Goal: Information Seeking & Learning: Learn about a topic

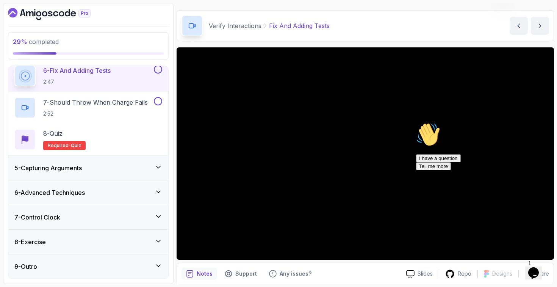
scroll to position [263, 0]
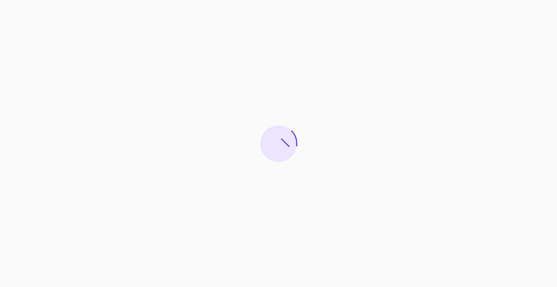
click at [361, 64] on div at bounding box center [278, 143] width 557 height 287
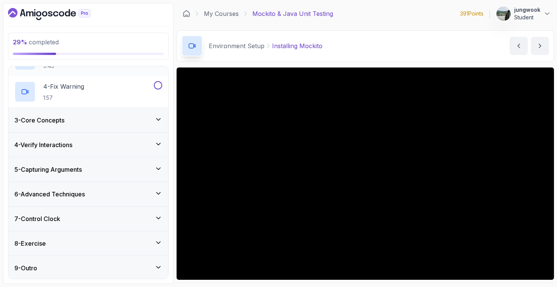
scroll to position [136, 0]
click at [100, 151] on div "4 - Verify Interactions" at bounding box center [88, 145] width 160 height 24
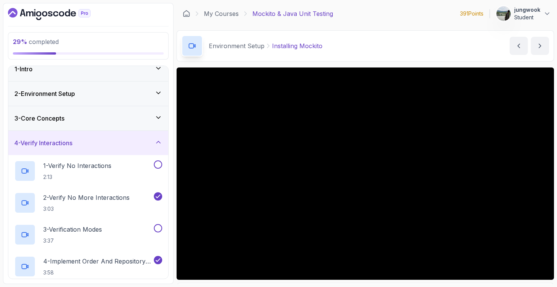
scroll to position [171, 0]
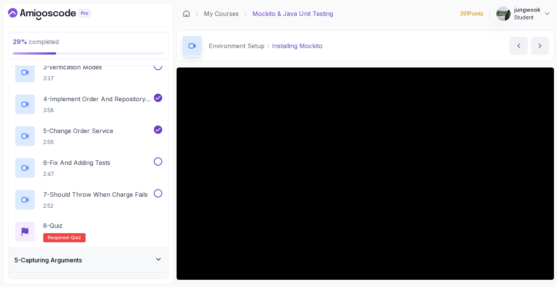
click at [107, 258] on div "5 - Capturing Arguments" at bounding box center [88, 260] width 148 height 9
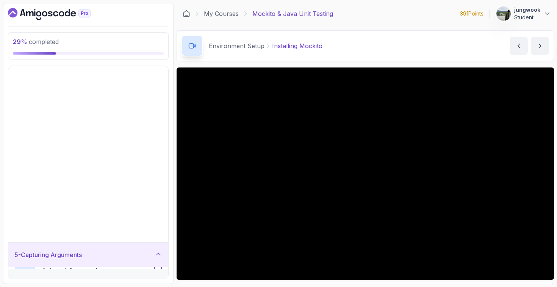
scroll to position [9, 0]
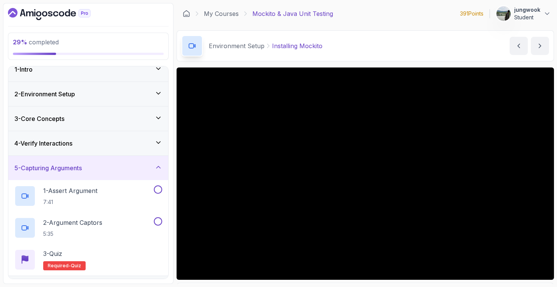
click at [125, 149] on div "4 - Verify Interactions" at bounding box center [88, 143] width 160 height 24
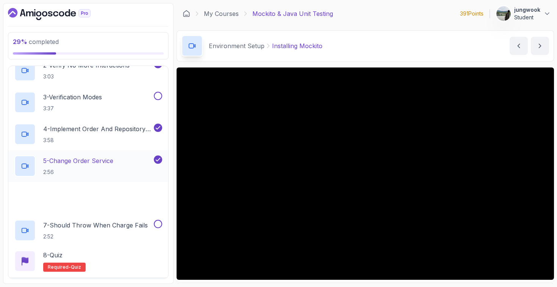
scroll to position [149, 0]
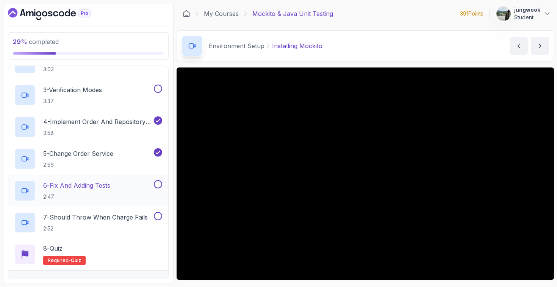
click at [114, 188] on div "6 - Fix And Adding Tests 2:47" at bounding box center [83, 190] width 138 height 21
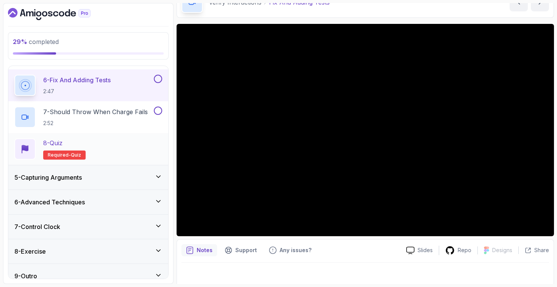
scroll to position [252, 0]
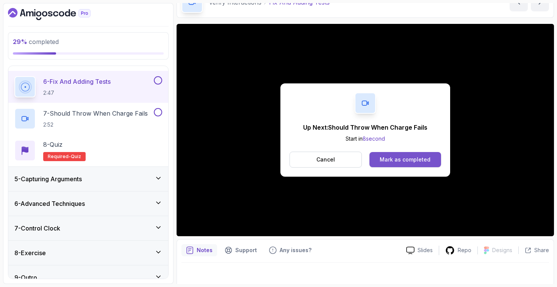
click at [415, 162] on div "Mark as completed" at bounding box center [405, 160] width 51 height 8
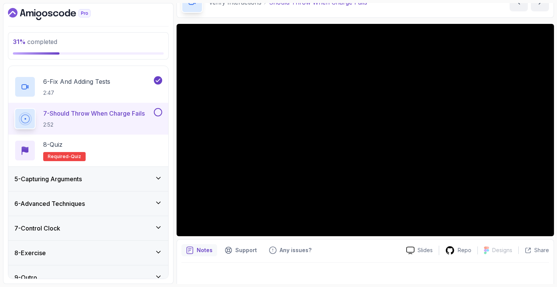
click at [157, 112] on button at bounding box center [158, 112] width 8 height 8
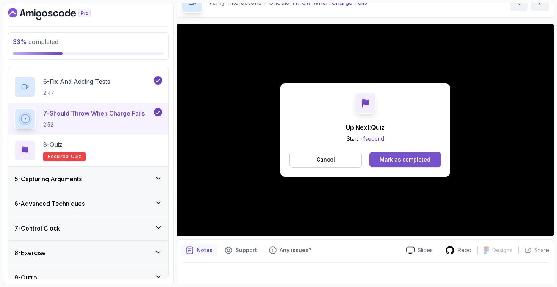
click at [418, 157] on div "Mark as completed" at bounding box center [405, 160] width 51 height 8
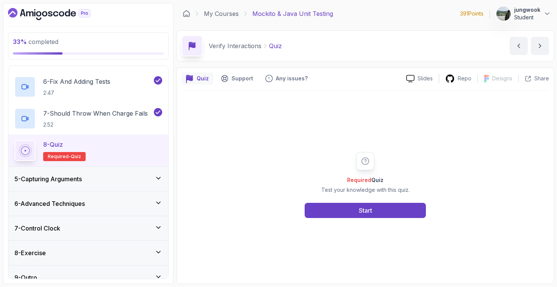
click at [96, 180] on div "5 - Capturing Arguments" at bounding box center [88, 178] width 148 height 9
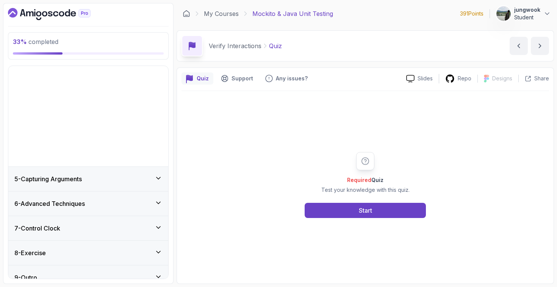
scroll to position [9, 0]
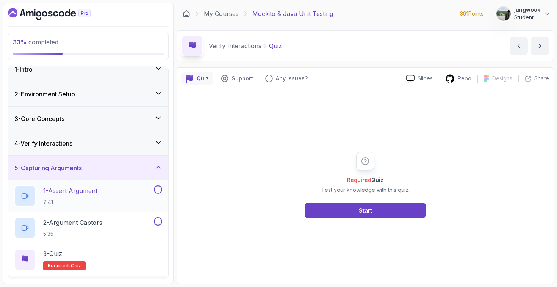
click at [75, 192] on p "1 - Assert Argument" at bounding box center [70, 190] width 54 height 9
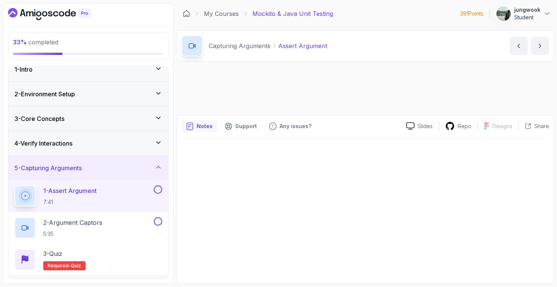
scroll to position [104, 0]
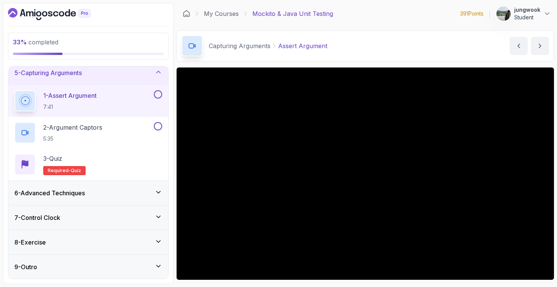
click at [132, 193] on div "6 - Advanced Techniques" at bounding box center [88, 192] width 148 height 9
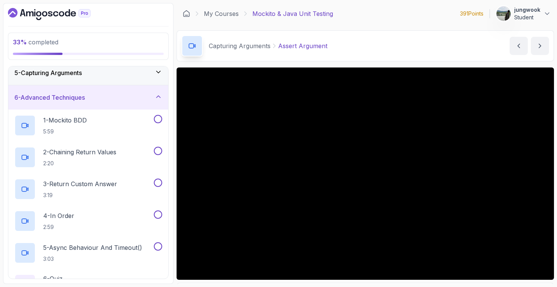
click at [154, 77] on div "5 - Capturing Arguments" at bounding box center [88, 72] width 148 height 9
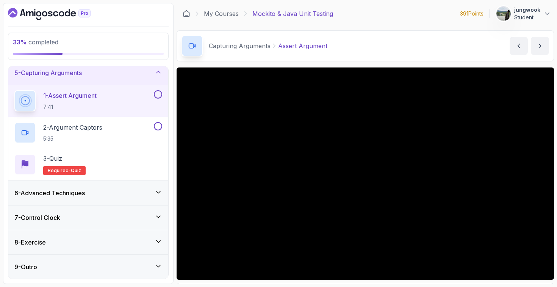
click at [123, 238] on div "8 - Exercise" at bounding box center [88, 242] width 148 height 9
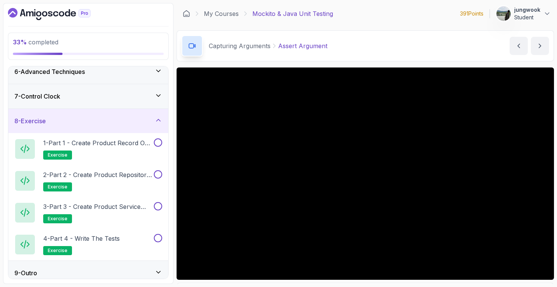
scroll to position [122, 0]
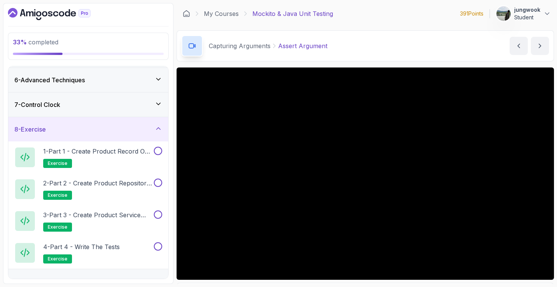
click at [154, 101] on div "7 - Control Clock" at bounding box center [88, 104] width 148 height 9
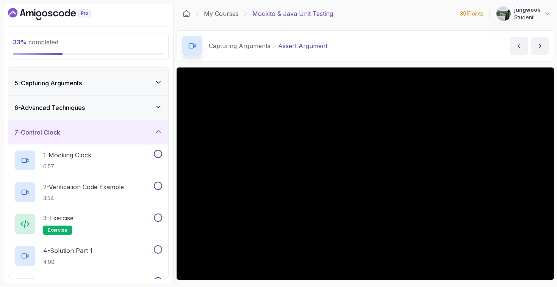
scroll to position [63, 0]
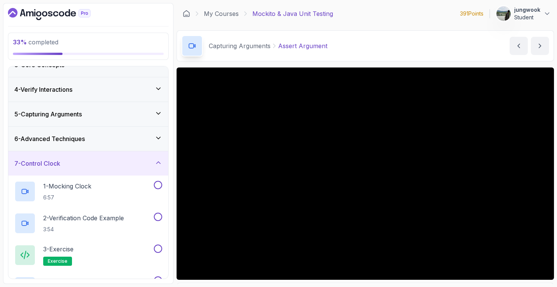
click at [140, 133] on div "6 - Advanced Techniques" at bounding box center [88, 139] width 160 height 24
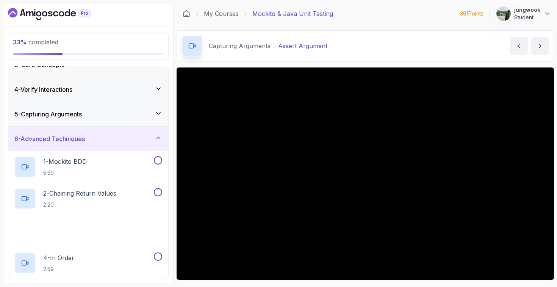
click at [146, 112] on div "5 - Capturing Arguments" at bounding box center [88, 114] width 148 height 9
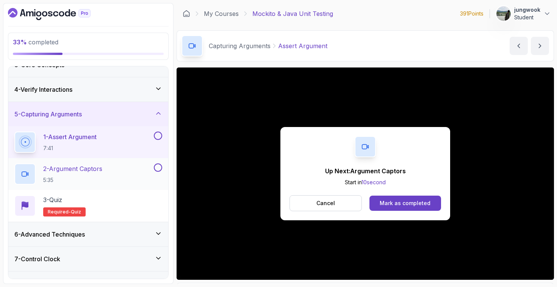
click at [136, 171] on div "2 - Argument Captors 5:35" at bounding box center [83, 173] width 138 height 21
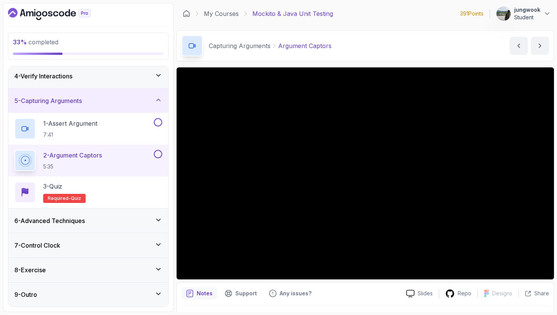
scroll to position [76, 0]
click at [85, 217] on h3 "6 - Advanced Techniques" at bounding box center [49, 220] width 71 height 9
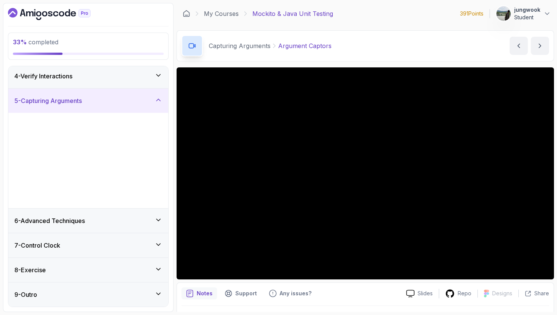
scroll to position [0, 0]
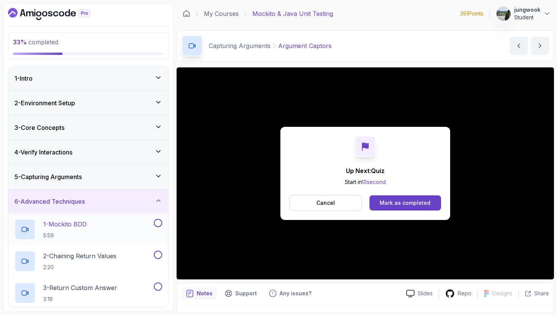
click at [81, 230] on h2 "1 - Mockito BDD 5:59" at bounding box center [65, 230] width 44 height 20
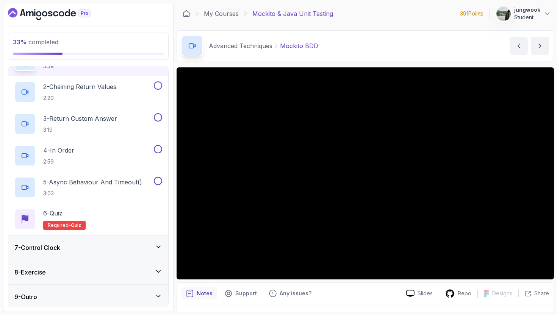
scroll to position [171, 0]
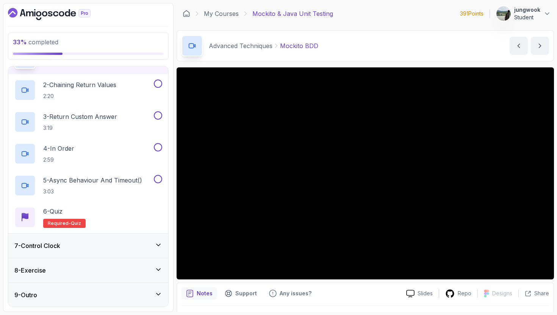
click at [37, 244] on h3 "7 - Control Clock" at bounding box center [37, 245] width 46 height 9
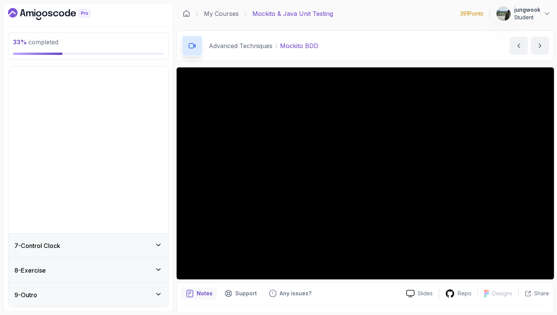
scroll to position [0, 0]
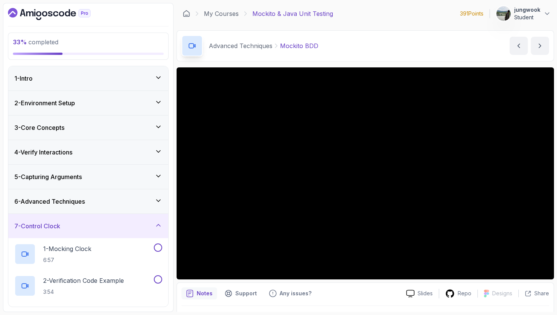
click at [56, 193] on div "6 - Advanced Techniques" at bounding box center [88, 202] width 160 height 24
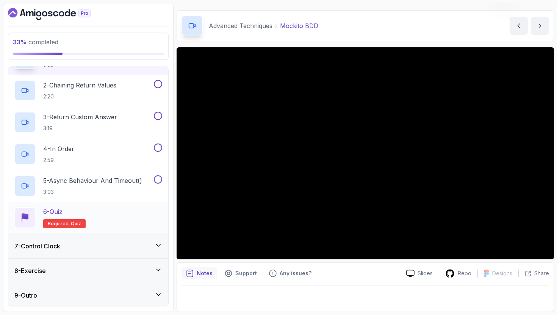
scroll to position [171, 0]
click at [93, 242] on div "7 - Control Clock" at bounding box center [88, 245] width 148 height 9
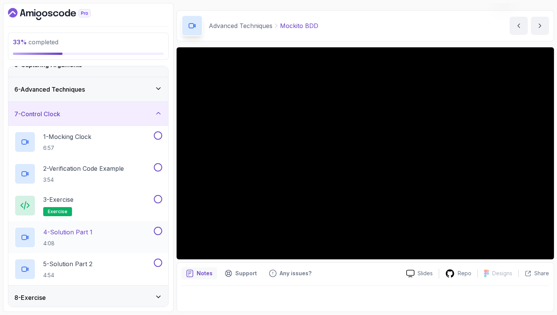
scroll to position [140, 0]
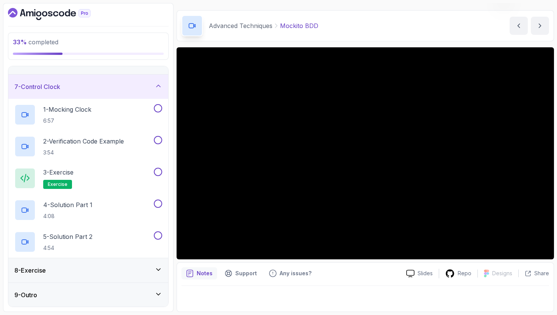
click at [77, 269] on div "8 - Exercise" at bounding box center [88, 270] width 148 height 9
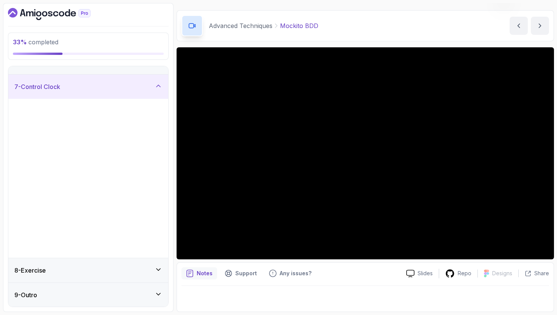
scroll to position [0, 0]
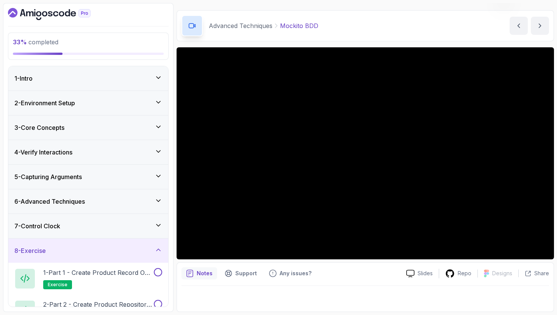
click at [102, 186] on div "5 - Capturing Arguments" at bounding box center [88, 177] width 160 height 24
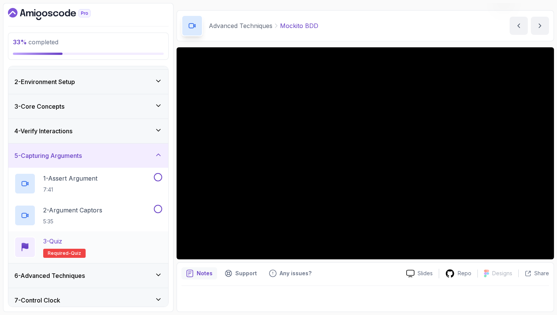
scroll to position [33, 0]
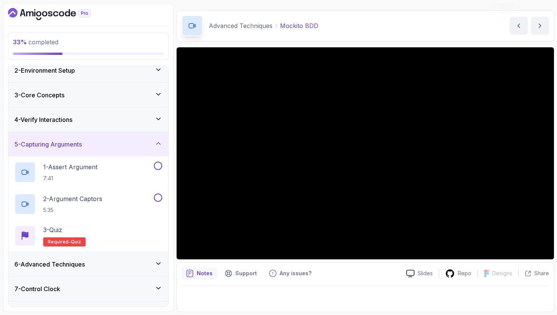
click at [91, 268] on div "6 - Advanced Techniques" at bounding box center [88, 264] width 148 height 9
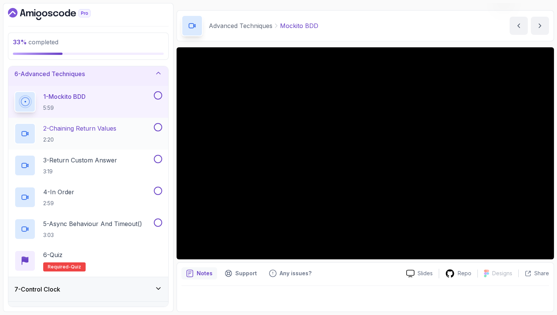
scroll to position [109, 0]
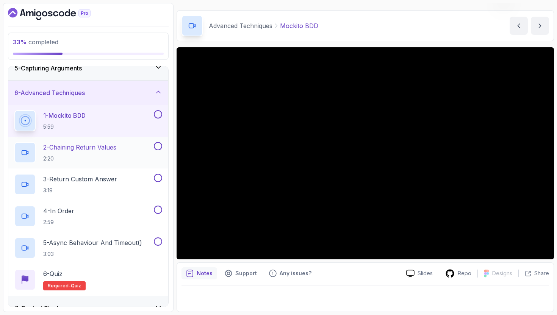
click at [117, 141] on div "2 - Chaining Return Values 2:20" at bounding box center [88, 153] width 160 height 32
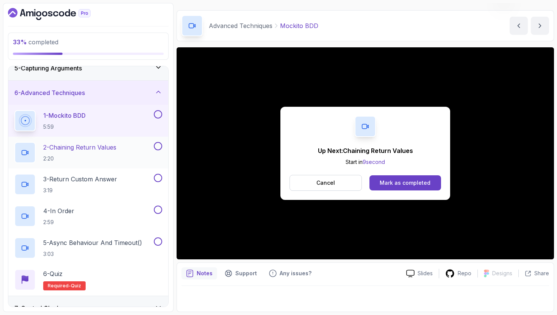
click at [112, 149] on p "2 - Chaining Return Values" at bounding box center [79, 147] width 73 height 9
click at [406, 180] on div "Mark as completed" at bounding box center [405, 183] width 51 height 8
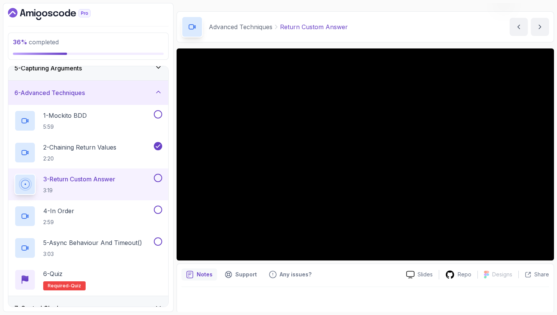
scroll to position [19, 0]
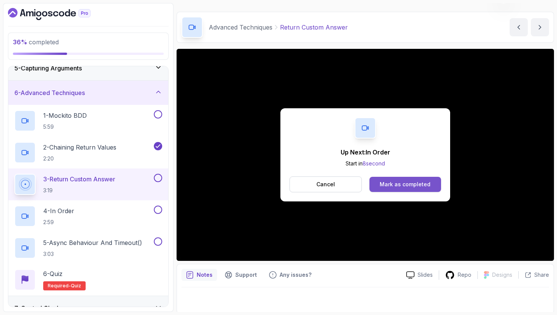
click at [385, 181] on div "Mark as completed" at bounding box center [405, 185] width 51 height 8
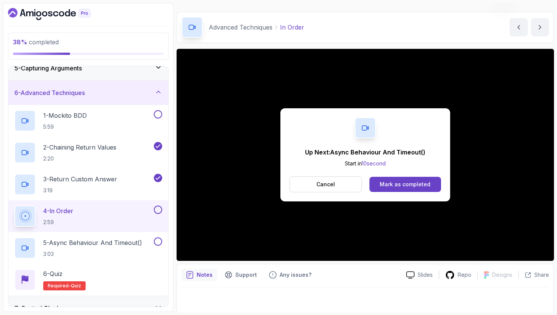
click at [419, 163] on p "Start in 10 second" at bounding box center [365, 164] width 121 height 8
click at [404, 186] on div "Mark as completed" at bounding box center [405, 185] width 51 height 8
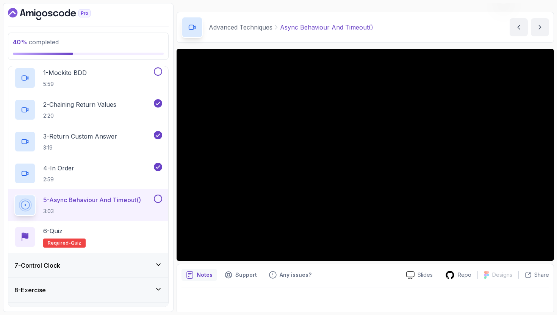
scroll to position [171, 0]
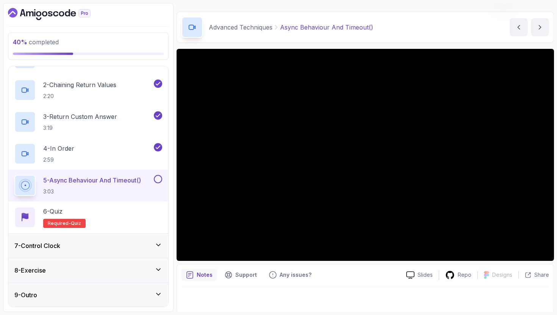
click at [86, 286] on div "9 - Outro" at bounding box center [88, 295] width 160 height 24
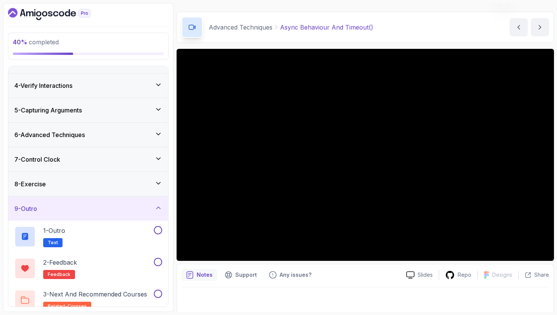
scroll to position [76, 0]
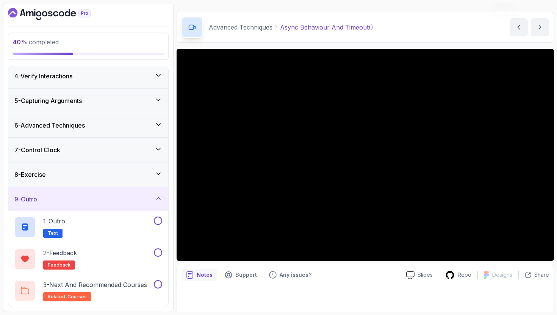
click at [130, 168] on div "8 - Exercise" at bounding box center [88, 175] width 160 height 24
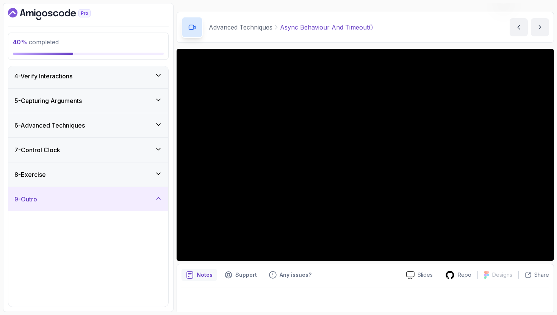
scroll to position [0, 0]
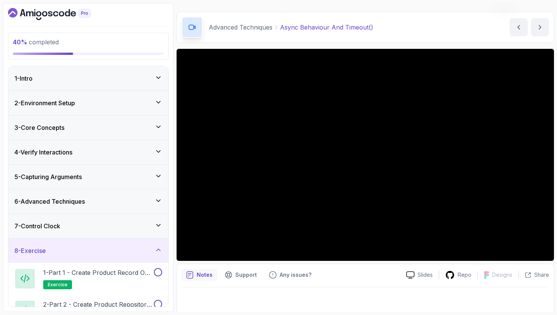
click at [110, 224] on div "7 - Control Clock" at bounding box center [88, 226] width 148 height 9
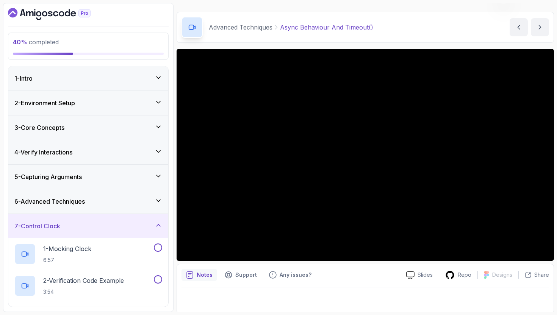
click at [126, 204] on div "6 - Advanced Techniques" at bounding box center [88, 201] width 148 height 9
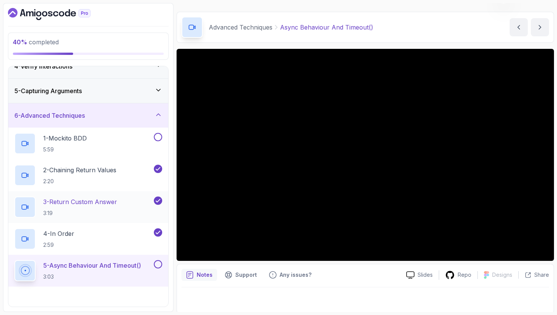
scroll to position [171, 0]
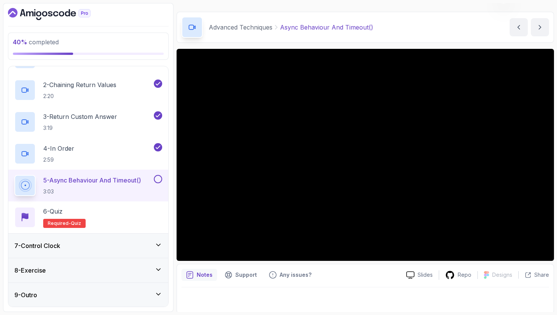
click at [133, 248] on div "7 - Control Clock" at bounding box center [88, 245] width 148 height 9
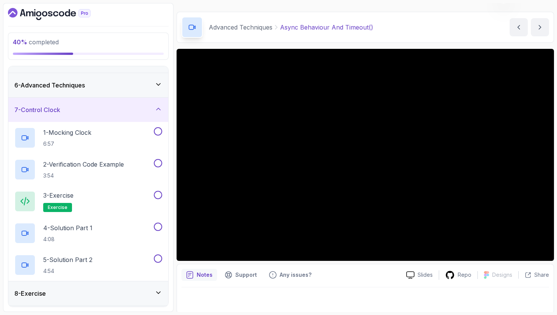
scroll to position [115, 0]
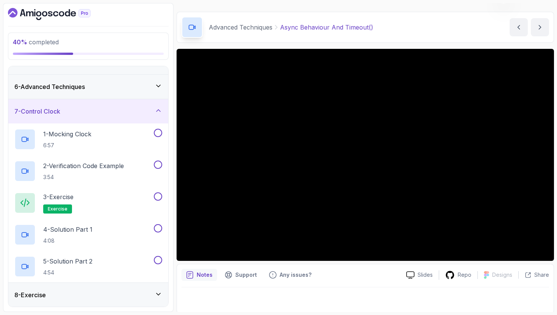
click at [139, 83] on div "6 - Advanced Techniques" at bounding box center [88, 86] width 148 height 9
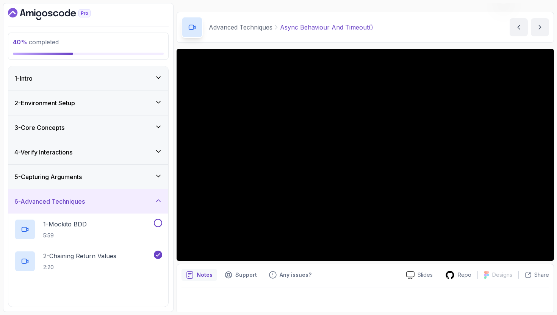
scroll to position [171, 0]
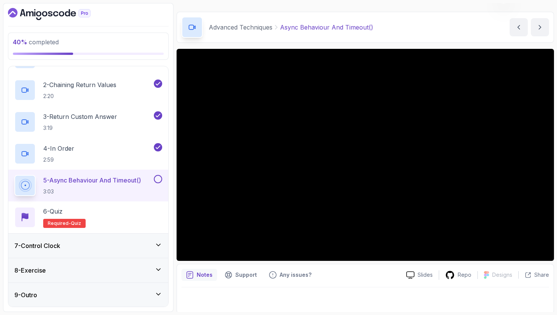
click at [64, 251] on div "7 - Control Clock" at bounding box center [88, 246] width 160 height 24
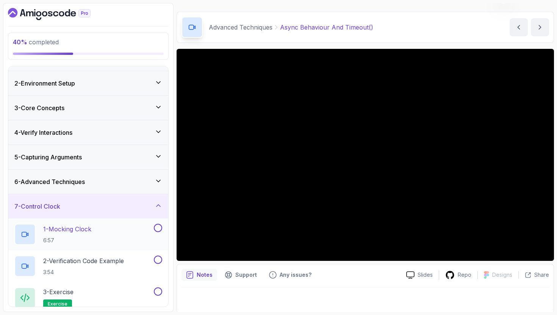
scroll to position [20, 0]
click at [119, 231] on div "1 - Mocking Clock 6:57" at bounding box center [83, 233] width 138 height 21
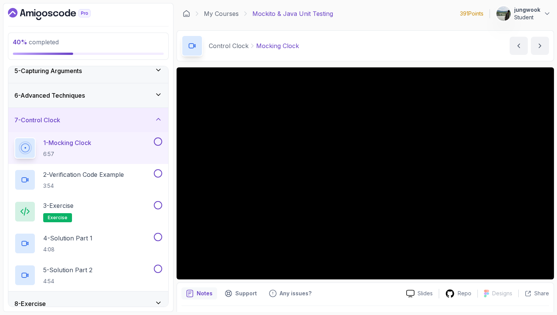
scroll to position [140, 0]
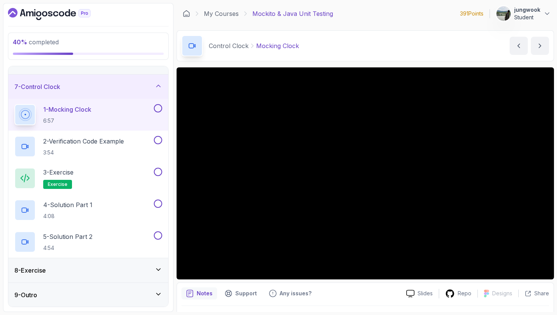
click at [73, 266] on div "8 - Exercise" at bounding box center [88, 270] width 148 height 9
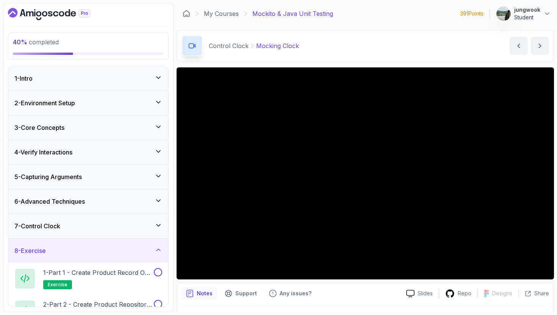
scroll to position [108, 0]
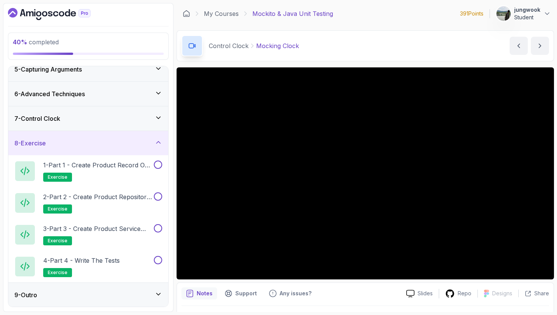
click at [140, 117] on div "7 - Control Clock" at bounding box center [88, 118] width 148 height 9
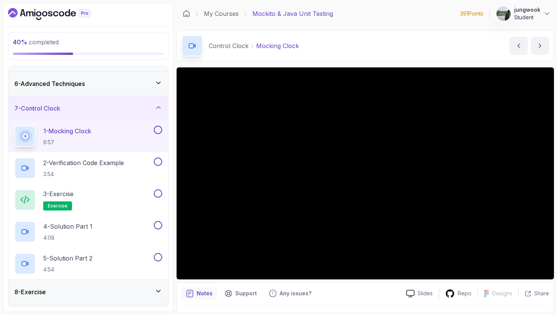
scroll to position [140, 0]
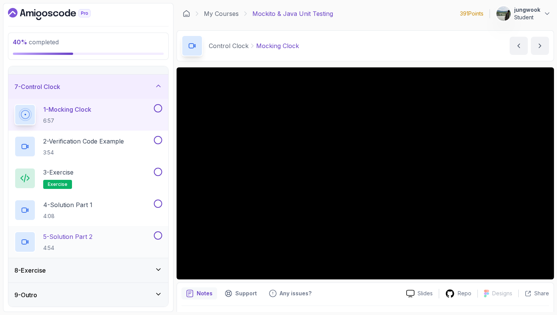
click at [74, 256] on div "5 - Solution Part 2 4:54" at bounding box center [88, 242] width 160 height 32
click at [66, 274] on div "8 - Exercise" at bounding box center [88, 270] width 148 height 9
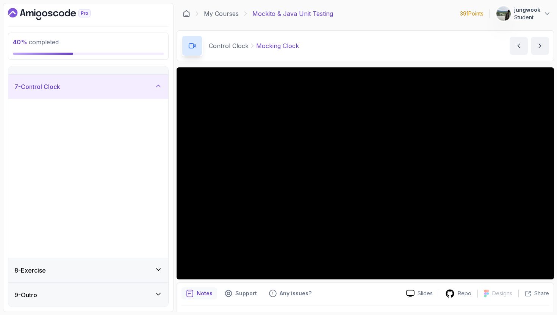
scroll to position [0, 0]
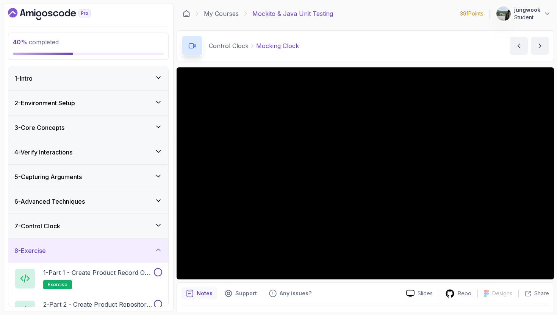
click at [96, 226] on div "7 - Control Clock" at bounding box center [88, 226] width 148 height 9
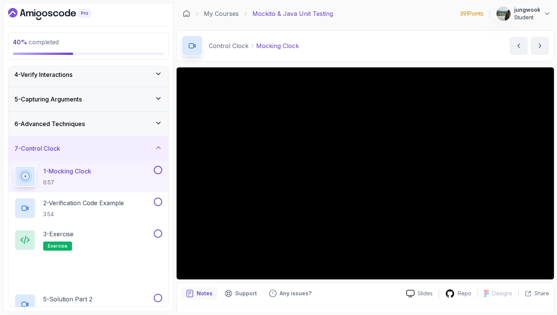
scroll to position [140, 0]
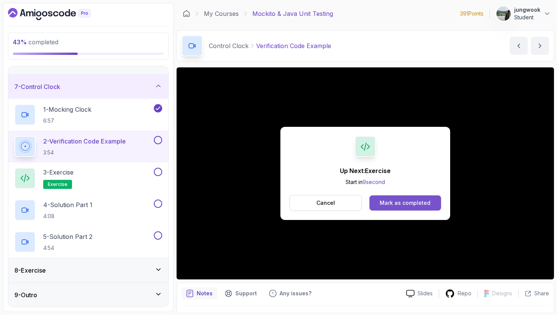
click at [415, 204] on div "Mark as completed" at bounding box center [405, 203] width 51 height 8
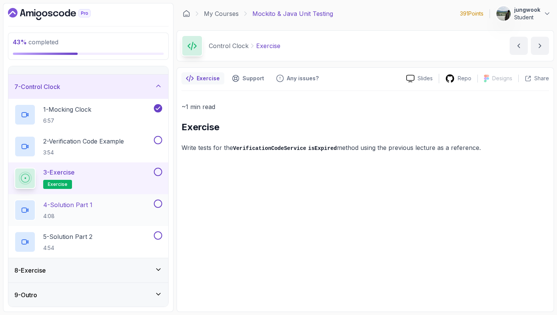
click at [121, 207] on div "4 - Solution Part 1 4:08" at bounding box center [83, 210] width 138 height 21
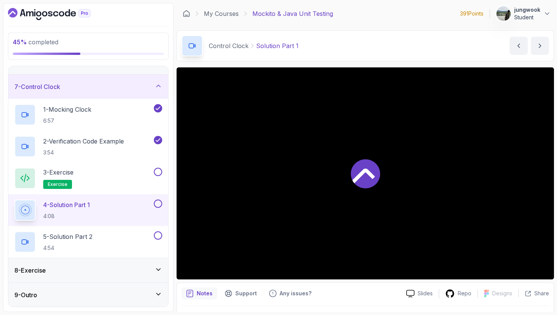
click at [96, 263] on div "8 - Exercise" at bounding box center [88, 271] width 160 height 24
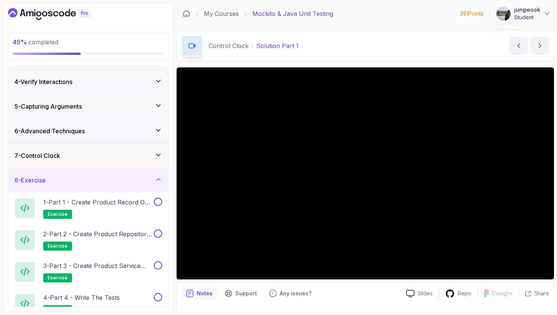
scroll to position [108, 0]
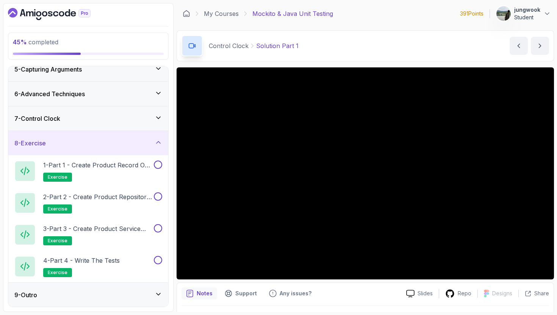
click at [82, 287] on div "9 - Outro" at bounding box center [88, 295] width 160 height 24
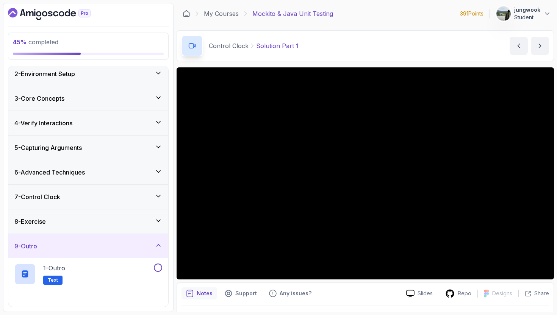
scroll to position [76, 0]
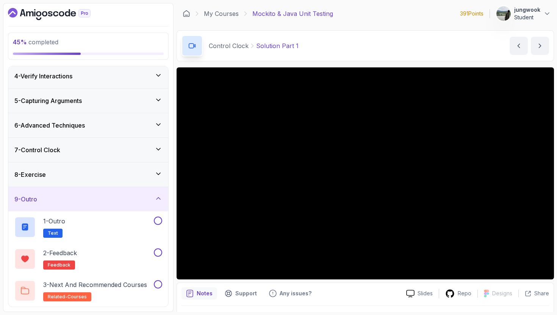
click at [124, 183] on div "8 - Exercise" at bounding box center [88, 175] width 160 height 24
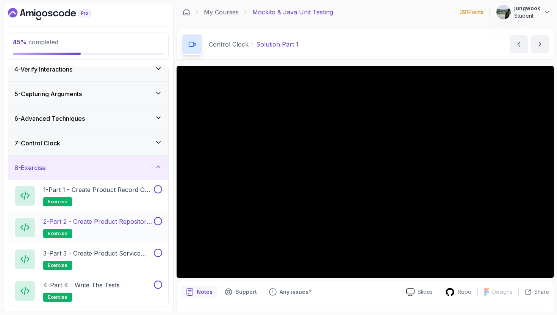
scroll to position [108, 0]
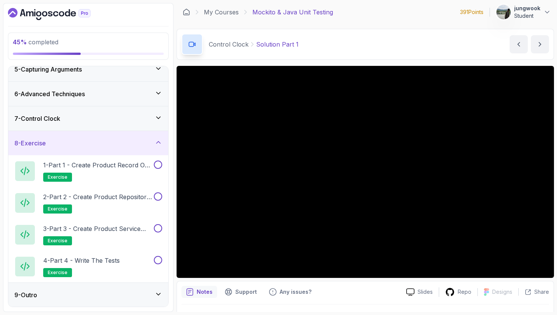
click at [147, 113] on div "7 - Control Clock" at bounding box center [88, 119] width 160 height 24
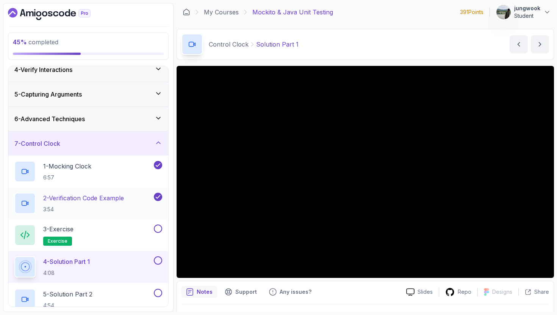
scroll to position [140, 0]
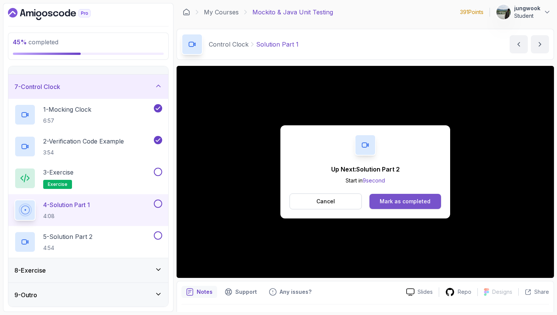
click at [433, 200] on button "Mark as completed" at bounding box center [406, 201] width 72 height 15
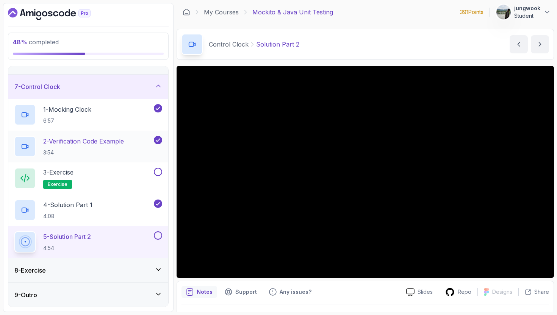
click at [108, 277] on div "8 - Exercise" at bounding box center [88, 271] width 160 height 24
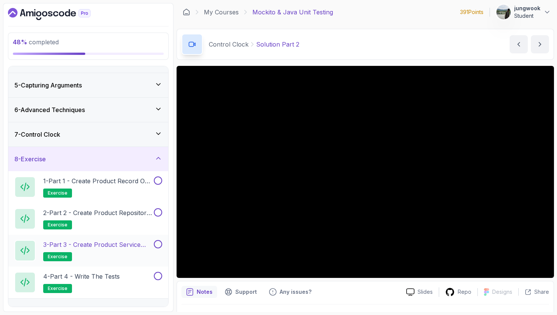
scroll to position [108, 0]
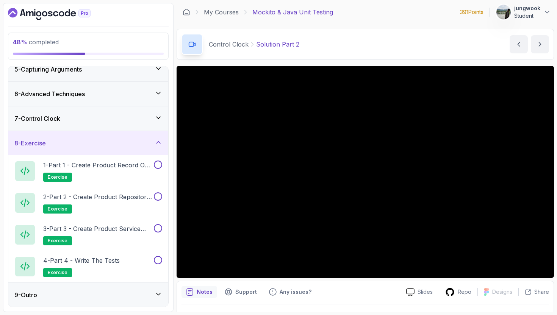
click at [128, 287] on div "9 - Outro" at bounding box center [88, 295] width 148 height 9
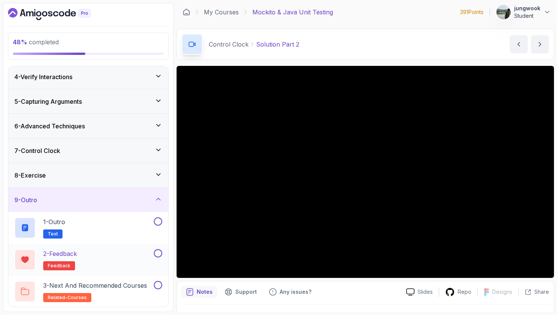
scroll to position [76, 0]
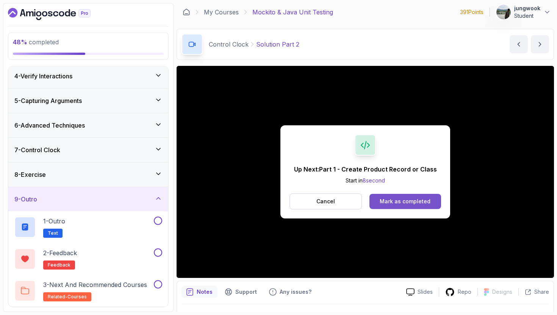
click at [376, 204] on button "Mark as completed" at bounding box center [406, 201] width 72 height 15
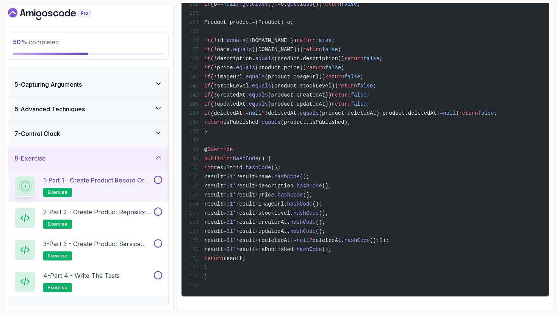
scroll to position [108, 0]
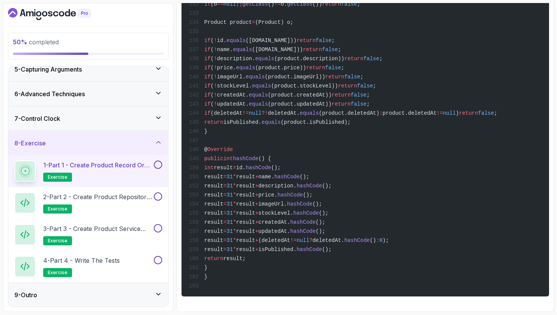
click at [91, 286] on div "9 - Outro" at bounding box center [88, 295] width 160 height 24
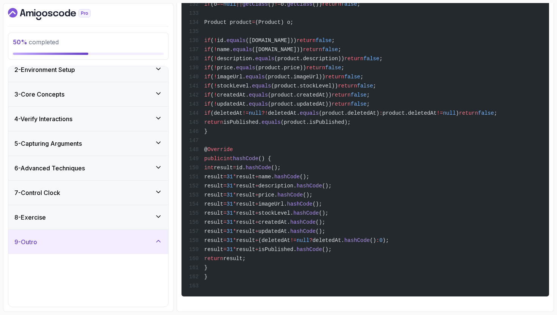
scroll to position [76, 0]
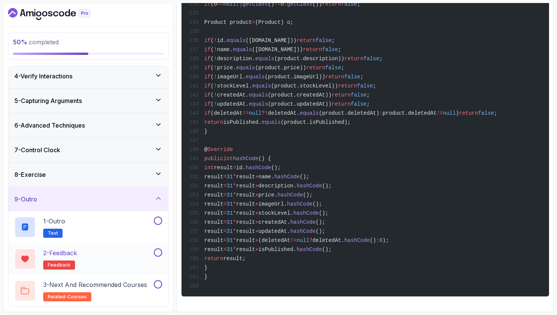
click at [109, 256] on div "2 - Feedback feedback" at bounding box center [83, 259] width 138 height 21
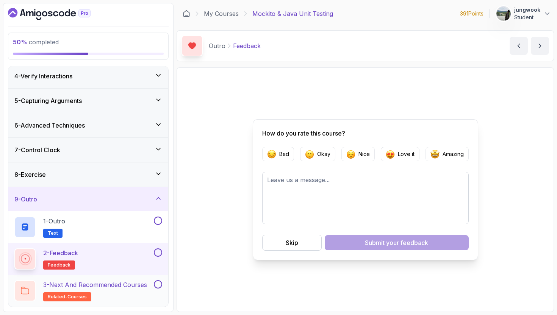
click at [110, 282] on p "3 - Next and Recommended Courses" at bounding box center [95, 285] width 104 height 9
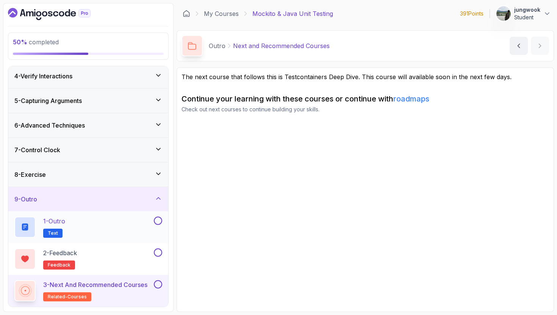
click at [127, 223] on div "1 - Outro Text" at bounding box center [83, 227] width 138 height 21
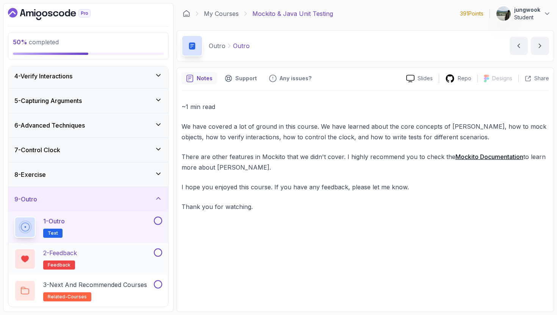
click at [125, 262] on div "2 - Feedback feedback" at bounding box center [83, 259] width 138 height 21
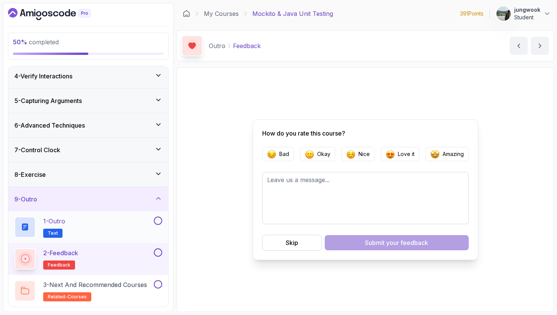
click at [137, 221] on div "1 - Outro Text" at bounding box center [83, 227] width 138 height 21
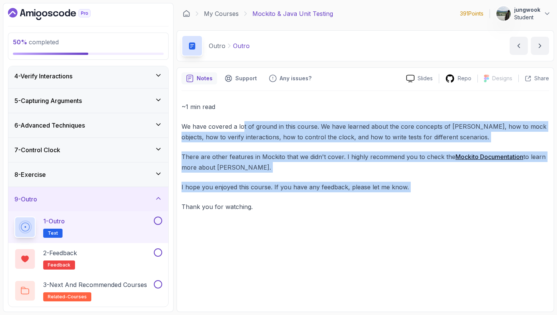
drag, startPoint x: 243, startPoint y: 128, endPoint x: 366, endPoint y: 201, distance: 143.4
click at [367, 200] on div "~1 min read We have covered a lot of ground in this course. We have learned abo…" at bounding box center [366, 157] width 368 height 111
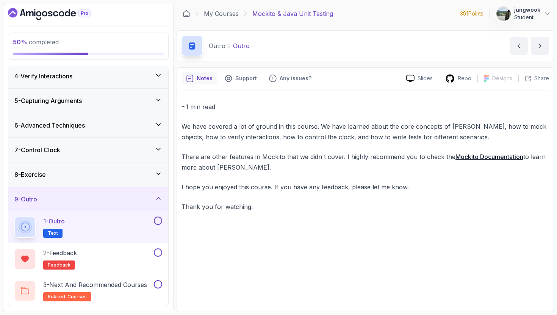
click at [215, 243] on div "~1 min read We have covered a lot of ground in this course. We have learned abo…" at bounding box center [366, 199] width 368 height 216
click at [96, 287] on div "3 - Next and Recommended Courses related-courses" at bounding box center [88, 291] width 160 height 32
click at [105, 287] on h2 "3 - Next and Recommended Courses related-courses" at bounding box center [95, 291] width 104 height 21
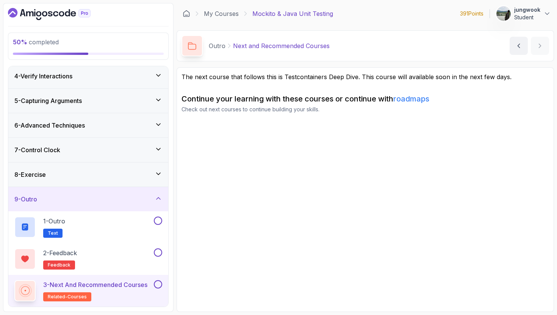
click at [408, 99] on link "roadmaps" at bounding box center [411, 98] width 36 height 9
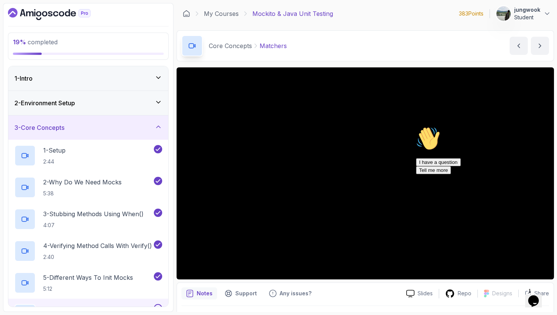
click at [35, 13] on icon "Dashboard" at bounding box center [34, 13] width 1 height 5
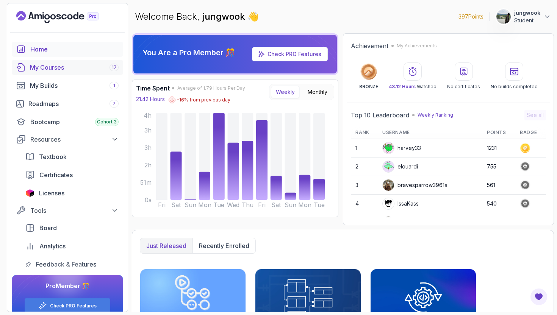
click at [48, 65] on div "My Courses 17" at bounding box center [74, 67] width 89 height 9
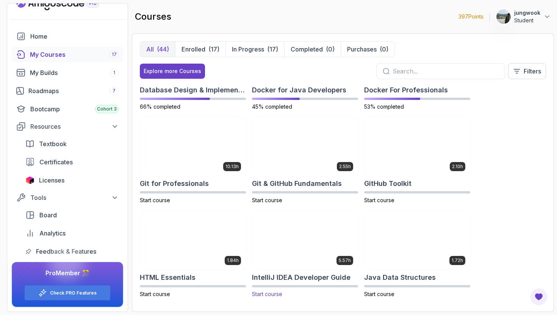
scroll to position [392, 0]
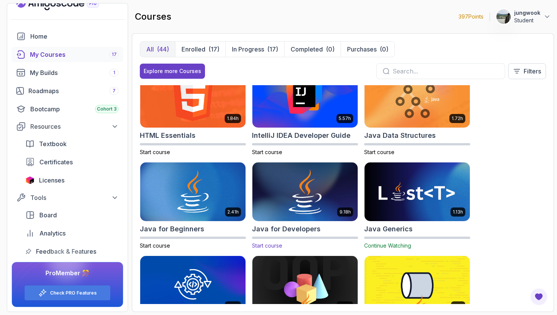
click at [292, 181] on img at bounding box center [305, 192] width 111 height 62
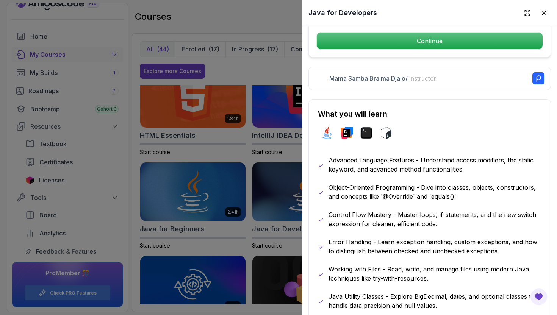
scroll to position [418, 0]
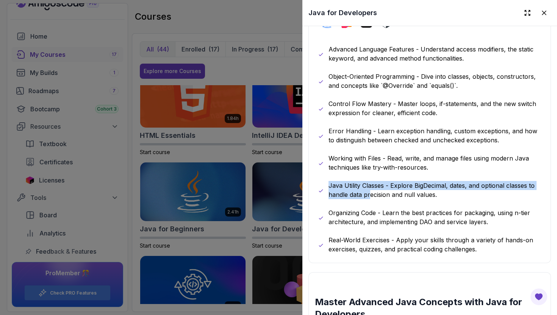
drag, startPoint x: 371, startPoint y: 188, endPoint x: 402, endPoint y: 177, distance: 33.0
click at [402, 177] on div "Advanced Language Features - Understand access modifiers, the static keyword, a…" at bounding box center [430, 149] width 224 height 209
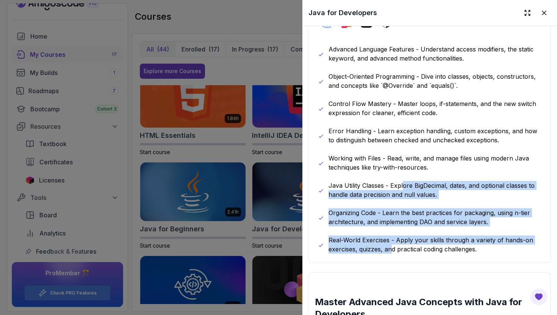
drag, startPoint x: 402, startPoint y: 180, endPoint x: 393, endPoint y: 242, distance: 63.3
click at [393, 242] on div "Advanced Language Features - Understand access modifiers, the static keyword, a…" at bounding box center [430, 149] width 224 height 209
click at [393, 242] on p "Real-World Exercises - Apply your skills through a variety of hands-on exercise…" at bounding box center [435, 245] width 213 height 18
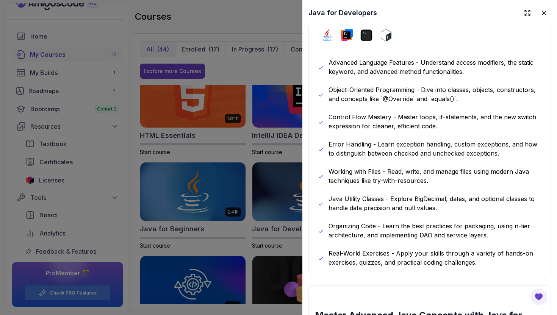
scroll to position [404, 0]
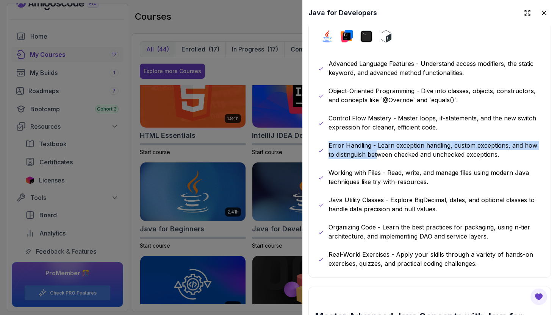
drag, startPoint x: 440, startPoint y: 126, endPoint x: 377, endPoint y: 150, distance: 67.4
click at [377, 150] on div "Advanced Language Features - Understand access modifiers, the static keyword, a…" at bounding box center [430, 163] width 224 height 209
click at [377, 150] on p "Error Handling - Learn exception handling, custom exceptions, and how to distin…" at bounding box center [435, 150] width 213 height 18
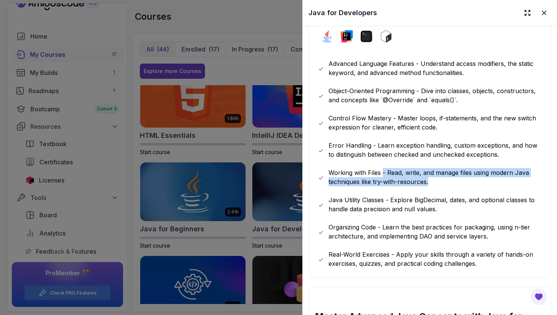
drag, startPoint x: 383, startPoint y: 166, endPoint x: 453, endPoint y: 180, distance: 71.6
click at [453, 180] on p "Working with Files - Read, write, and manage files using modern Java techniques…" at bounding box center [435, 177] width 213 height 18
drag, startPoint x: 453, startPoint y: 179, endPoint x: 444, endPoint y: 167, distance: 14.6
click at [444, 168] on p "Working with Files - Read, write, and manage files using modern Java techniques…" at bounding box center [435, 177] width 213 height 18
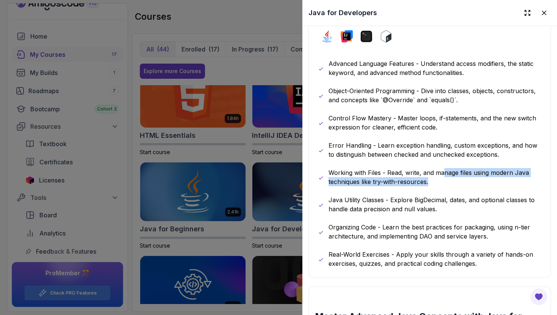
click at [444, 168] on p "Working with Files - Read, write, and manage files using modern Java techniques…" at bounding box center [435, 177] width 213 height 18
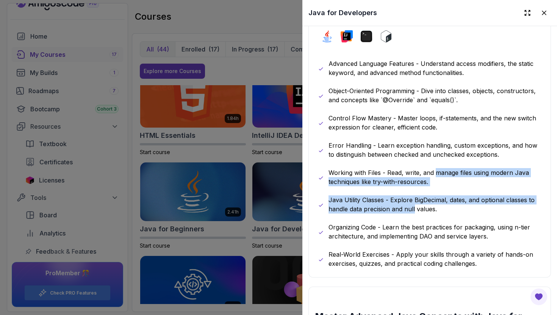
drag, startPoint x: 444, startPoint y: 167, endPoint x: 407, endPoint y: 204, distance: 52.3
click at [407, 204] on div "Advanced Language Features - Understand access modifiers, the static keyword, a…" at bounding box center [430, 163] width 224 height 209
click at [407, 204] on p "Java Utility Classes - Explore BigDecimal, dates, and optional classes to handl…" at bounding box center [435, 205] width 213 height 18
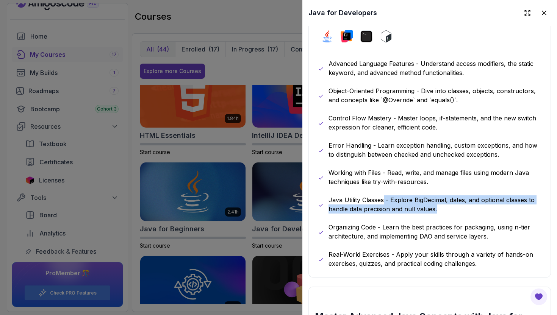
drag, startPoint x: 453, startPoint y: 206, endPoint x: 383, endPoint y: 199, distance: 70.1
click at [383, 199] on p "Java Utility Classes - Explore BigDecimal, dates, and optional classes to handl…" at bounding box center [435, 205] width 213 height 18
drag, startPoint x: 383, startPoint y: 199, endPoint x: 437, endPoint y: 205, distance: 54.5
click at [437, 205] on p "Java Utility Classes - Explore BigDecimal, dates, and optional classes to handl…" at bounding box center [435, 205] width 213 height 18
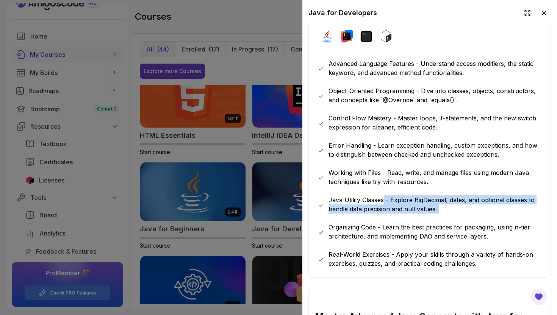
click at [437, 205] on p "Java Utility Classes - Explore BigDecimal, dates, and optional classes to handl…" at bounding box center [435, 205] width 213 height 18
drag, startPoint x: 437, startPoint y: 204, endPoint x: 415, endPoint y: 194, distance: 23.9
click at [415, 196] on p "Java Utility Classes - Explore BigDecimal, dates, and optional classes to handl…" at bounding box center [435, 205] width 213 height 18
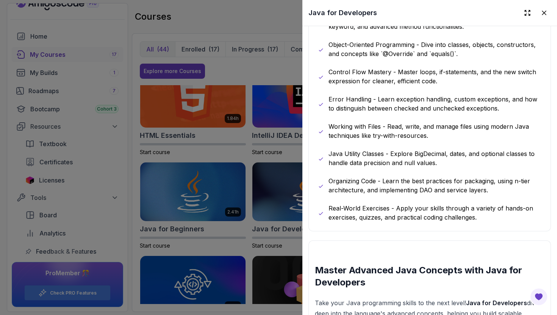
scroll to position [461, 0]
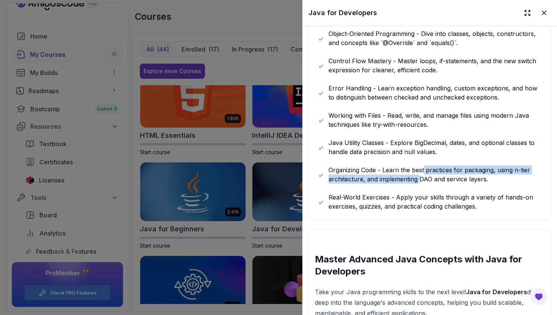
drag, startPoint x: 424, startPoint y: 171, endPoint x: 420, endPoint y: 180, distance: 10.4
click at [420, 180] on div "Advanced Language Features - Understand access modifiers, the static keyword, a…" at bounding box center [430, 106] width 224 height 209
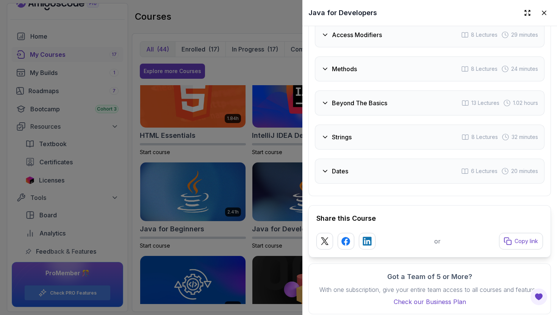
click at [377, 169] on div "Dates 6 Lectures 20 minutes" at bounding box center [430, 171] width 230 height 25
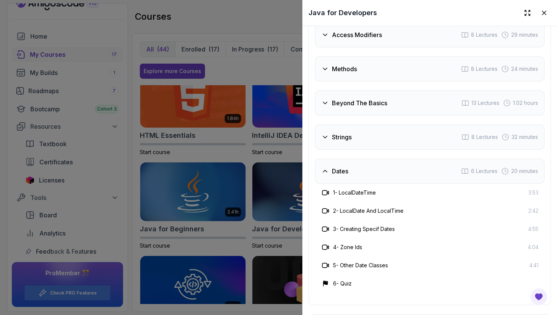
click at [387, 133] on div "Strings 8 Lectures 32 minutes" at bounding box center [430, 137] width 230 height 25
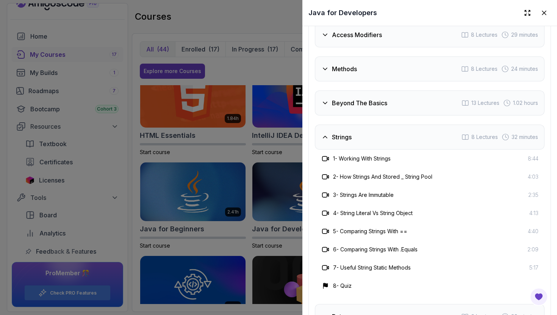
click at [397, 103] on div "Beyond The Basics 13 Lectures 1.02 hours" at bounding box center [430, 103] width 230 height 25
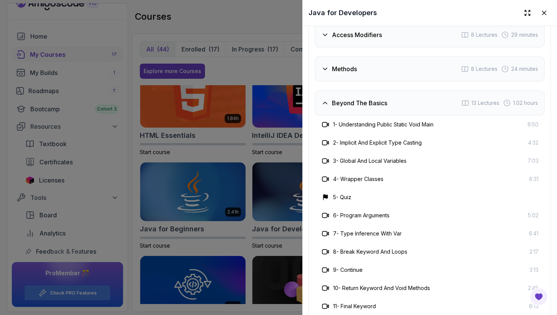
scroll to position [1361, 0]
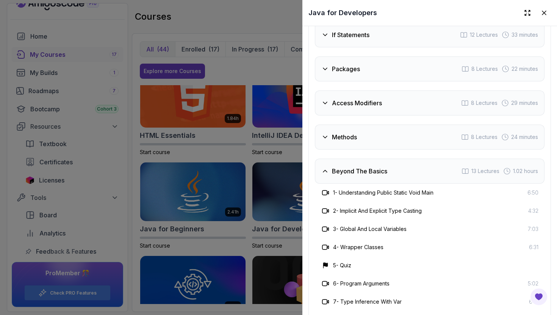
click at [378, 142] on div "Methods 8 Lectures 24 minutes" at bounding box center [430, 137] width 230 height 25
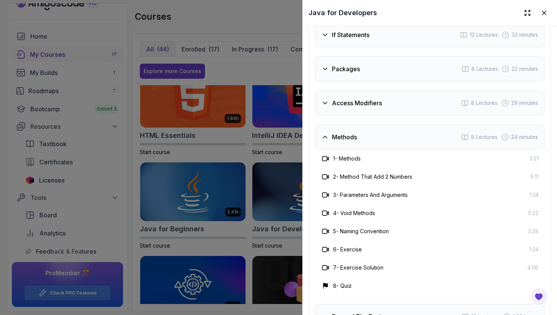
click at [393, 99] on div "Access Modifiers 8 Lectures 29 minutes" at bounding box center [430, 103] width 230 height 25
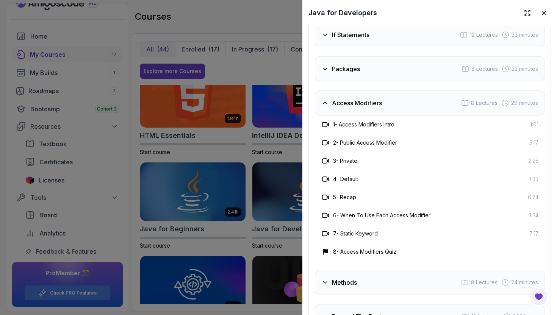
scroll to position [1283, 0]
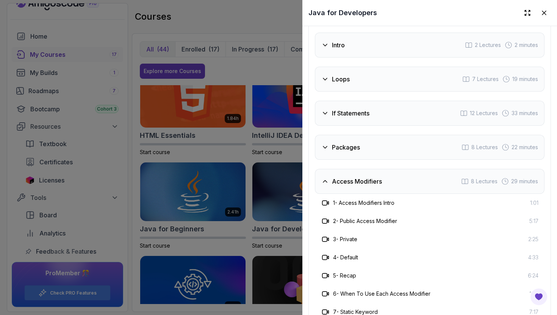
click at [377, 139] on div "Packages 8 Lectures 22 minutes" at bounding box center [430, 147] width 230 height 25
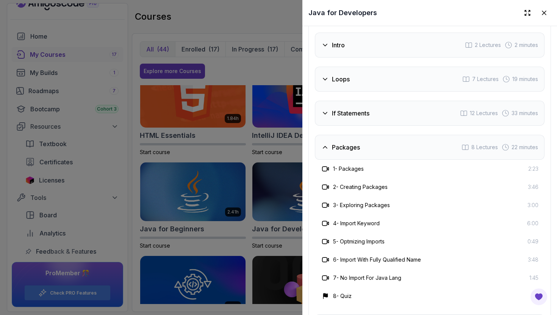
click at [391, 101] on div "If Statements 12 Lectures 33 minutes" at bounding box center [430, 113] width 230 height 25
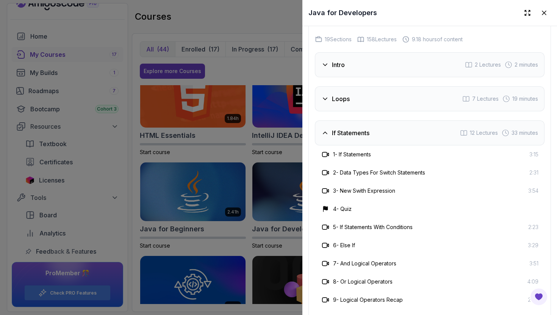
scroll to position [1222, 0]
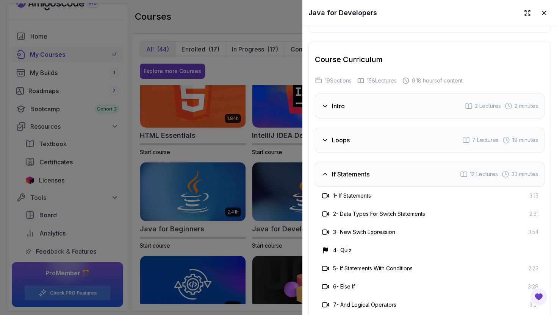
drag, startPoint x: 378, startPoint y: 135, endPoint x: 379, endPoint y: 130, distance: 4.9
click at [377, 135] on div "Loops 7 Lectures 19 minutes" at bounding box center [430, 140] width 230 height 25
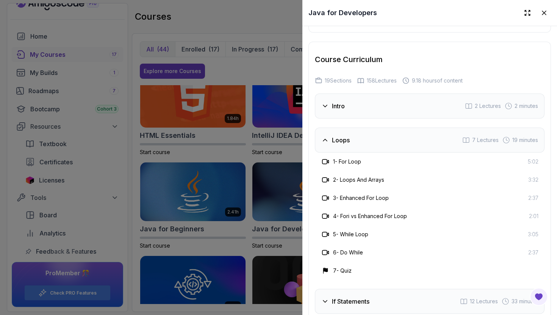
click at [385, 111] on div "Intro 2 Lectures 2 minutes" at bounding box center [430, 106] width 230 height 25
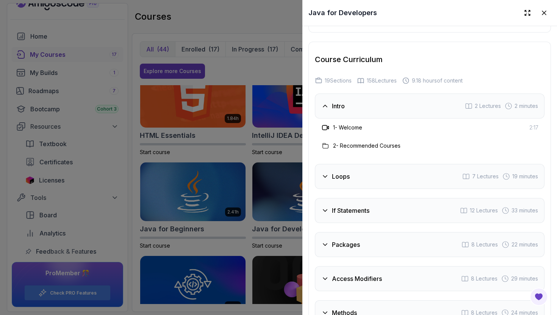
click at [372, 146] on h3 "2 - Recommended Courses" at bounding box center [366, 146] width 67 height 8
click at [362, 165] on div "Loops 7 Lectures 19 minutes" at bounding box center [430, 176] width 230 height 25
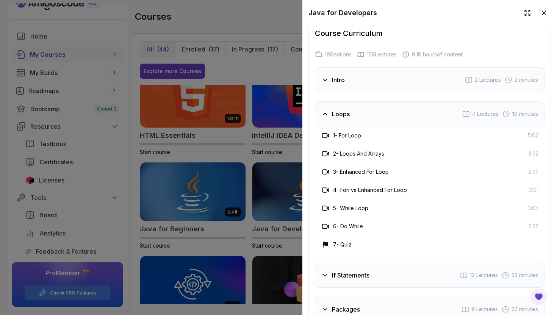
scroll to position [1248, 0]
click at [185, 178] on div at bounding box center [278, 157] width 557 height 315
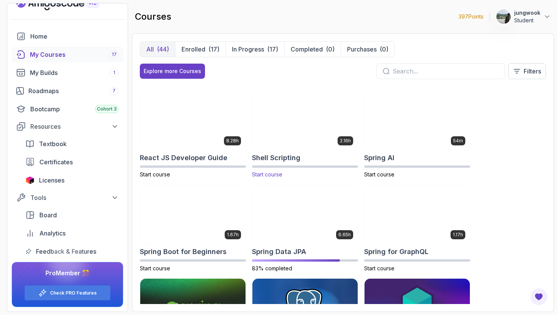
scroll to position [1005, 0]
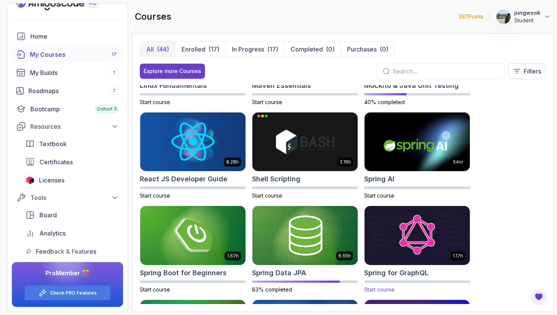
click at [425, 218] on img at bounding box center [417, 236] width 111 height 62
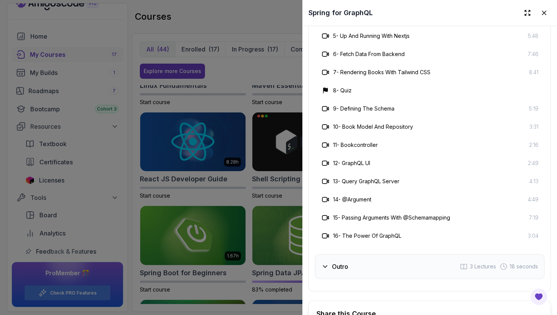
scroll to position [1552, 0]
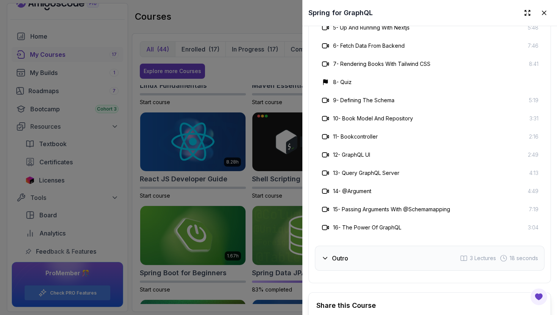
click at [274, 143] on div at bounding box center [278, 157] width 557 height 315
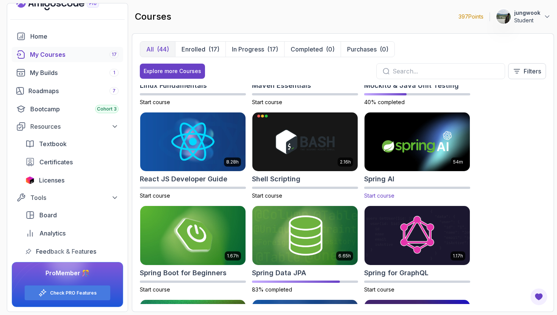
scroll to position [1177, 0]
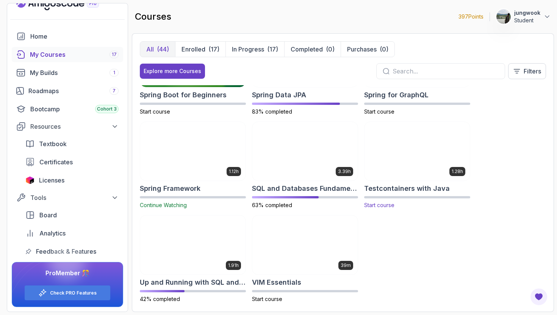
scroll to position [1191, 0]
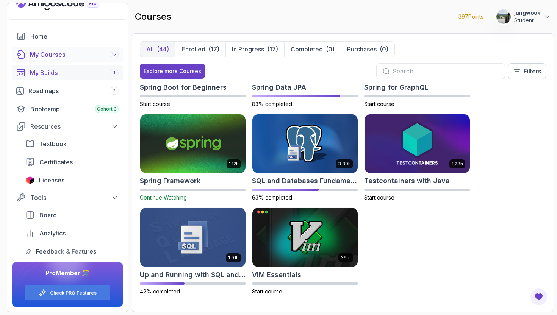
click at [45, 75] on div "My Builds 1" at bounding box center [74, 72] width 89 height 9
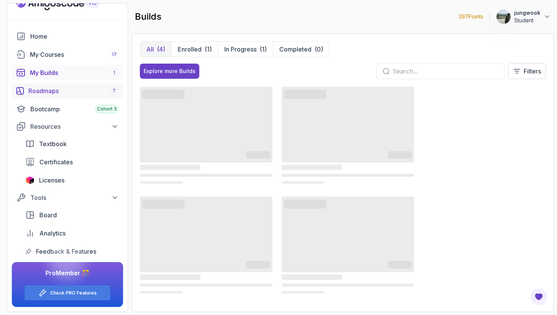
click at [45, 87] on div "Roadmaps 7" at bounding box center [73, 90] width 90 height 9
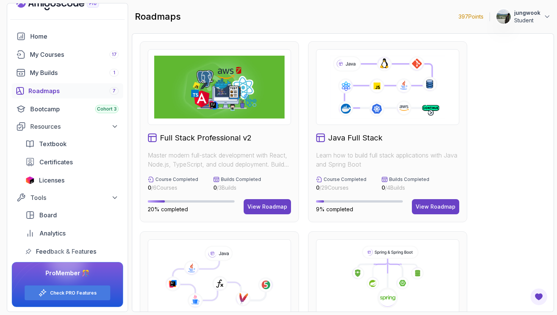
scroll to position [489, 0]
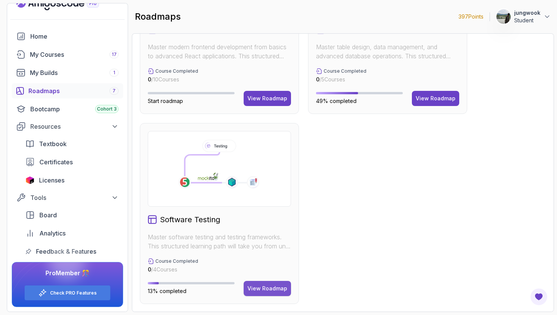
click at [279, 295] on button "View Roadmap" at bounding box center [267, 288] width 47 height 15
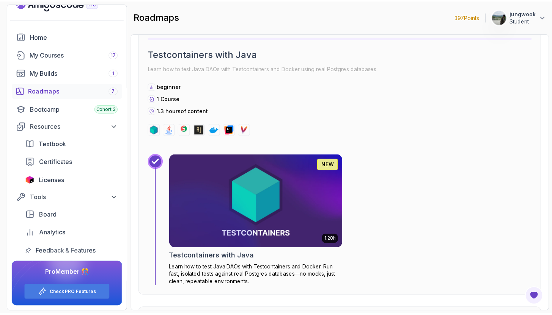
scroll to position [858, 0]
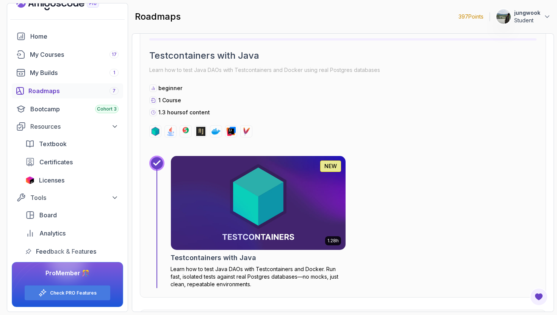
click at [300, 240] on img at bounding box center [257, 203] width 183 height 99
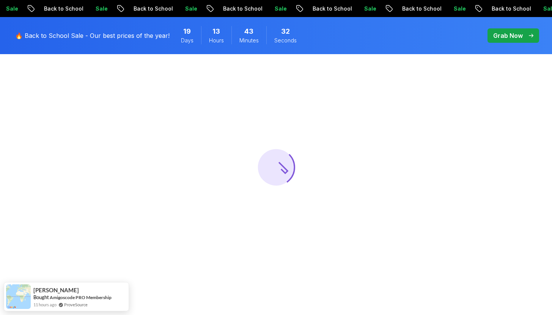
scroll to position [77, 0]
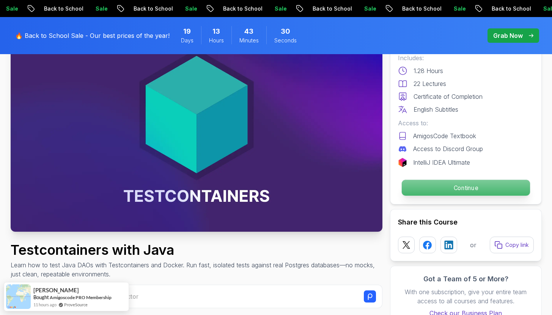
click at [481, 184] on p "Continue" at bounding box center [465, 188] width 128 height 16
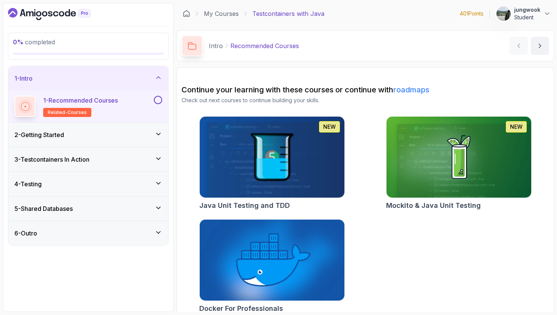
scroll to position [9, 0]
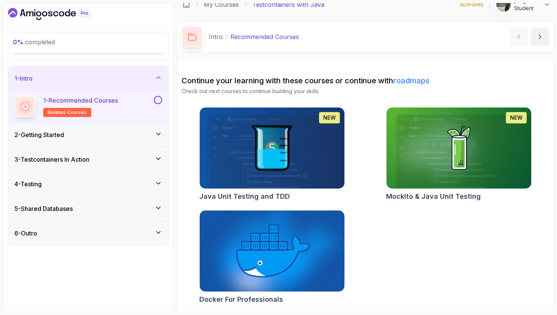
click at [105, 132] on div "2 - Getting Started" at bounding box center [88, 134] width 148 height 9
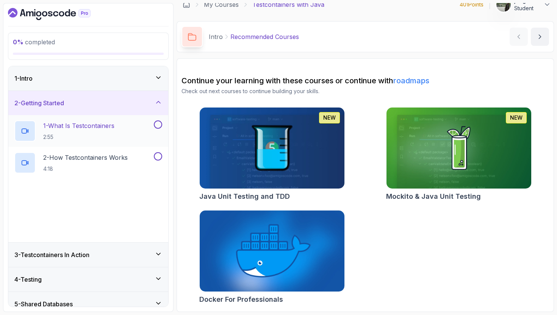
click at [105, 135] on p "2:55" at bounding box center [78, 137] width 71 height 8
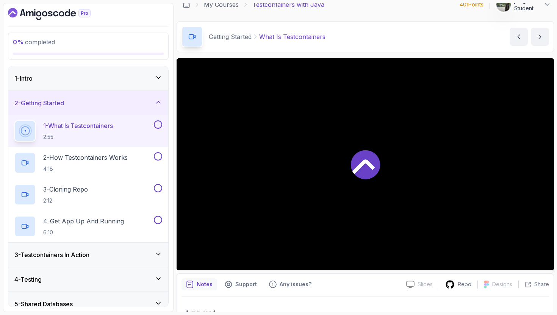
click at [119, 77] on div "1 - Intro" at bounding box center [88, 78] width 148 height 9
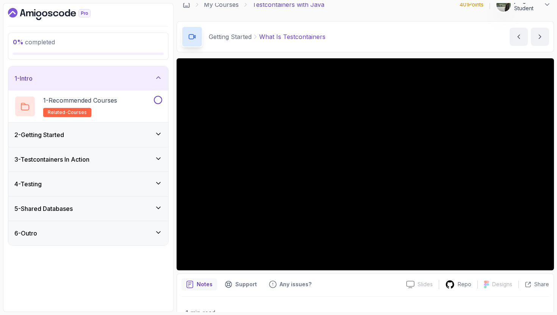
click at [119, 77] on div "1 - Intro" at bounding box center [88, 78] width 148 height 9
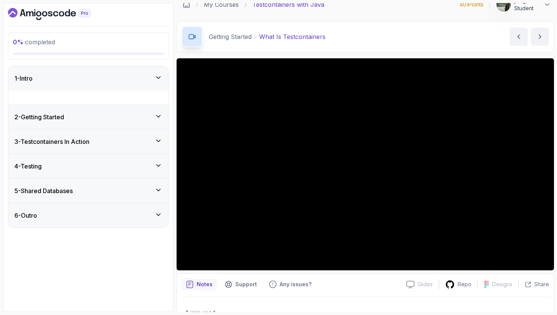
click at [119, 77] on div "1 - Intro" at bounding box center [88, 78] width 148 height 9
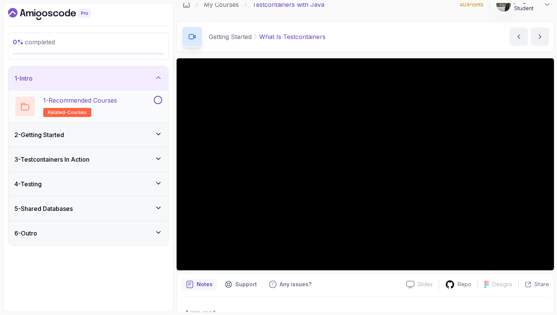
click at [116, 109] on h2 "1 - Recommended Courses related-courses" at bounding box center [80, 106] width 74 height 21
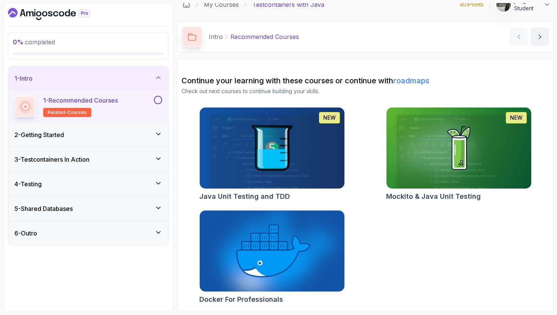
click at [104, 137] on div "2 - Getting Started" at bounding box center [88, 134] width 148 height 9
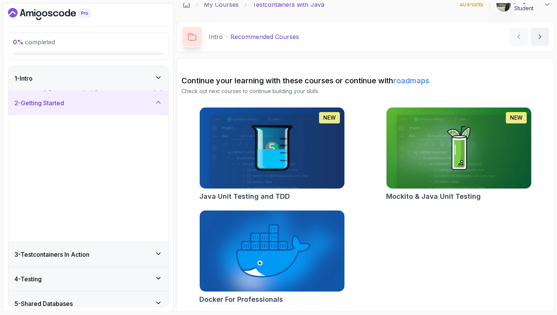
click at [102, 142] on div "1 - What Is Testcontainers 2:55" at bounding box center [88, 131] width 160 height 32
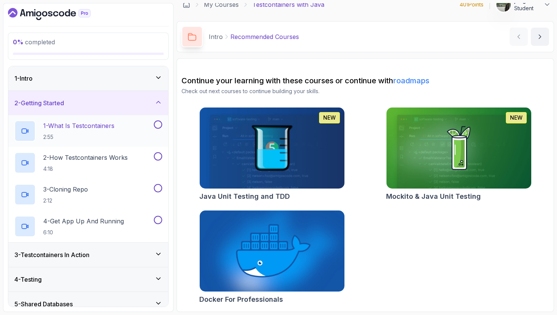
click at [110, 132] on h2 "1 - What Is Testcontainers 2:55" at bounding box center [78, 131] width 71 height 20
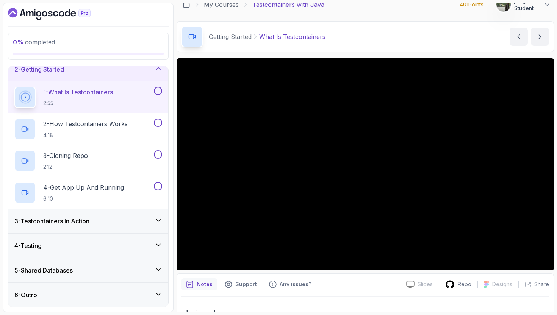
scroll to position [34, 0]
click at [106, 223] on div "3 - Testcontainers In Action" at bounding box center [88, 220] width 148 height 9
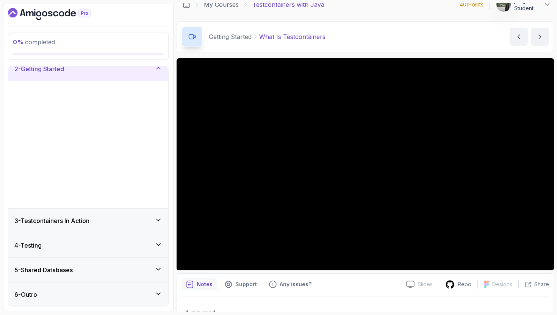
scroll to position [0, 0]
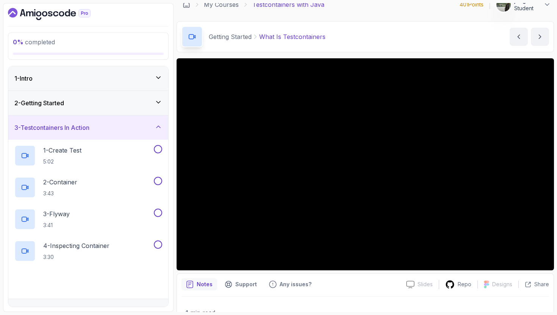
click at [128, 110] on div "2 - Getting Started" at bounding box center [88, 103] width 160 height 24
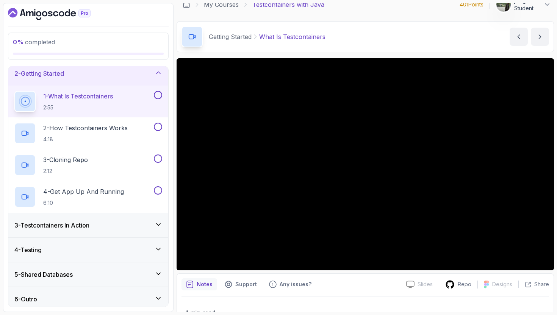
scroll to position [34, 0]
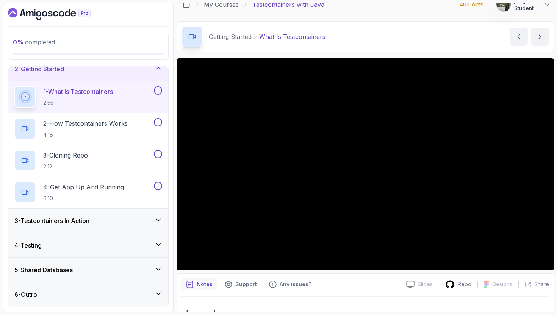
click at [80, 284] on div "6 - Outro" at bounding box center [88, 295] width 160 height 24
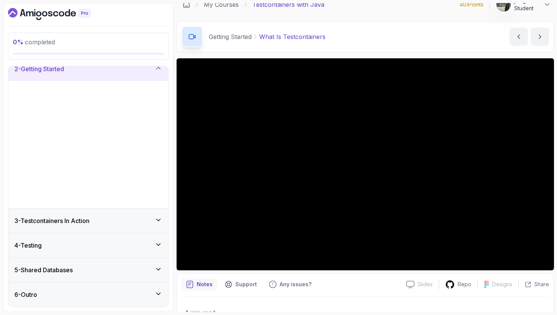
scroll to position [0, 0]
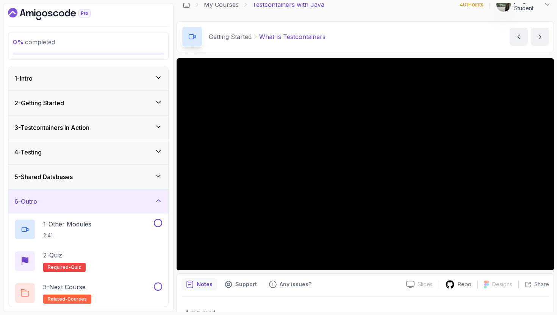
click at [102, 104] on div "2 - Getting Started" at bounding box center [88, 103] width 148 height 9
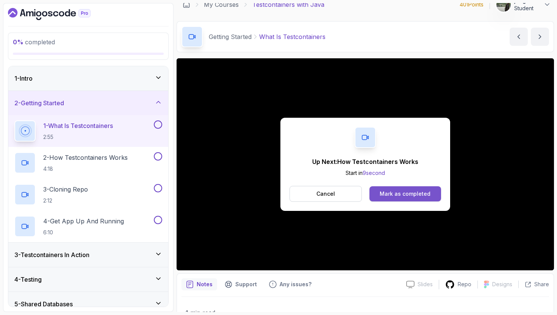
click at [433, 199] on button "Mark as completed" at bounding box center [406, 194] width 72 height 15
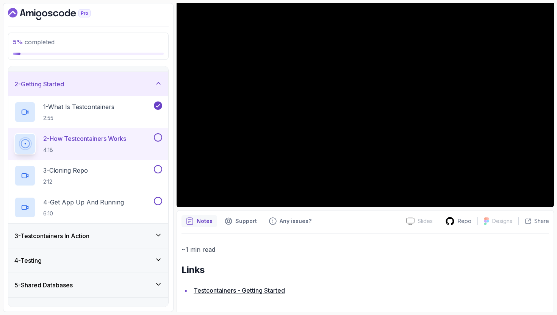
scroll to position [34, 0]
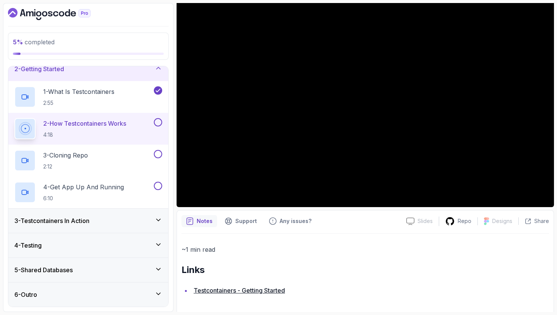
click at [147, 211] on div "3 - Testcontainers In Action" at bounding box center [88, 221] width 160 height 24
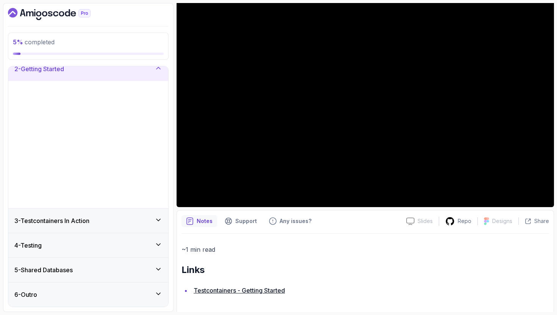
scroll to position [0, 0]
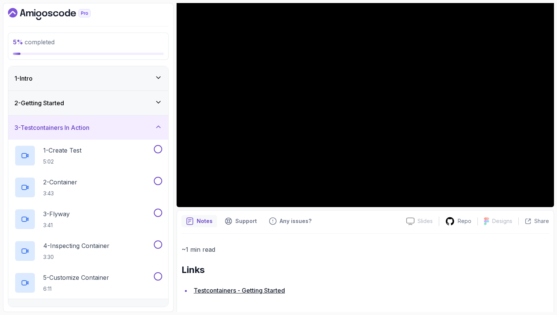
click at [142, 107] on div "2 - Getting Started" at bounding box center [88, 103] width 148 height 9
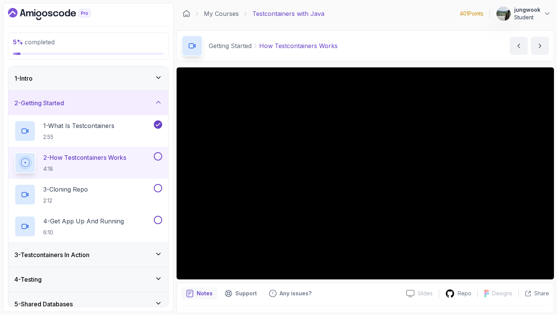
click at [161, 155] on button at bounding box center [158, 156] width 8 height 8
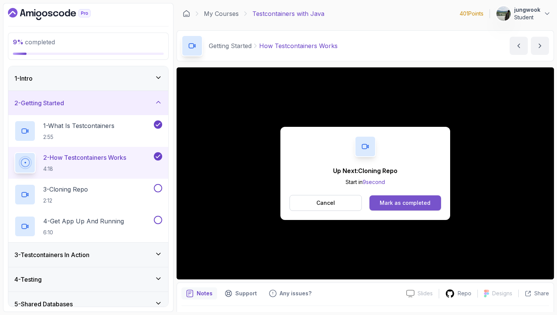
click at [422, 203] on div "Mark as completed" at bounding box center [405, 203] width 51 height 8
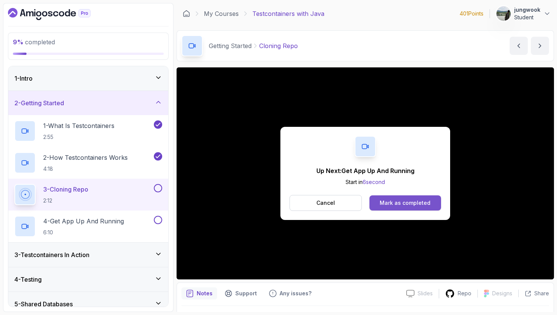
click at [411, 203] on div "Mark as completed" at bounding box center [405, 203] width 51 height 8
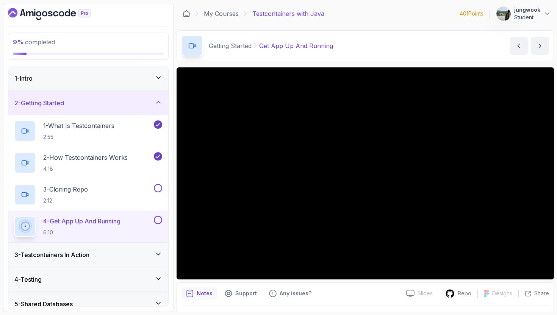
click at [33, 264] on div "3 - Testcontainers In Action" at bounding box center [88, 255] width 160 height 24
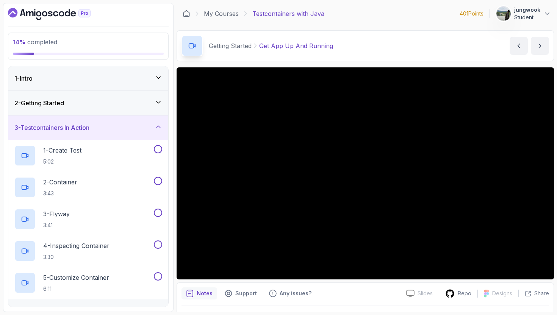
click at [76, 97] on div "2 - Getting Started" at bounding box center [88, 103] width 160 height 24
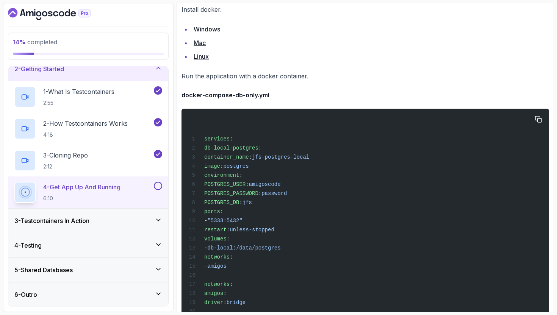
scroll to position [536, 0]
click at [110, 166] on div "3 - Cloning Repo 2:12" at bounding box center [83, 160] width 138 height 21
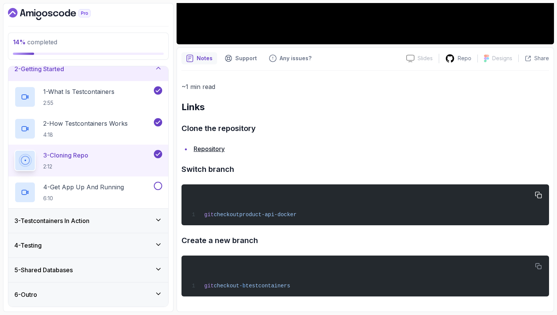
drag, startPoint x: 294, startPoint y: 222, endPoint x: 182, endPoint y: 212, distance: 111.9
click at [182, 212] on pre "git checkout product-api-docker" at bounding box center [366, 205] width 368 height 41
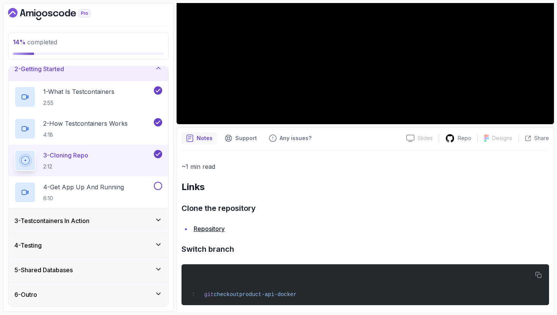
scroll to position [13, 0]
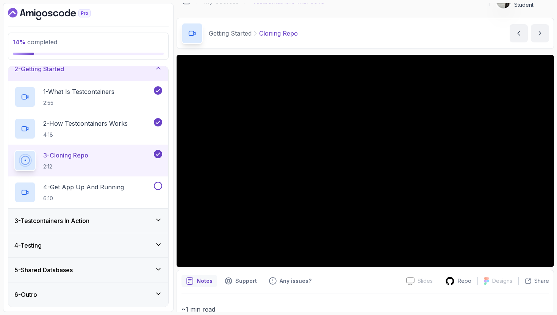
click at [323, 269] on div "Slides Slides not available Repo Designs Design not available Share Notes Suppo…" at bounding box center [366, 295] width 378 height 480
click at [353, 268] on div "Slides Slides not available Repo Designs Design not available Share Notes Suppo…" at bounding box center [366, 295] width 378 height 480
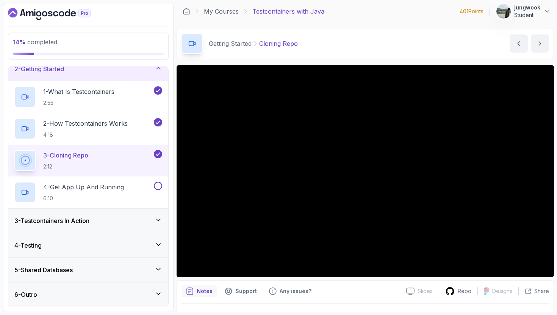
scroll to position [0, 0]
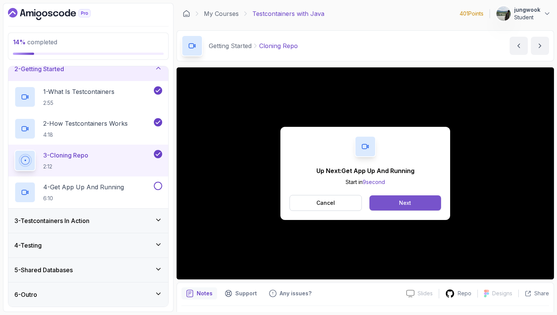
click at [390, 202] on button "Next" at bounding box center [406, 203] width 72 height 15
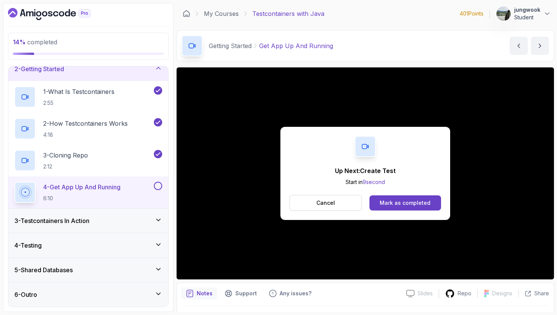
click at [393, 212] on div "Up Next: Create Test Start in 9 second Cancel Mark as completed" at bounding box center [366, 173] width 170 height 93
click at [395, 209] on button "Mark as completed" at bounding box center [406, 203] width 72 height 15
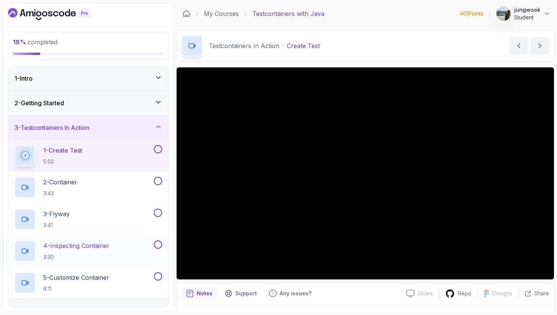
scroll to position [66, 0]
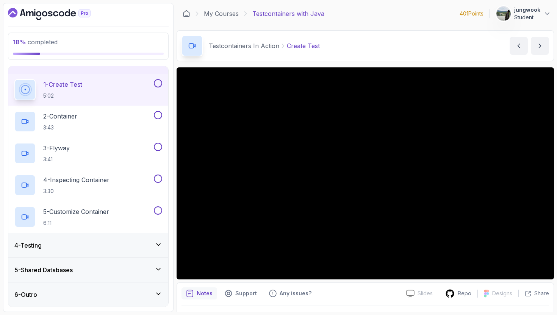
click at [74, 244] on div "4 - Testing" at bounding box center [88, 245] width 148 height 9
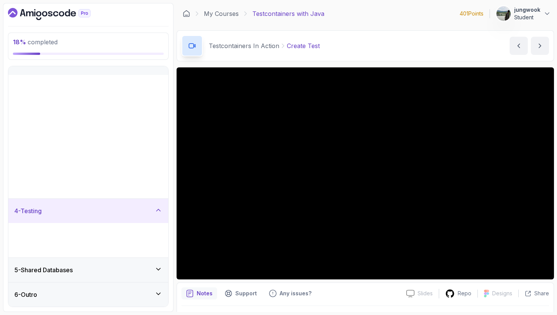
scroll to position [0, 0]
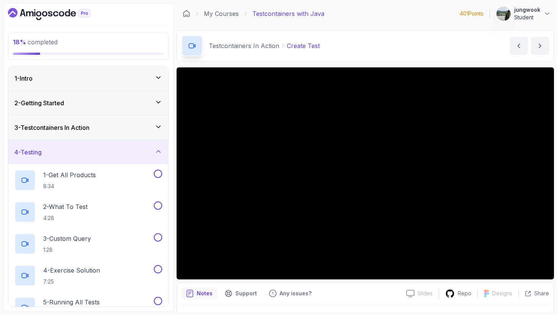
click at [96, 131] on div "3 - Testcontainers In Action" at bounding box center [88, 127] width 148 height 9
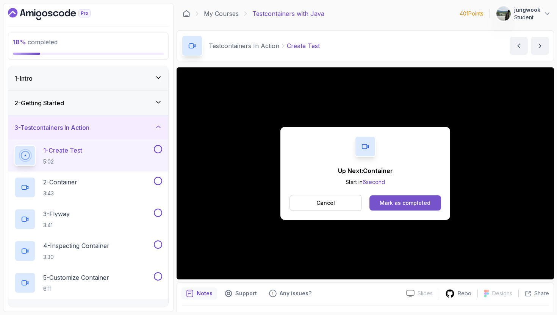
click at [410, 207] on div "Mark as completed" at bounding box center [405, 203] width 51 height 8
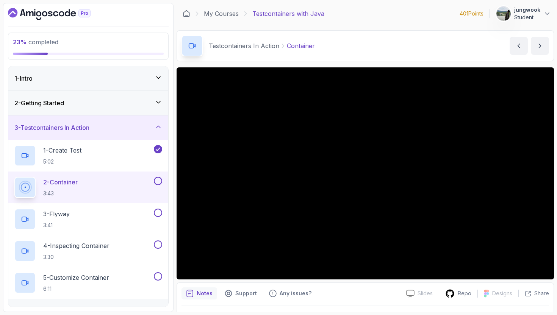
drag, startPoint x: 332, startPoint y: 289, endPoint x: 361, endPoint y: 285, distance: 28.8
click at [334, 288] on div "Notes Support Any issues?" at bounding box center [291, 294] width 219 height 12
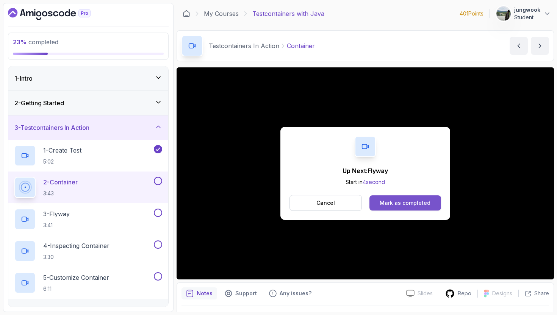
click at [432, 204] on button "Mark as completed" at bounding box center [406, 203] width 72 height 15
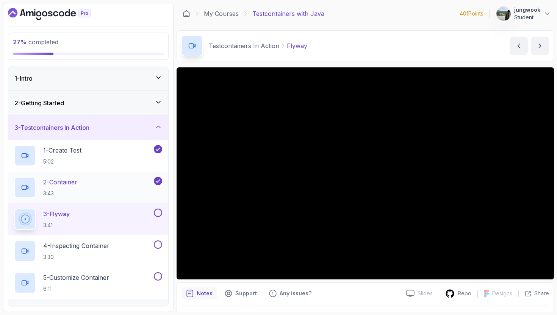
click at [130, 195] on div "2 - Container 3:43" at bounding box center [83, 187] width 138 height 21
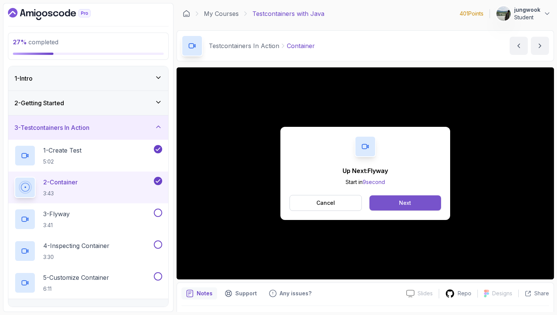
click at [375, 199] on button "Next" at bounding box center [406, 203] width 72 height 15
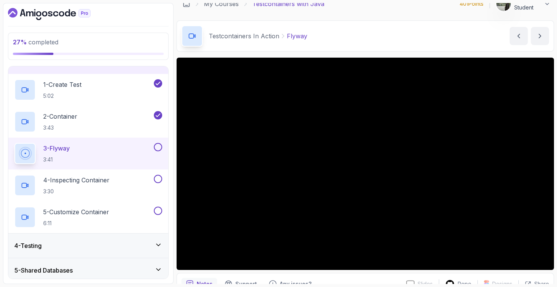
scroll to position [18, 0]
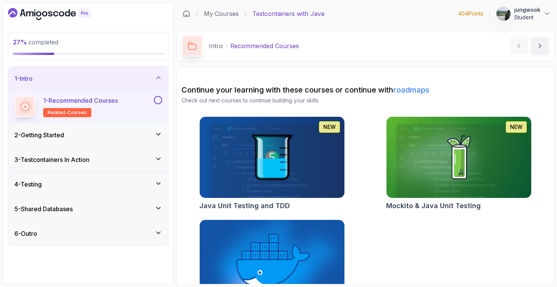
click at [147, 157] on div "3 - Testcontainers In Action" at bounding box center [88, 159] width 148 height 9
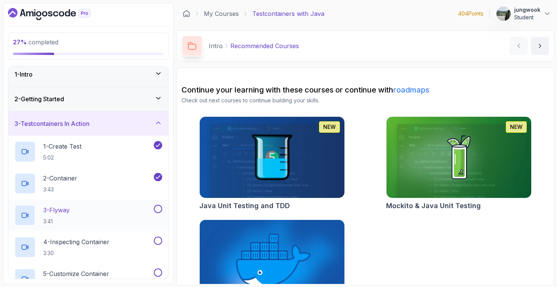
scroll to position [9, 0]
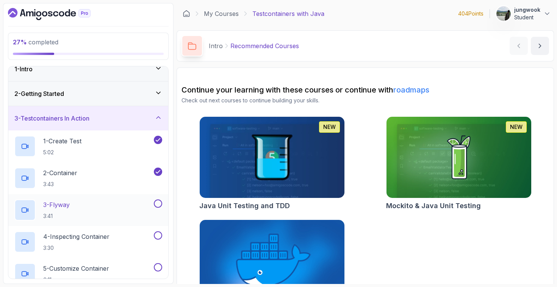
click at [128, 208] on div "3 - Flyway 3:41" at bounding box center [83, 209] width 138 height 21
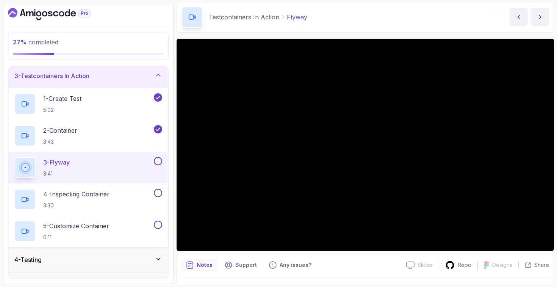
scroll to position [30, 0]
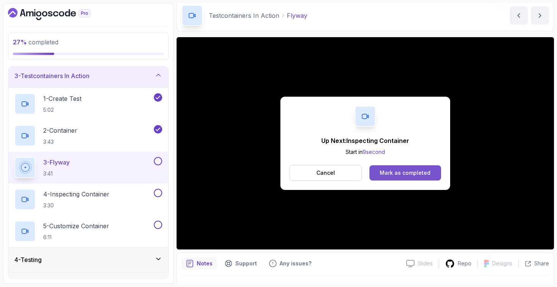
click at [403, 175] on div "Mark as completed" at bounding box center [405, 173] width 51 height 8
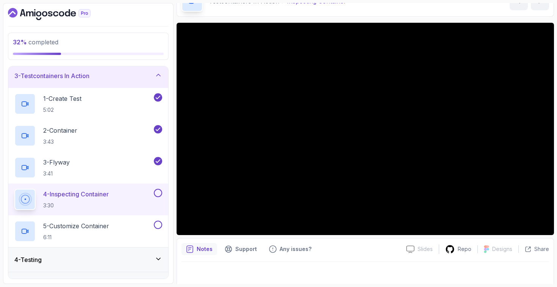
scroll to position [45, 0]
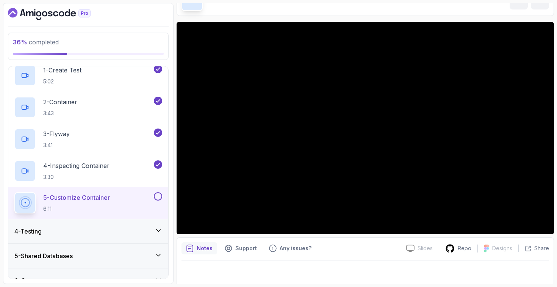
scroll to position [94, 0]
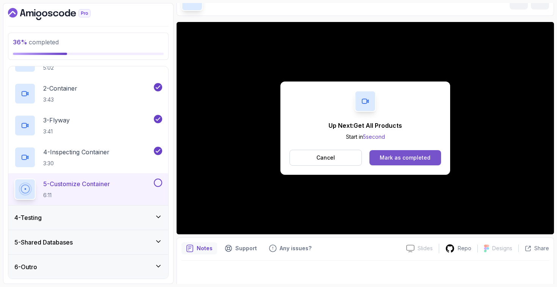
click at [400, 151] on button "Mark as completed" at bounding box center [406, 157] width 72 height 15
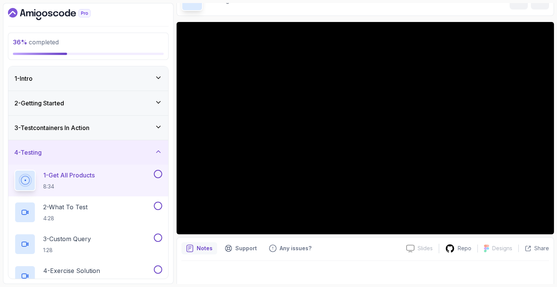
scroll to position [49, 0]
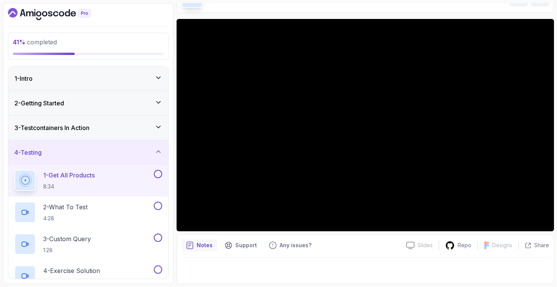
click at [138, 94] on div "2 - Getting Started" at bounding box center [88, 103] width 160 height 24
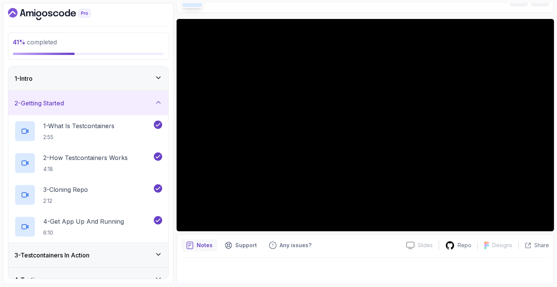
click at [85, 249] on div "3 - Testcontainers In Action" at bounding box center [88, 255] width 160 height 24
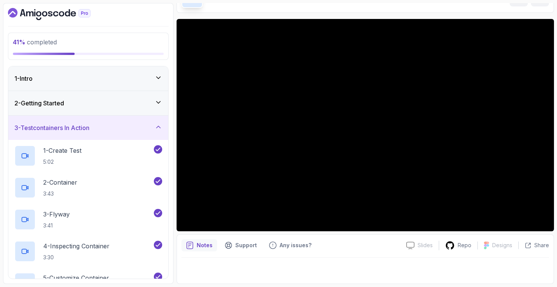
scroll to position [94, 0]
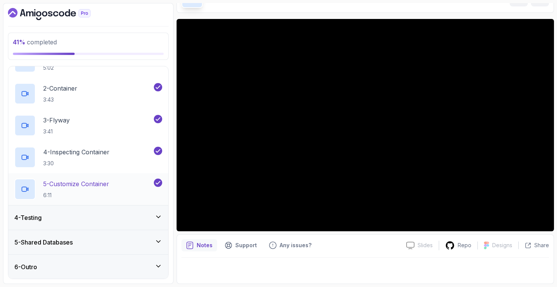
click at [127, 191] on div "5 - Customize Container 6:11" at bounding box center [83, 189] width 138 height 21
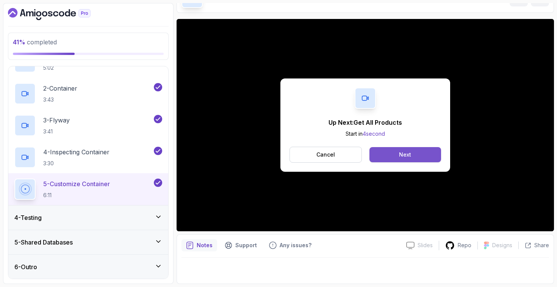
click at [416, 153] on button "Next" at bounding box center [406, 154] width 72 height 15
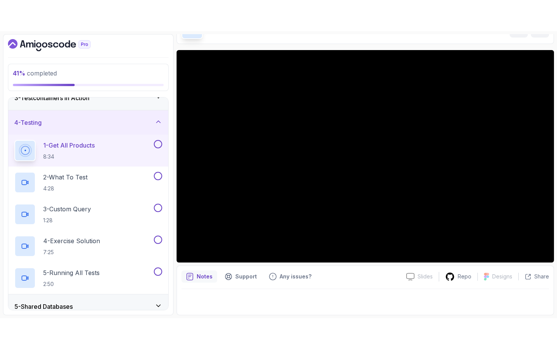
scroll to position [53, 0]
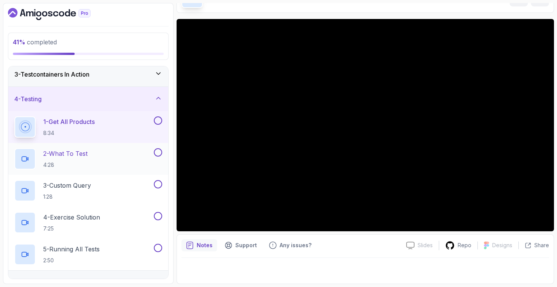
click at [149, 171] on div "2 - What To Test 4:28" at bounding box center [88, 159] width 160 height 32
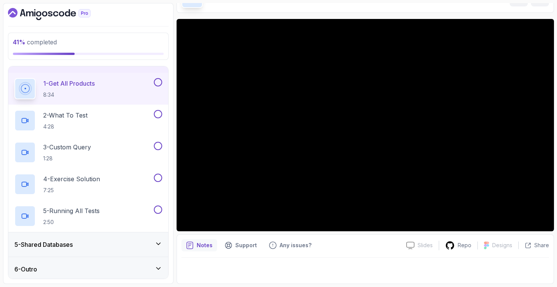
scroll to position [0, 0]
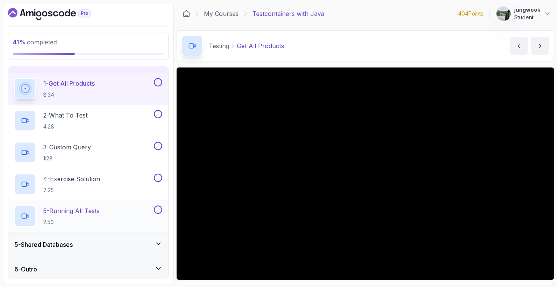
drag, startPoint x: 127, startPoint y: 216, endPoint x: 133, endPoint y: 217, distance: 6.5
click at [127, 217] on div "5 - Running All Tests 2:50" at bounding box center [83, 215] width 138 height 21
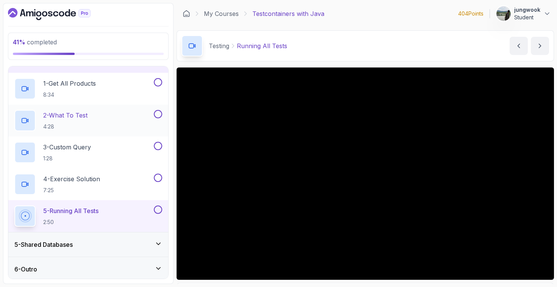
click at [111, 111] on div "2 - What To Test 4:28" at bounding box center [83, 120] width 138 height 21
click at [118, 97] on div "1 - Get All Products 8:34" at bounding box center [83, 88] width 138 height 21
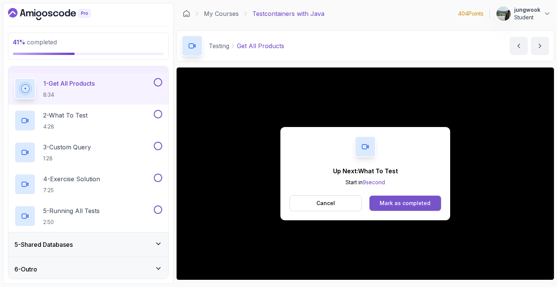
click at [395, 204] on div "Mark as completed" at bounding box center [405, 203] width 51 height 8
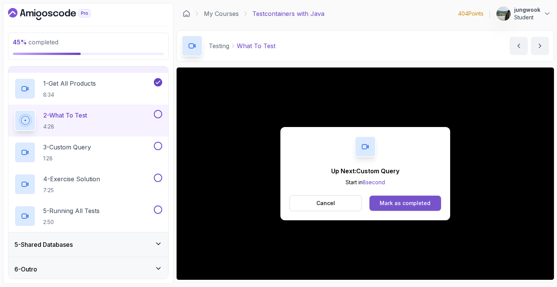
click at [392, 207] on button "Mark as completed" at bounding box center [406, 203] width 72 height 15
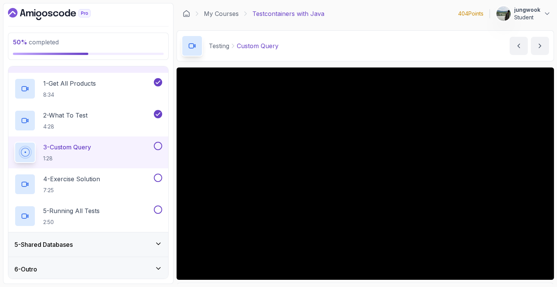
click at [117, 256] on div "5 - Shared Databases" at bounding box center [88, 244] width 160 height 24
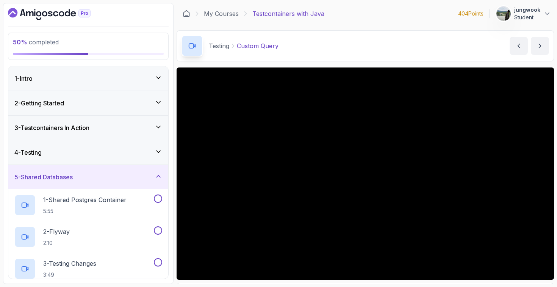
click at [149, 149] on div "4 - Testing" at bounding box center [88, 152] width 148 height 9
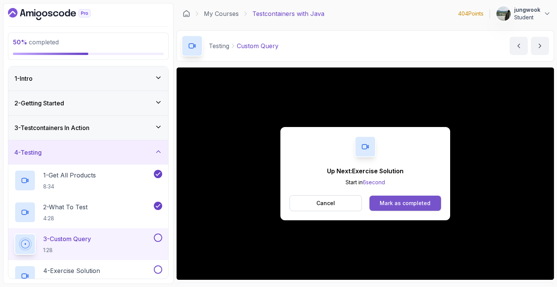
click at [406, 204] on div "Mark as completed" at bounding box center [405, 203] width 51 height 8
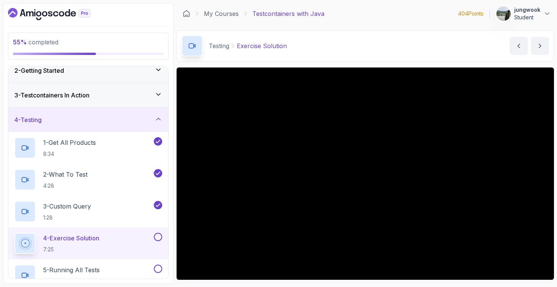
scroll to position [94, 0]
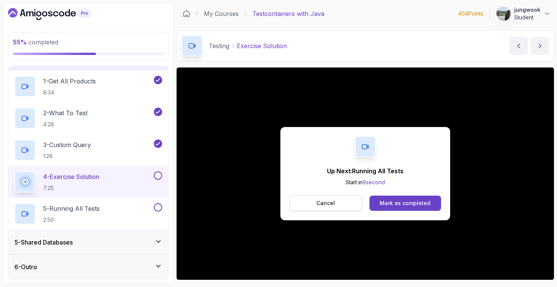
click at [299, 209] on button "Cancel" at bounding box center [326, 203] width 72 height 16
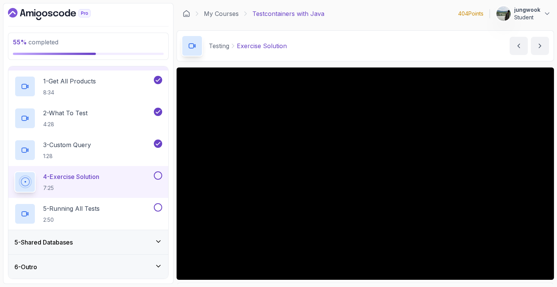
click at [158, 177] on button at bounding box center [158, 175] width 8 height 8
click at [138, 211] on div "5 - Running All Tests 2:50" at bounding box center [83, 213] width 138 height 21
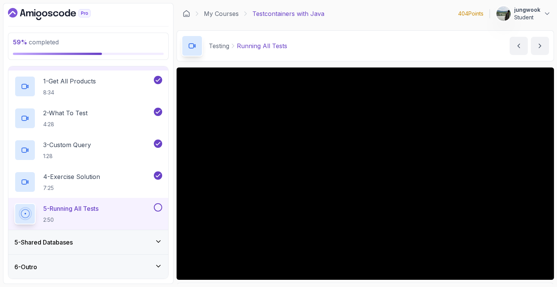
click at [92, 238] on div "5 - Shared Databases" at bounding box center [88, 242] width 148 height 9
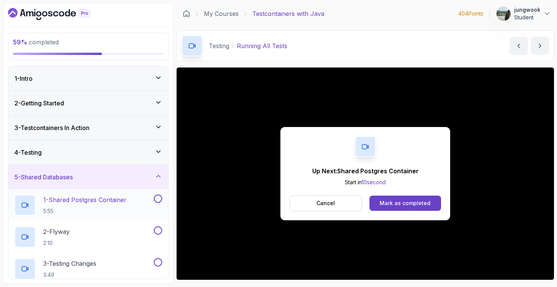
click at [82, 207] on h2 "1 - Shared Postgres Container 5:55" at bounding box center [84, 205] width 83 height 20
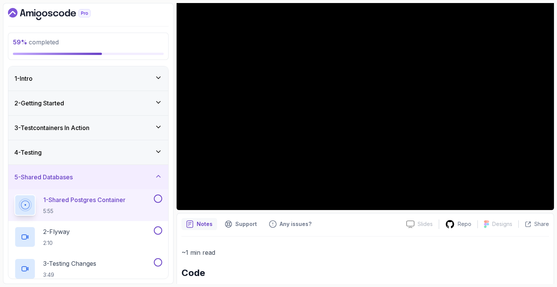
scroll to position [8, 0]
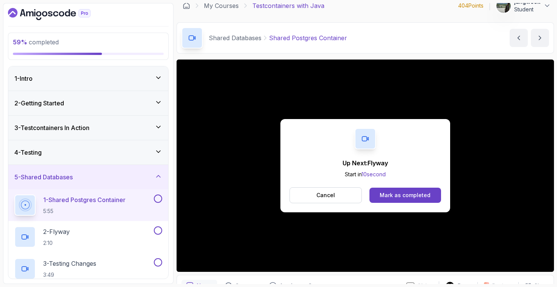
click at [332, 207] on div "Up Next: Flyway Start in 10 second Cancel Mark as completed" at bounding box center [366, 165] width 170 height 93
click at [338, 200] on button "Cancel" at bounding box center [326, 195] width 72 height 16
click at [390, 193] on div "Mark as completed" at bounding box center [405, 195] width 51 height 8
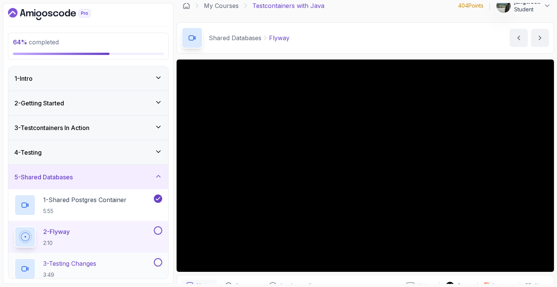
scroll to position [31, 0]
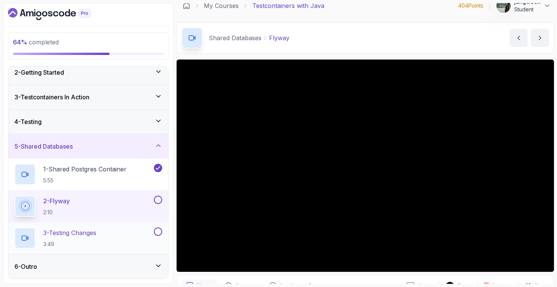
click at [122, 232] on div "3 - Testing Changes 3:49" at bounding box center [83, 237] width 138 height 21
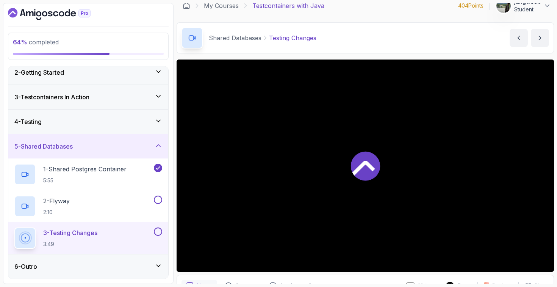
click at [431, 197] on div at bounding box center [366, 166] width 378 height 212
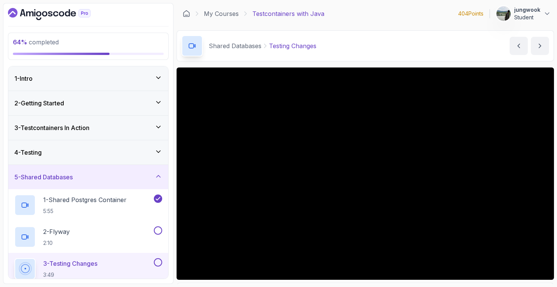
click at [115, 77] on div "1 - Intro" at bounding box center [88, 78] width 148 height 9
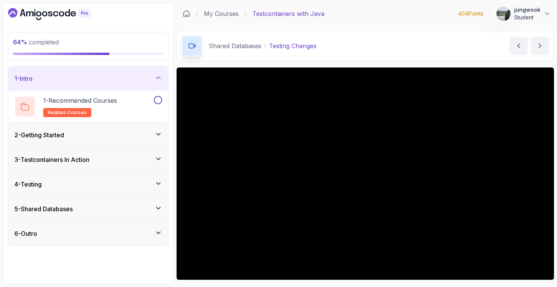
click at [115, 77] on div "1 - Intro" at bounding box center [88, 78] width 148 height 9
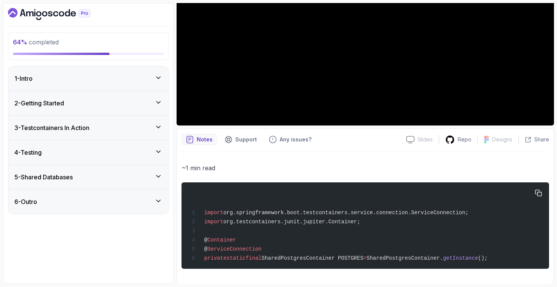
scroll to position [157, 0]
click at [108, 180] on div "5 - Shared Databases" at bounding box center [88, 176] width 148 height 9
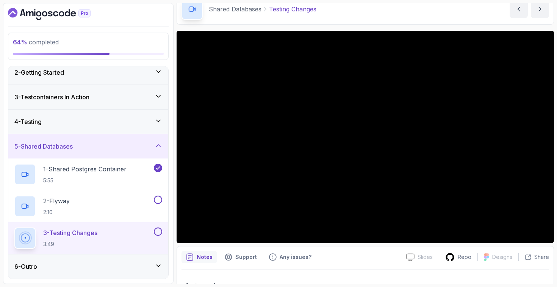
scroll to position [37, 0]
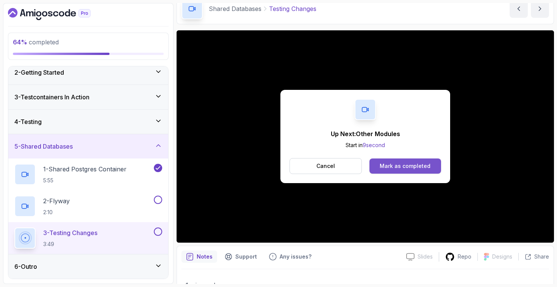
click at [401, 170] on div "Mark as completed" at bounding box center [405, 166] width 51 height 8
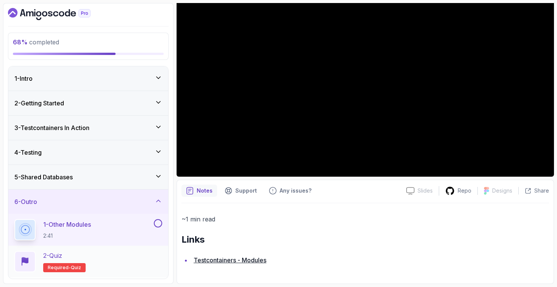
click at [132, 262] on div "2 - Quiz Required- quiz" at bounding box center [88, 261] width 148 height 21
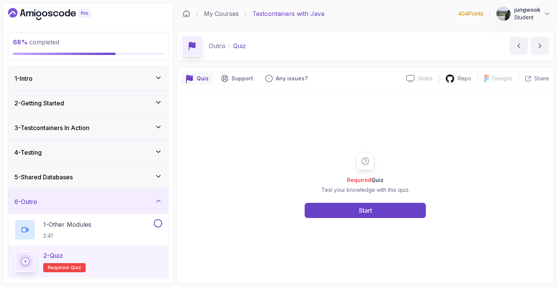
click at [32, 12] on icon "Dashboard" at bounding box center [30, 13] width 8 height 5
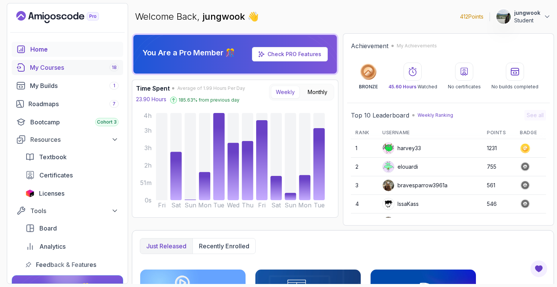
click at [56, 72] on div "My Courses 18" at bounding box center [74, 67] width 89 height 9
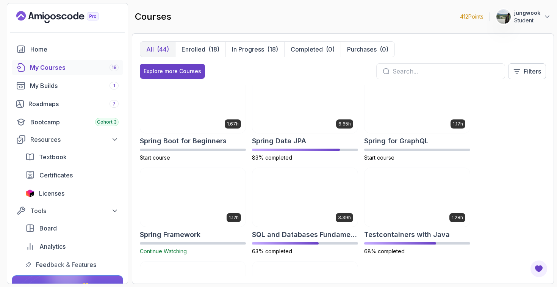
scroll to position [1220, 0]
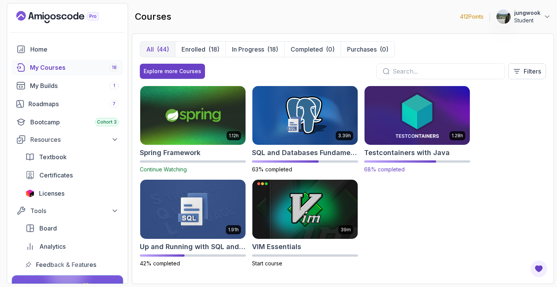
click at [433, 127] on img at bounding box center [417, 116] width 111 height 62
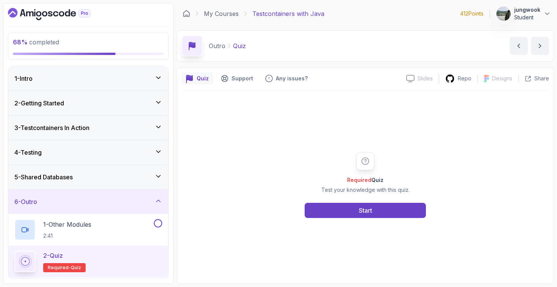
click at [74, 81] on div "1 - Intro" at bounding box center [88, 78] width 148 height 9
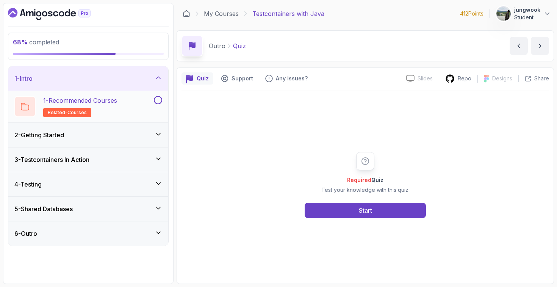
click at [55, 98] on p "1 - Recommended Courses" at bounding box center [80, 100] width 74 height 9
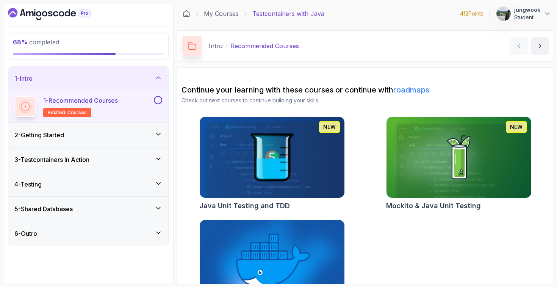
scroll to position [38, 0]
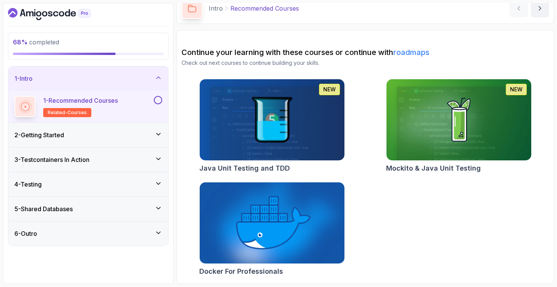
click at [64, 13] on icon "Dashboard" at bounding box center [49, 14] width 83 height 12
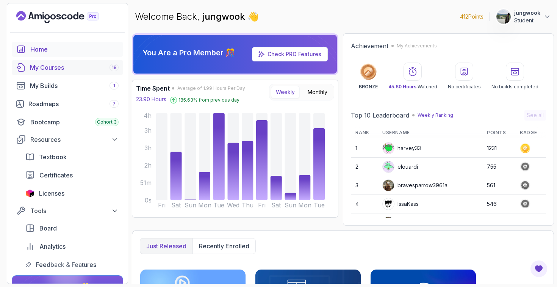
click at [71, 70] on div "My Courses 18" at bounding box center [74, 67] width 89 height 9
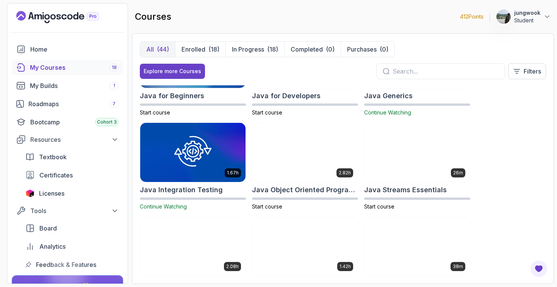
scroll to position [511, 0]
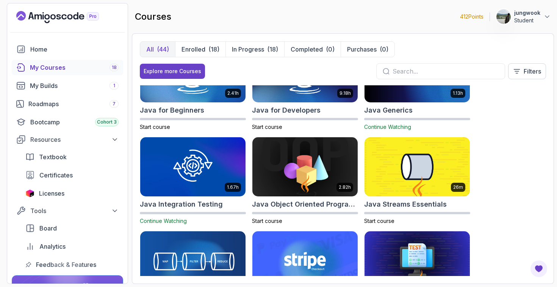
click at [213, 188] on img at bounding box center [193, 167] width 111 height 62
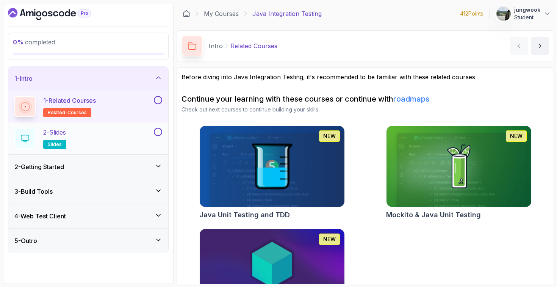
click at [107, 135] on div "2 - Slides slides" at bounding box center [83, 138] width 138 height 21
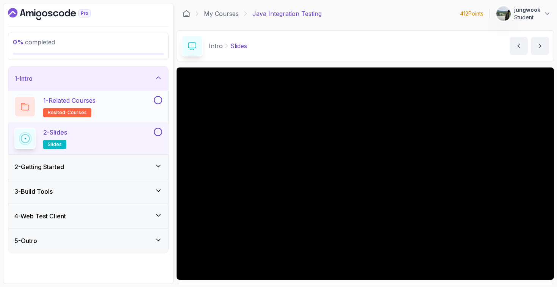
click at [111, 115] on div "1 - Related Courses related-courses" at bounding box center [83, 106] width 138 height 21
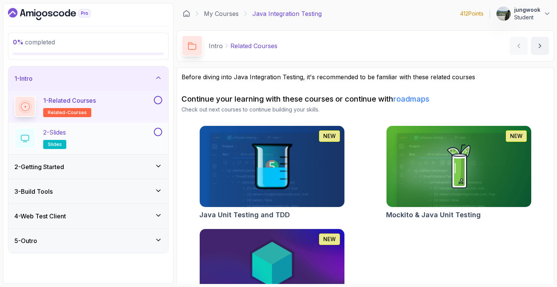
click at [104, 130] on div "2 - Slides slides" at bounding box center [83, 138] width 138 height 21
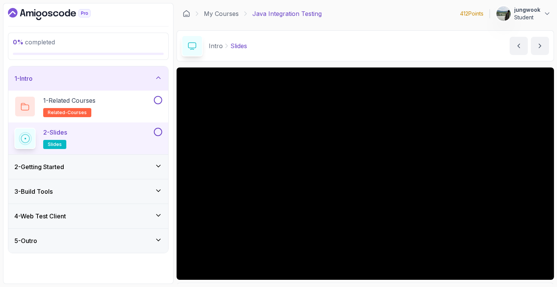
click at [89, 170] on div "2 - Getting Started" at bounding box center [88, 166] width 148 height 9
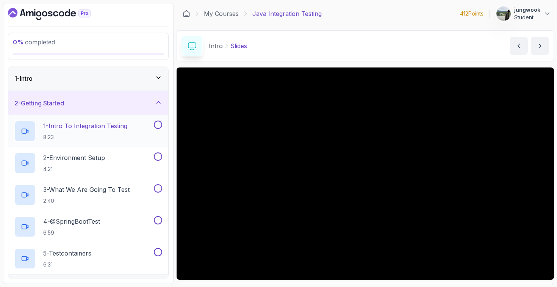
scroll to position [69, 0]
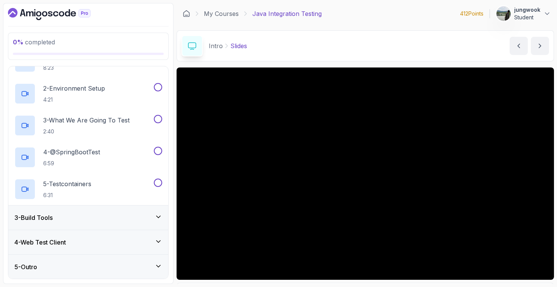
click at [63, 210] on div "3 - Build Tools" at bounding box center [88, 217] width 160 height 24
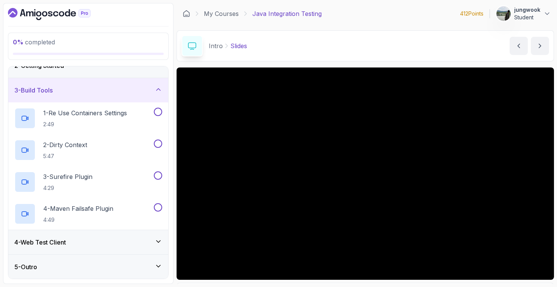
scroll to position [38, 0]
click at [102, 243] on div "4 - Web Test Client" at bounding box center [88, 241] width 148 height 9
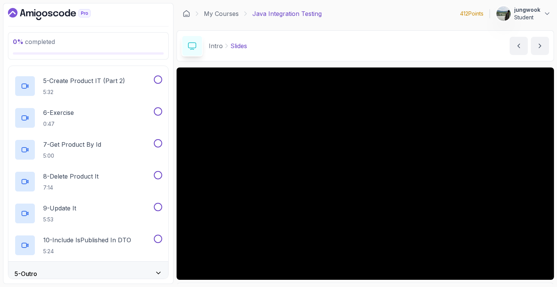
scroll to position [229, 0]
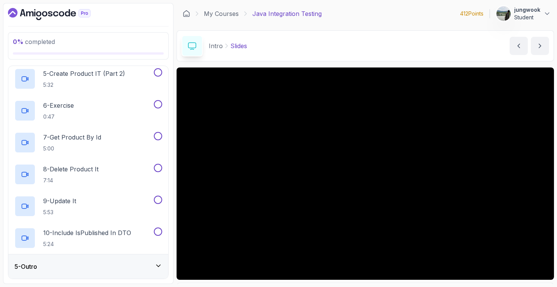
click at [91, 263] on div "5 - Outro" at bounding box center [88, 266] width 148 height 9
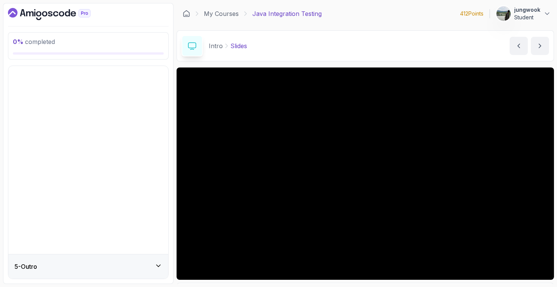
scroll to position [0, 0]
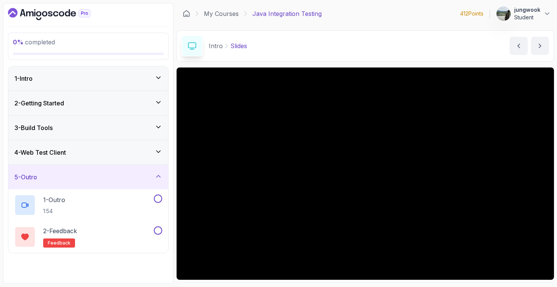
click at [92, 92] on div "2 - Getting Started" at bounding box center [88, 103] width 160 height 24
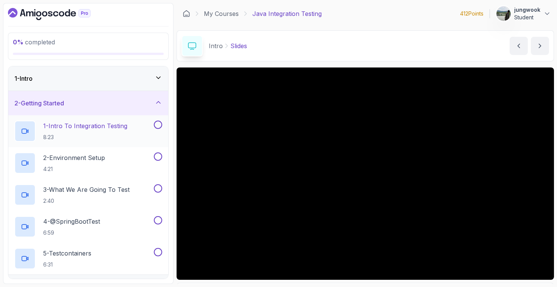
click at [94, 144] on div "1 - Intro To Integration Testing 8:23" at bounding box center [88, 131] width 160 height 32
click at [63, 71] on div "1 - Intro" at bounding box center [88, 78] width 160 height 24
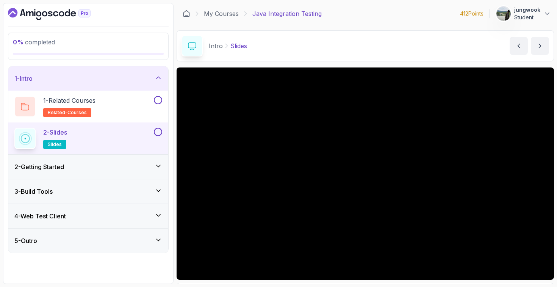
click at [63, 72] on div "1 - Intro" at bounding box center [88, 78] width 160 height 24
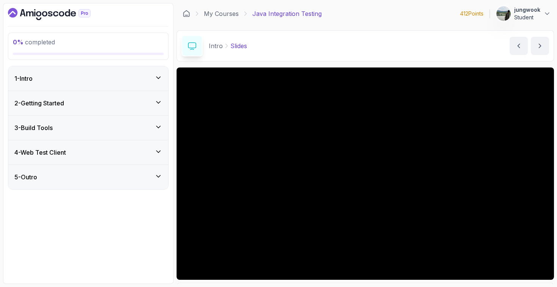
click at [55, 103] on h3 "2 - Getting Started" at bounding box center [39, 103] width 50 height 9
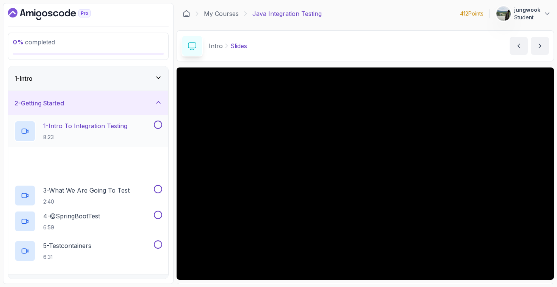
click at [48, 132] on h2 "1 - Intro To Integration Testing 8:23" at bounding box center [85, 131] width 84 height 20
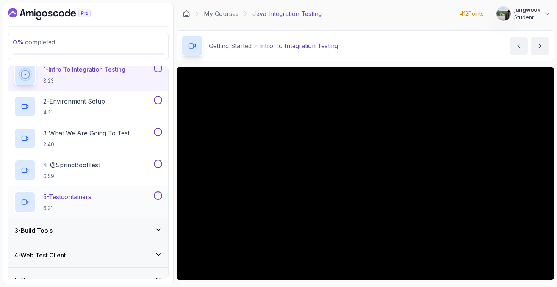
scroll to position [70, 0]
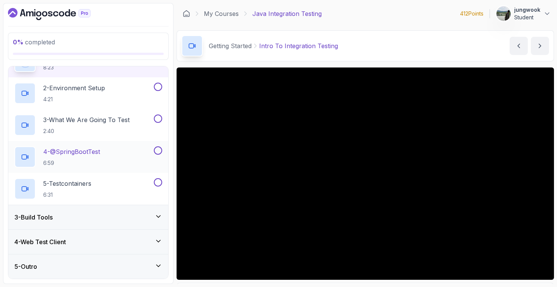
click at [109, 213] on div "3 - Build Tools" at bounding box center [88, 217] width 148 height 9
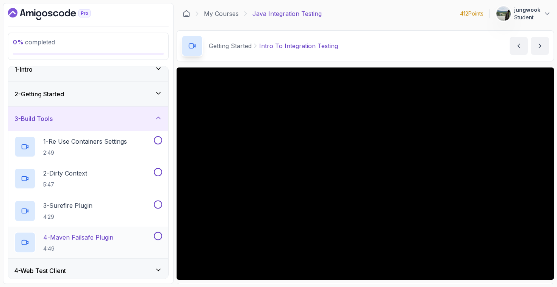
scroll to position [38, 0]
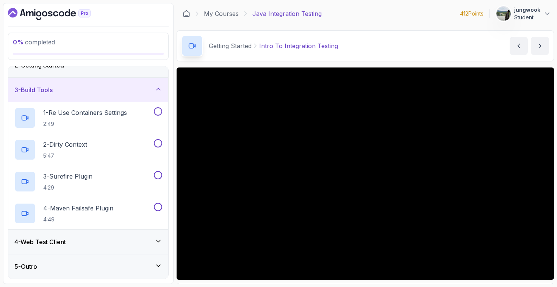
click at [108, 246] on div "4 - Web Test Client" at bounding box center [88, 242] width 160 height 24
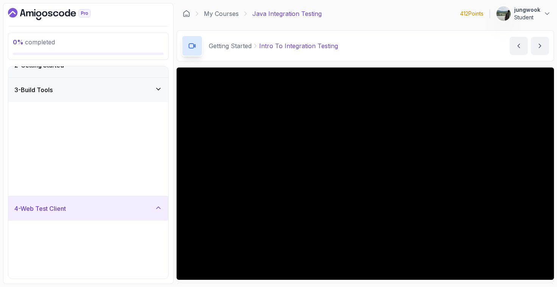
scroll to position [0, 0]
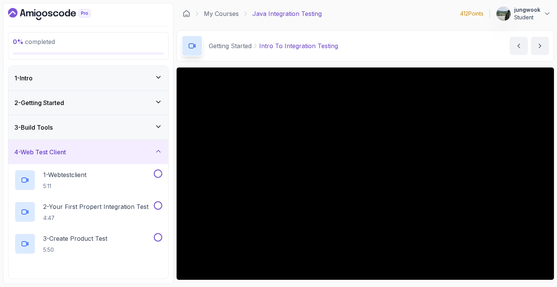
click at [162, 99] on div "2 - Getting Started" at bounding box center [88, 103] width 160 height 24
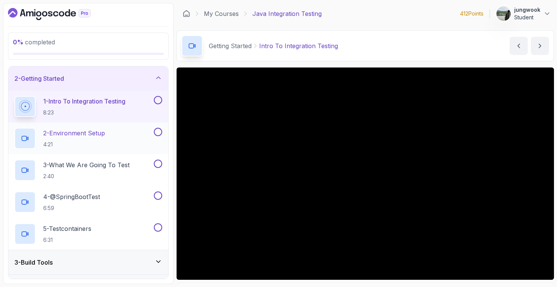
scroll to position [27, 0]
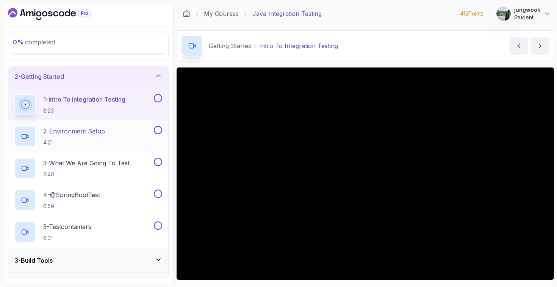
click at [51, 136] on h2 "2 - Environment Setup 4:21" at bounding box center [74, 137] width 62 height 20
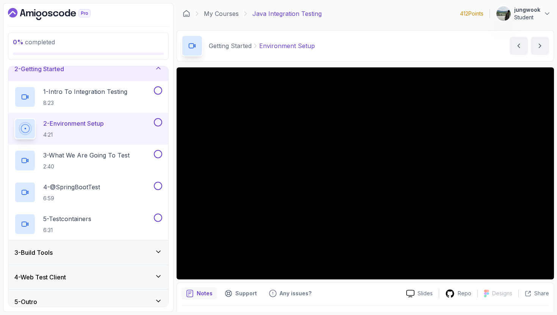
scroll to position [41, 0]
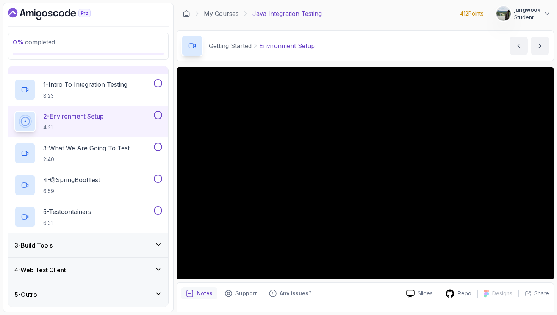
click at [118, 274] on div "4 - Web Test Client" at bounding box center [88, 270] width 148 height 9
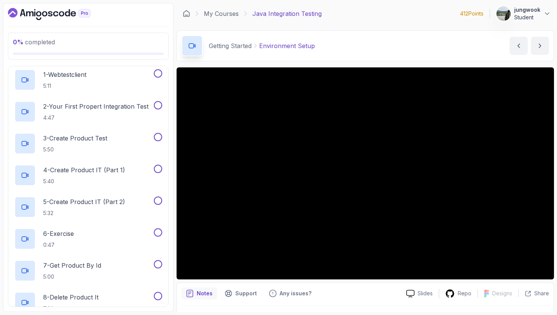
scroll to position [0, 0]
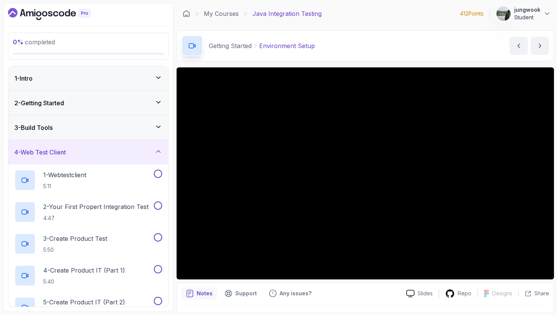
click at [129, 138] on div "3 - Build Tools" at bounding box center [88, 128] width 160 height 24
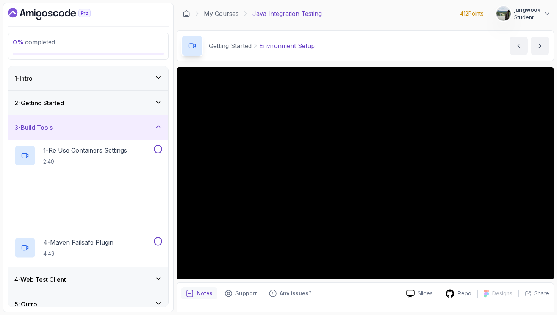
click at [134, 112] on div "2 - Getting Started" at bounding box center [88, 103] width 160 height 24
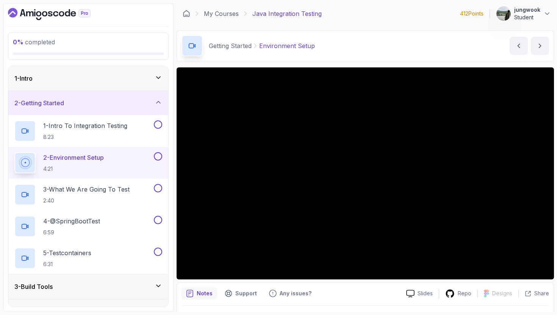
click at [121, 64] on div "0 % completed 1 - Intro 2 - Getting Started 1 - Intro To Integration Testing 8:…" at bounding box center [88, 157] width 171 height 309
click at [117, 69] on div "1 - Intro" at bounding box center [88, 78] width 160 height 24
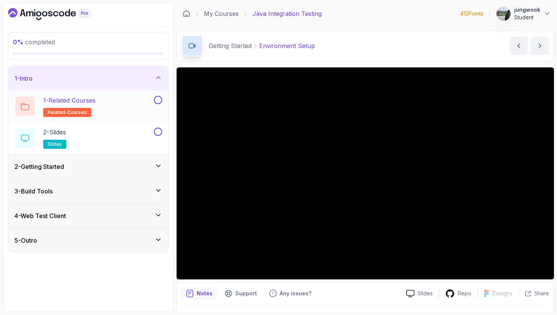
click at [81, 96] on p "1 - Related Courses" at bounding box center [69, 100] width 52 height 9
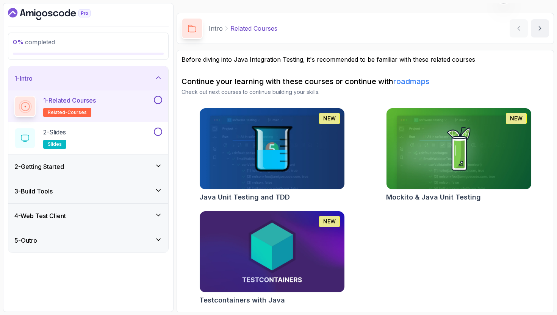
scroll to position [18, 0]
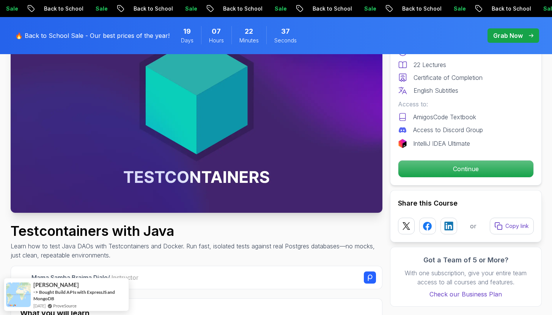
scroll to position [113, 0]
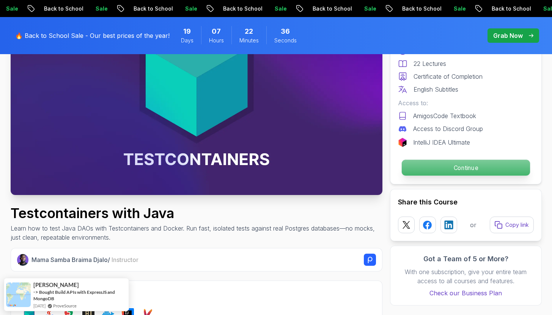
click at [499, 172] on p "Continue" at bounding box center [465, 168] width 128 height 16
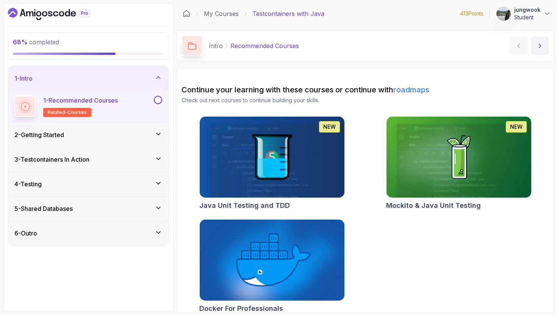
click at [46, 142] on div "2 - Getting Started" at bounding box center [88, 135] width 160 height 24
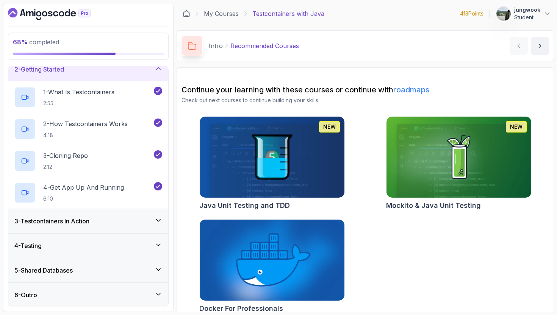
scroll to position [34, 0]
click at [73, 284] on div "6 - Outro" at bounding box center [88, 295] width 160 height 24
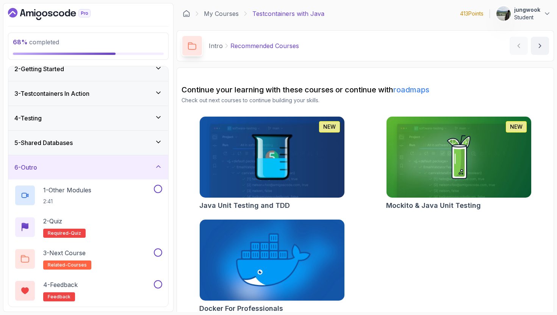
click at [100, 150] on div "5 - Shared Databases" at bounding box center [88, 143] width 160 height 24
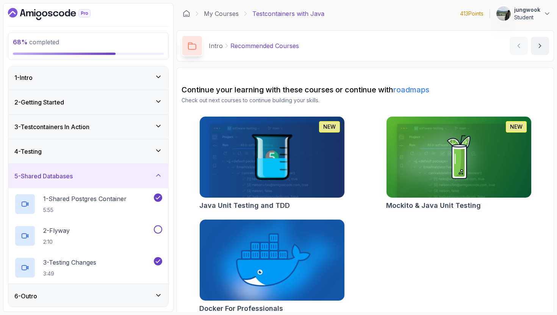
scroll to position [2, 0]
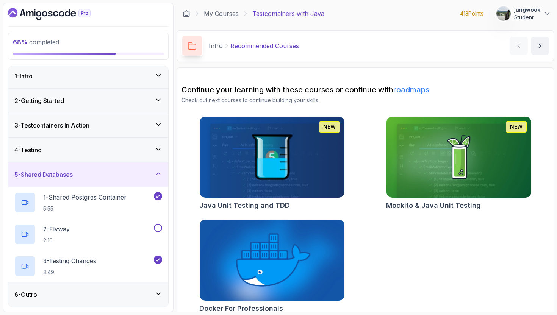
click at [147, 293] on div "6 - Outro" at bounding box center [88, 294] width 148 height 9
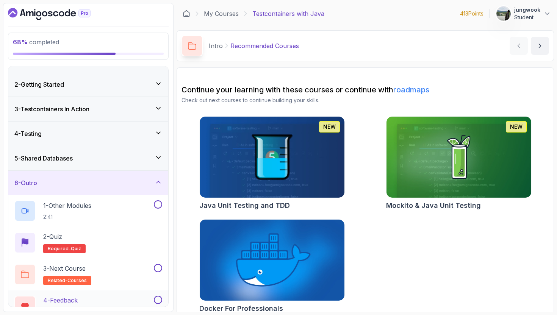
scroll to position [34, 0]
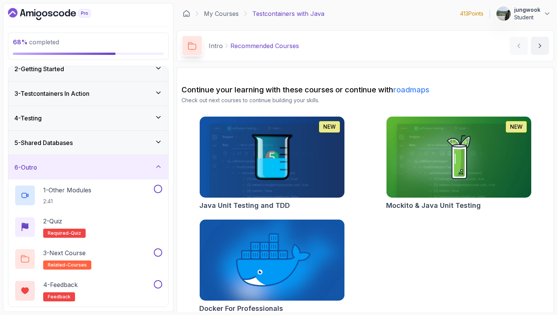
click at [121, 150] on div "5 - Shared Databases" at bounding box center [88, 143] width 160 height 24
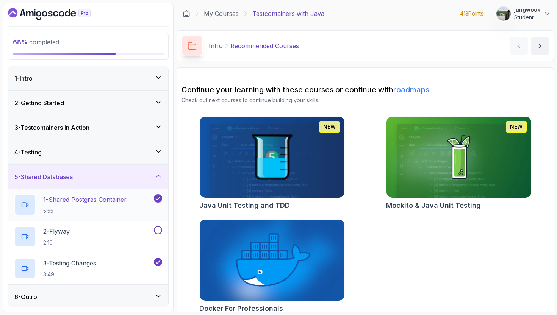
scroll to position [2, 0]
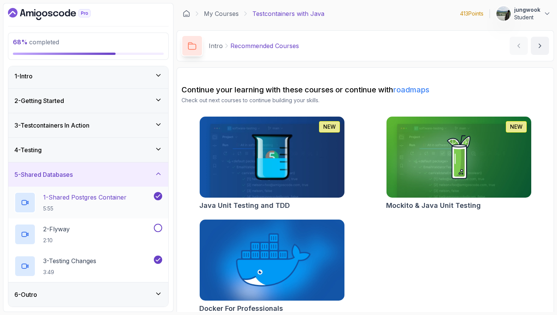
click at [99, 207] on p "5:55" at bounding box center [84, 209] width 83 height 8
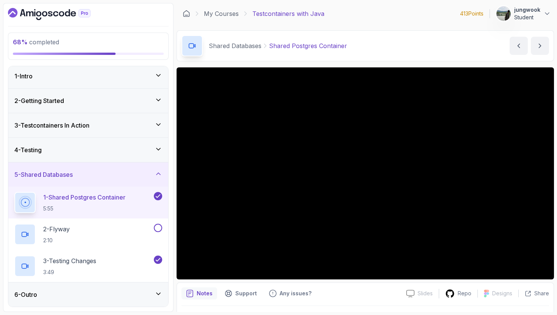
click at [126, 149] on div "4 - Testing" at bounding box center [88, 150] width 148 height 9
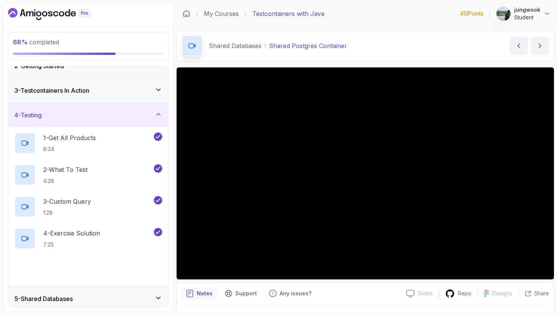
scroll to position [66, 0]
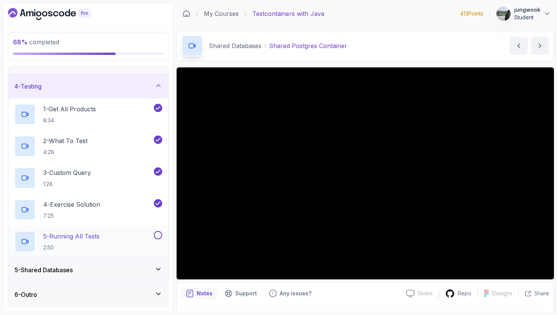
click at [85, 246] on p "2:50" at bounding box center [71, 248] width 56 height 8
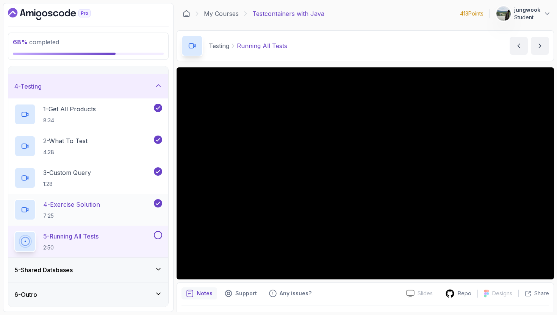
click at [99, 212] on p "7:25" at bounding box center [71, 216] width 57 height 8
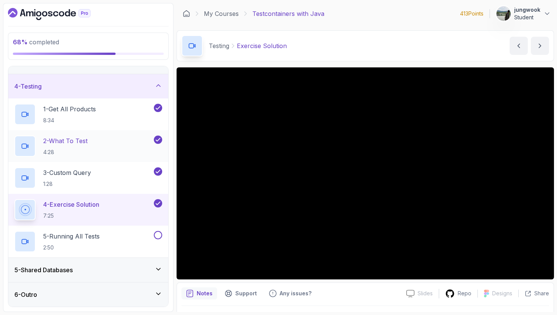
click at [58, 144] on p "2 - What To Test" at bounding box center [65, 140] width 44 height 9
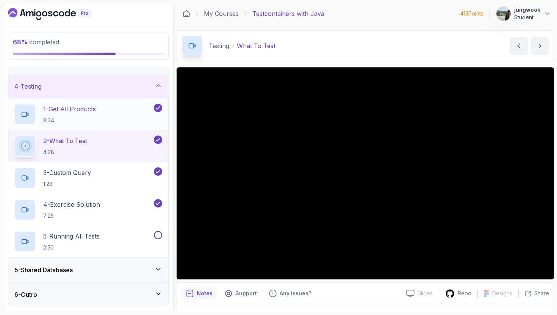
click at [70, 108] on p "1 - Get All Products" at bounding box center [69, 109] width 53 height 9
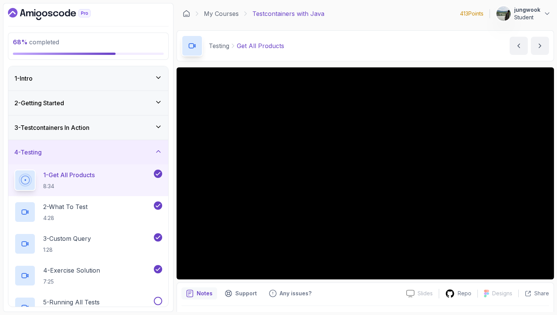
click at [89, 129] on h3 "3 - Testcontainers In Action" at bounding box center [51, 127] width 75 height 9
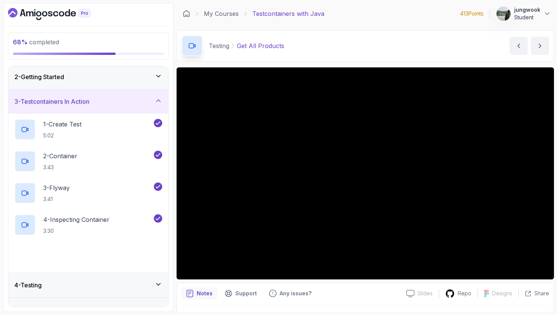
scroll to position [66, 0]
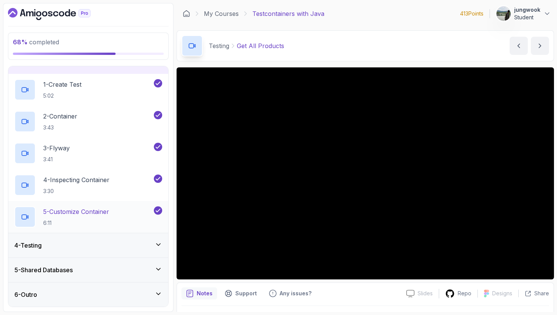
click at [92, 220] on p "6:11" at bounding box center [76, 223] width 66 height 8
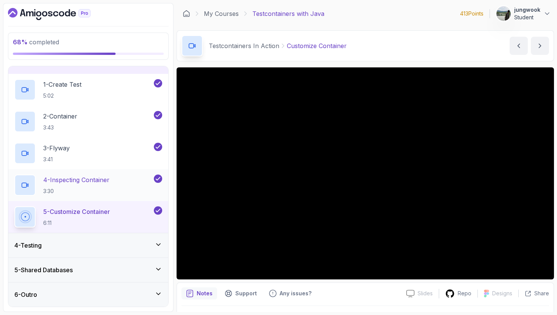
click at [135, 191] on div "4 - Inspecting Container 3:30" at bounding box center [83, 185] width 138 height 21
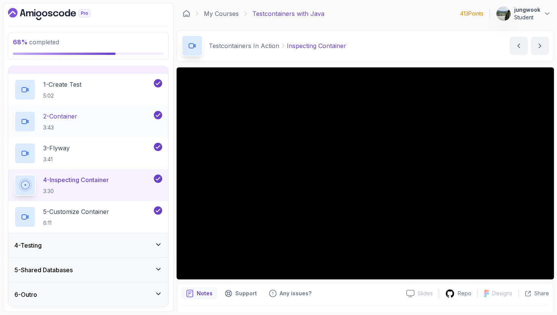
click at [86, 116] on div "2 - Container 3:43" at bounding box center [83, 121] width 138 height 21
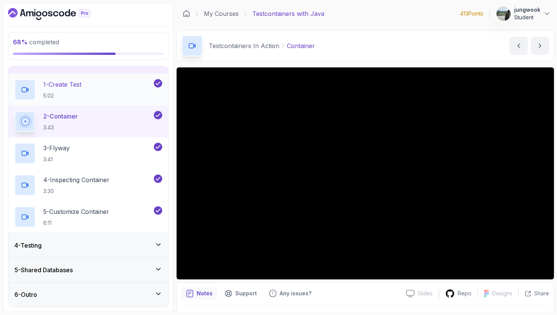
click at [142, 97] on div "1 - Create Test 5:02" at bounding box center [83, 89] width 138 height 21
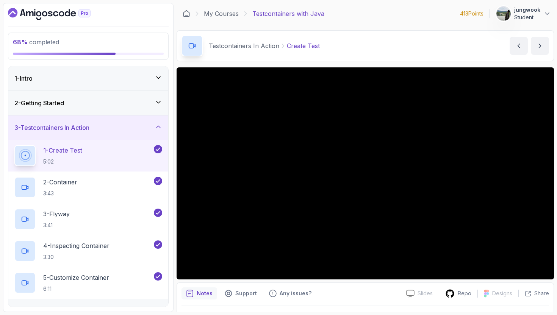
scroll to position [20, 0]
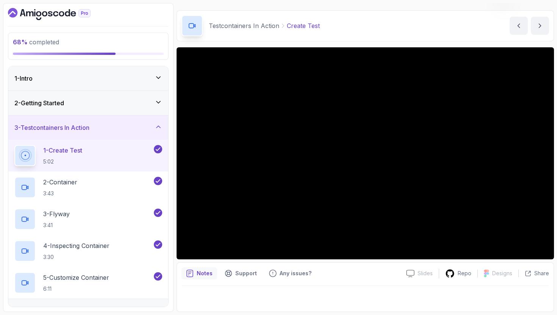
click at [281, 39] on div "Testcontainers In Action Create Test Create Test by nelson" at bounding box center [366, 25] width 378 height 31
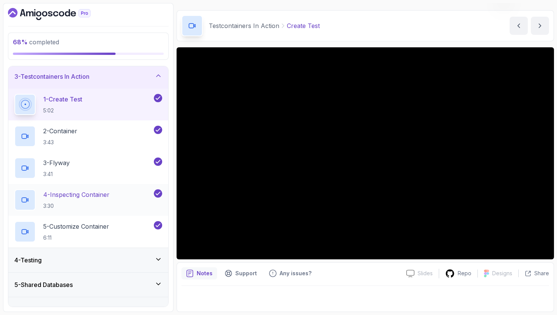
scroll to position [66, 0]
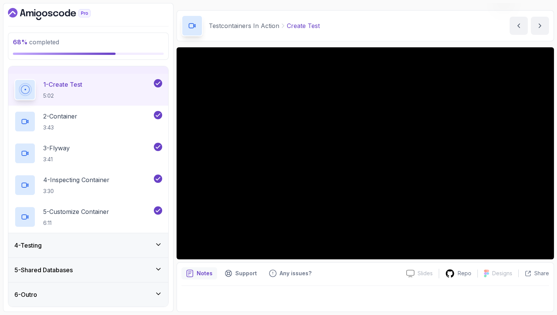
click at [48, 273] on h3 "5 - Shared Databases" at bounding box center [43, 270] width 58 height 9
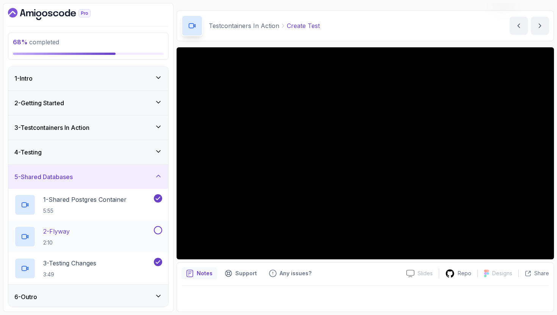
scroll to position [2, 0]
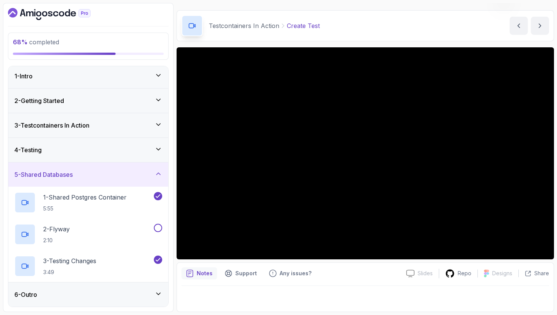
click at [31, 12] on icon "Dashboard" at bounding box center [30, 13] width 8 height 5
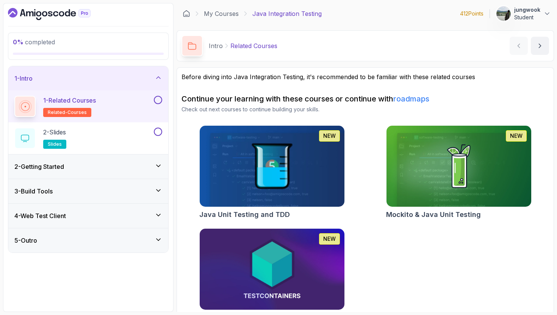
scroll to position [18, 0]
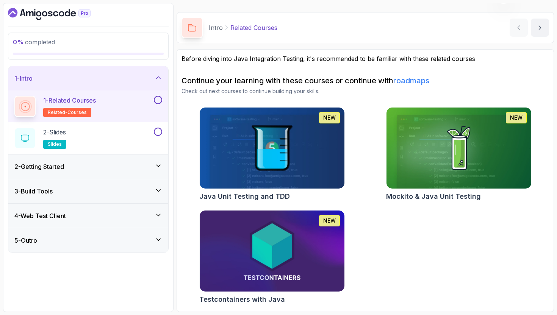
click at [127, 172] on div "2 - Getting Started" at bounding box center [88, 167] width 160 height 24
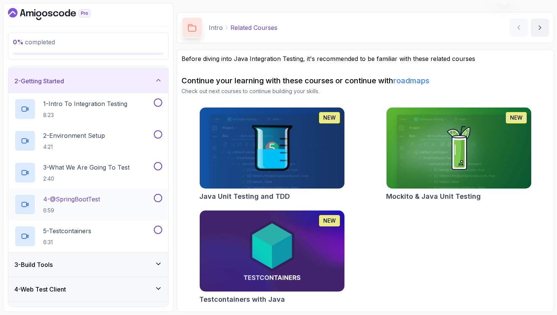
scroll to position [41, 0]
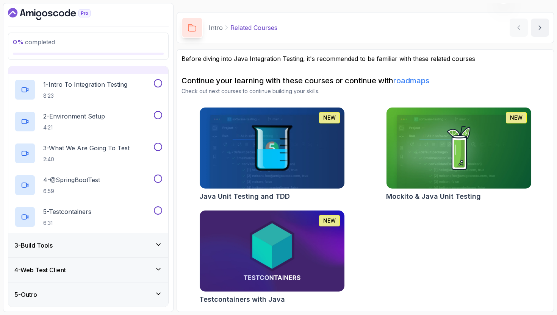
click at [82, 245] on div "3 - Build Tools" at bounding box center [88, 245] width 148 height 9
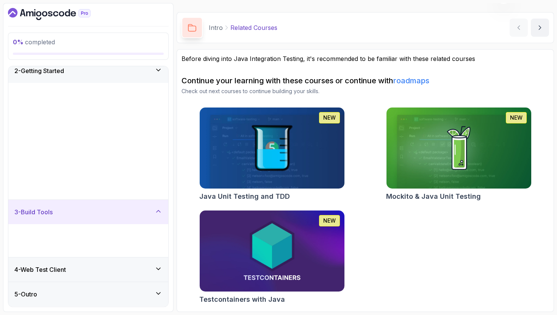
scroll to position [0, 0]
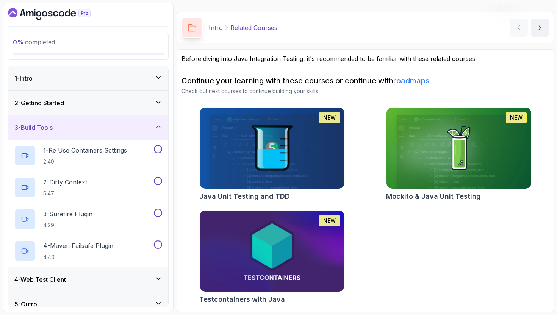
click at [97, 75] on div "1 - Intro" at bounding box center [88, 78] width 148 height 9
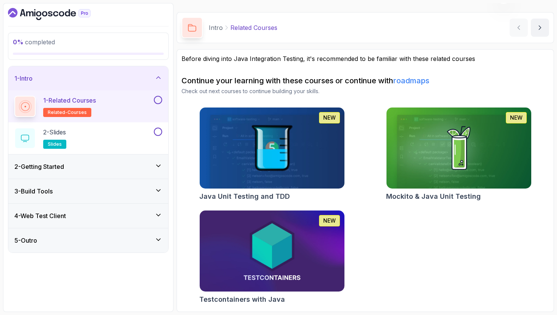
click at [55, 174] on div "2 - Getting Started" at bounding box center [88, 167] width 160 height 24
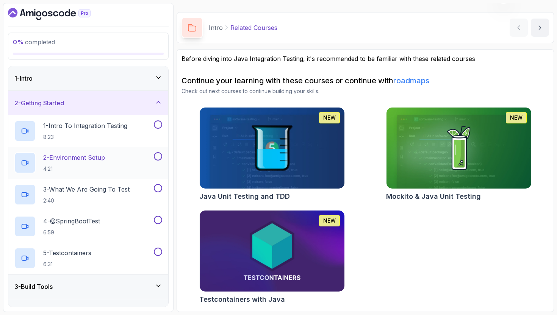
click at [103, 157] on p "2 - Environment Setup" at bounding box center [74, 157] width 62 height 9
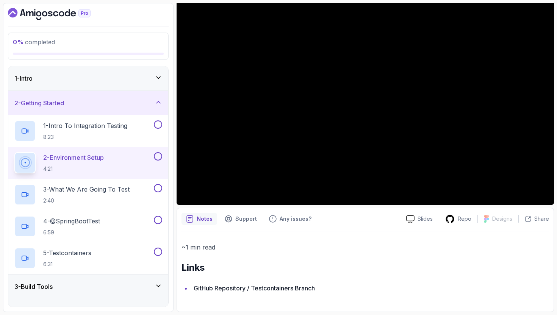
scroll to position [8, 0]
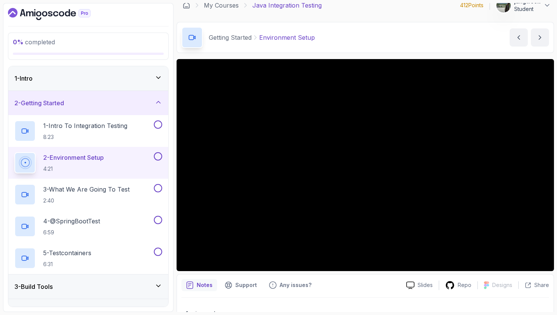
click at [50, 88] on div "1 - Intro" at bounding box center [88, 78] width 160 height 24
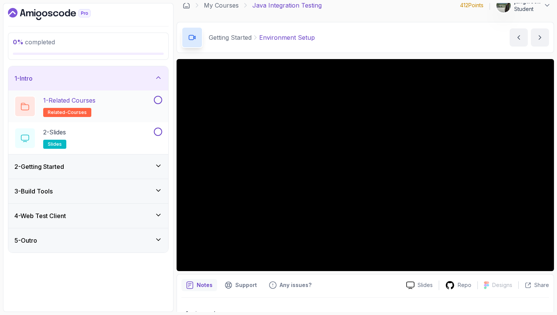
click at [49, 102] on p "1 - Related Courses" at bounding box center [69, 100] width 52 height 9
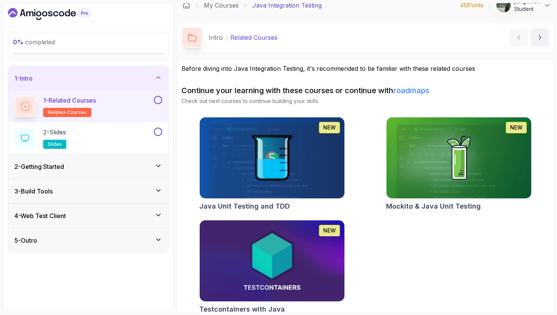
click at [97, 177] on div "2 - Getting Started" at bounding box center [88, 167] width 160 height 24
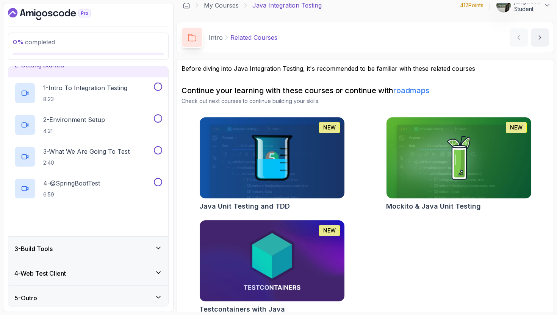
scroll to position [41, 0]
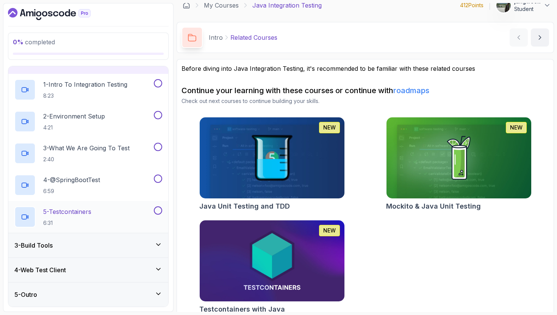
click at [89, 246] on div "3 - Build Tools" at bounding box center [88, 245] width 148 height 9
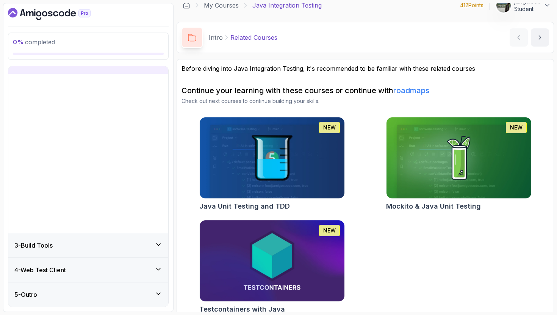
scroll to position [0, 0]
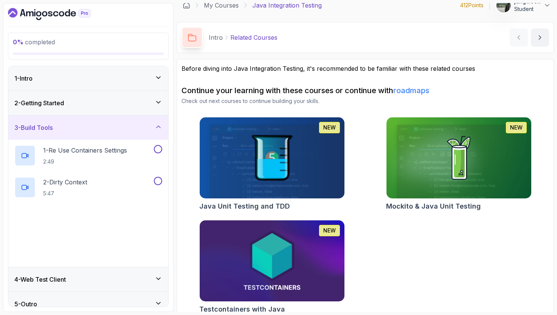
click at [93, 269] on div "4 - Web Test Client" at bounding box center [88, 280] width 160 height 24
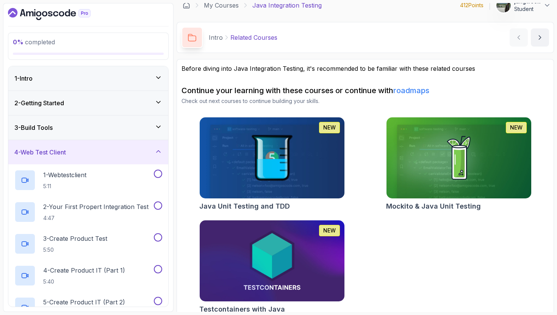
click at [119, 132] on div "3 - Build Tools" at bounding box center [88, 127] width 148 height 9
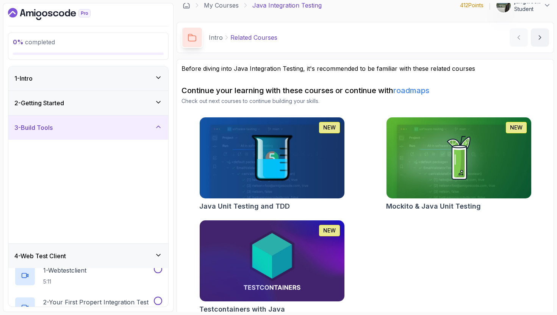
click at [129, 82] on div "1 - Intro" at bounding box center [88, 78] width 148 height 9
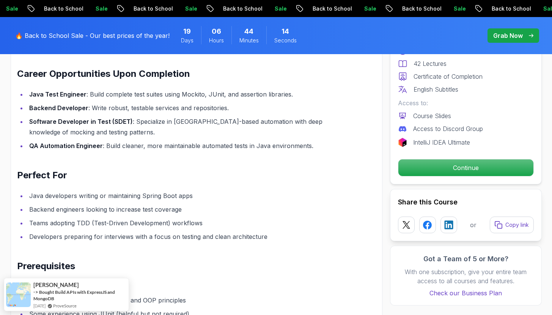
scroll to position [945, 0]
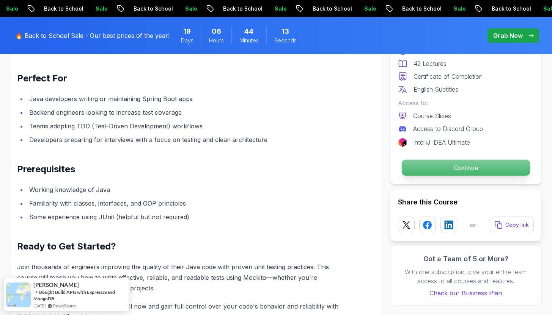
click at [452, 165] on p "Continue" at bounding box center [465, 168] width 128 height 16
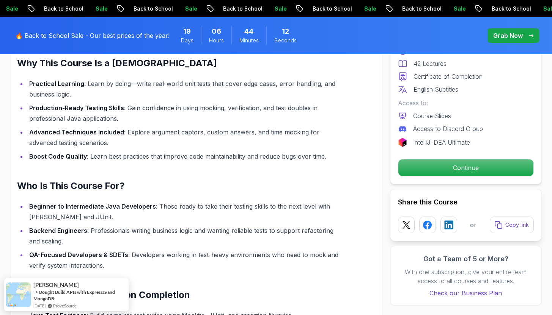
scroll to position [591, 0]
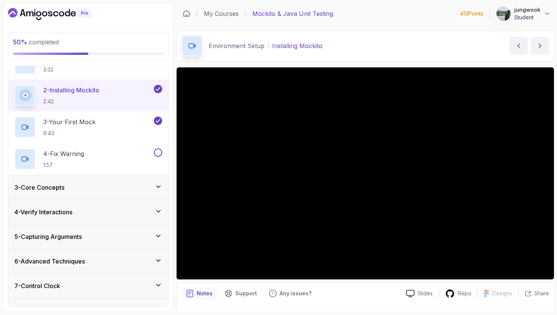
scroll to position [108, 0]
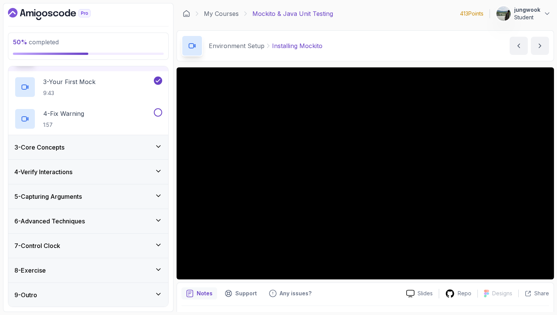
click at [84, 243] on div "7 - Control Clock" at bounding box center [88, 245] width 148 height 9
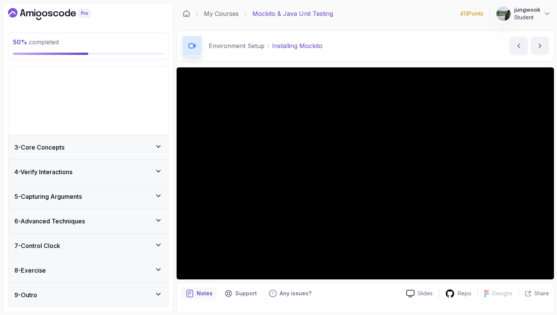
scroll to position [0, 0]
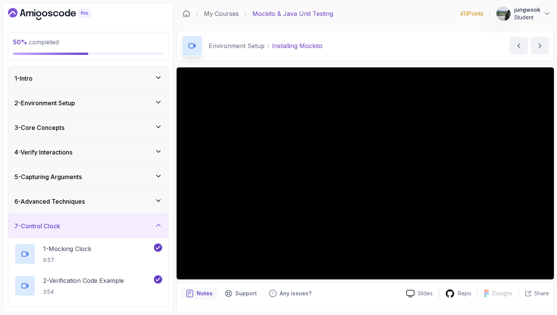
click at [101, 201] on div "6 - Advanced Techniques" at bounding box center [88, 201] width 148 height 9
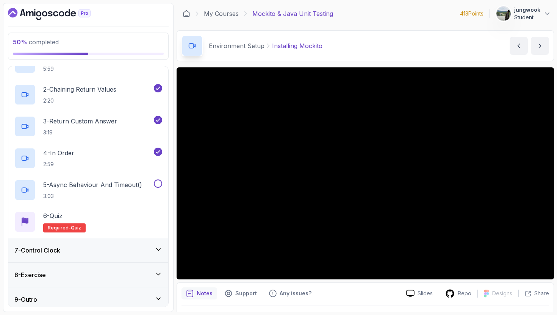
scroll to position [171, 0]
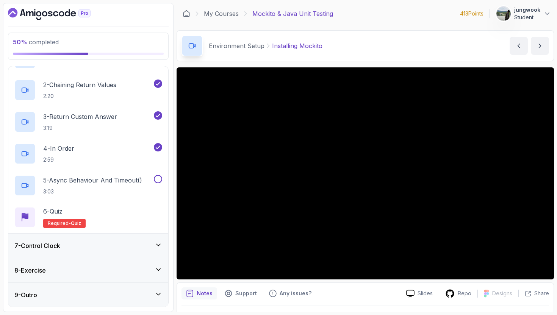
click at [97, 245] on div "7 - Control Clock" at bounding box center [88, 245] width 148 height 9
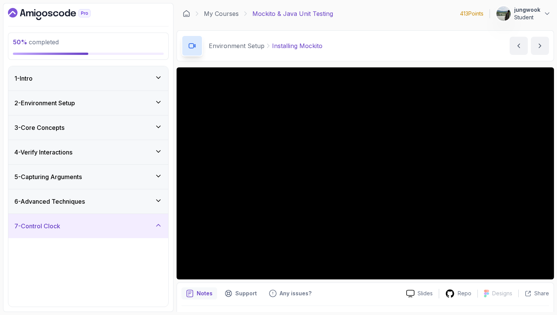
scroll to position [140, 0]
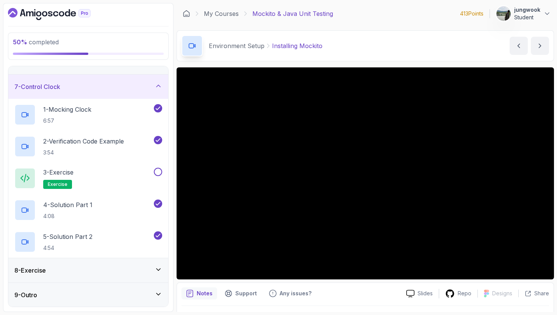
click at [89, 263] on div "8 - Exercise" at bounding box center [88, 271] width 160 height 24
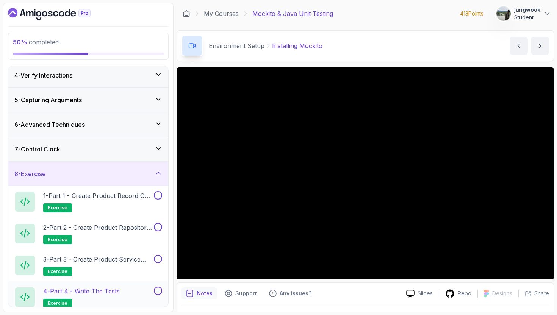
scroll to position [0, 0]
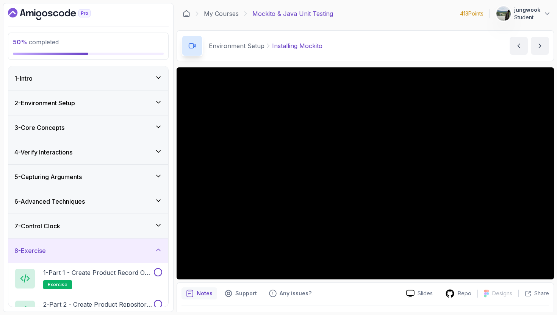
click at [116, 223] on div "7 - Control Clock" at bounding box center [88, 226] width 148 height 9
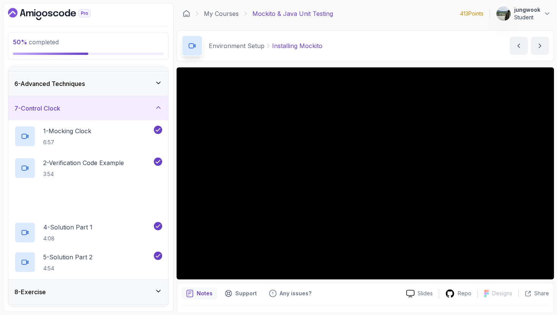
scroll to position [140, 0]
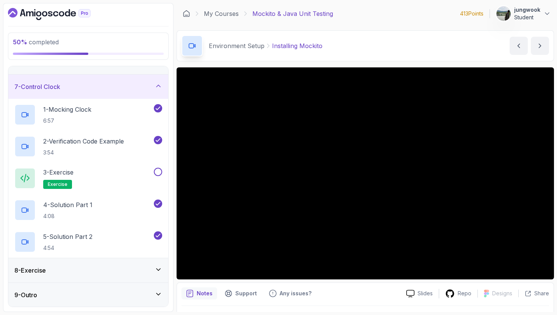
click at [74, 291] on div "9 - Outro" at bounding box center [88, 295] width 148 height 9
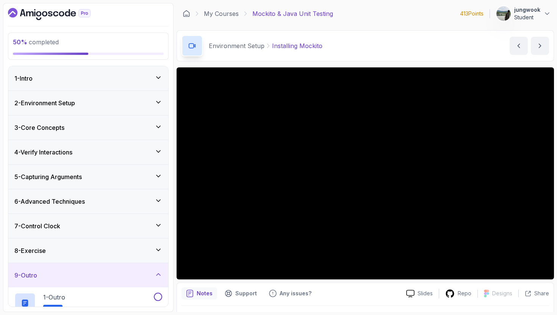
scroll to position [76, 0]
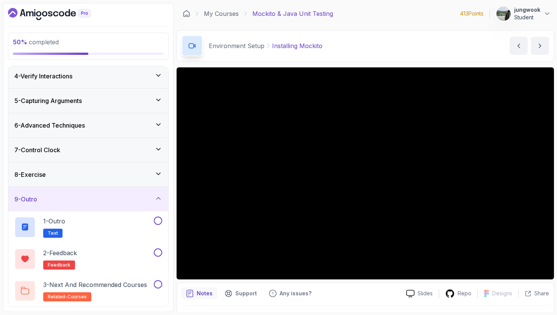
click at [113, 176] on div "8 - Exercise" at bounding box center [88, 174] width 148 height 9
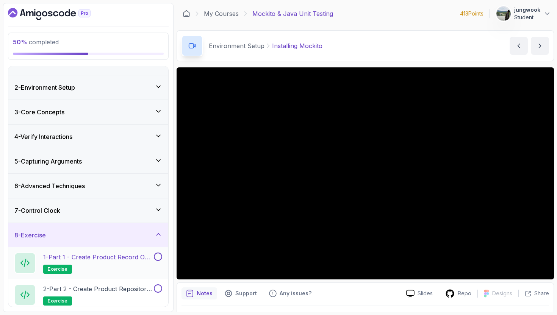
scroll to position [34, 0]
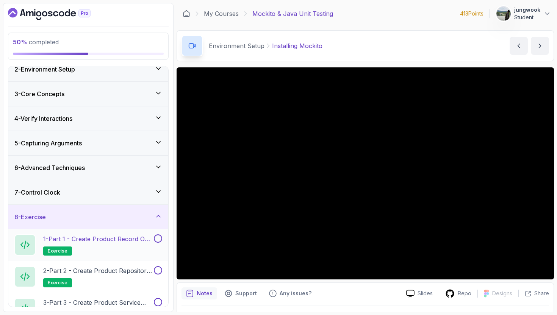
click at [99, 243] on p "1 - Part 1 - Create Product Record or Class" at bounding box center [97, 239] width 109 height 9
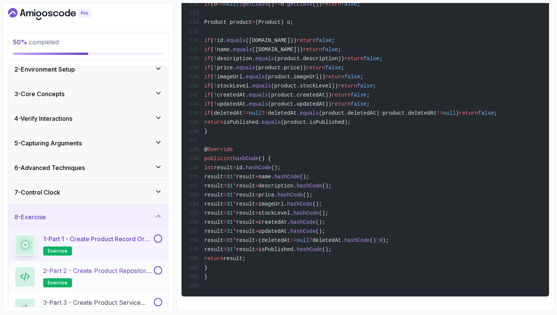
click at [134, 267] on p "2 - Part 2 - Create Product Repository Interface" at bounding box center [97, 271] width 109 height 9
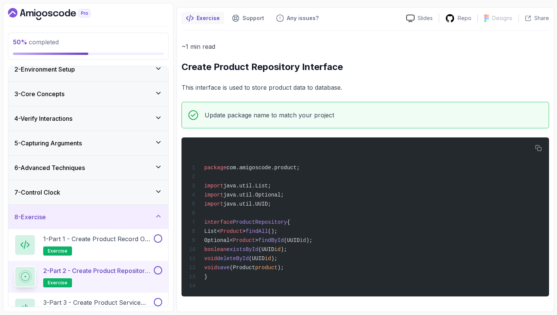
click at [116, 291] on div "2 - Part 2 - Create Product Repository Interface exercise" at bounding box center [88, 277] width 160 height 32
click at [110, 296] on div "3 - Part 3 - Create Product Service Class exercise" at bounding box center [88, 309] width 160 height 32
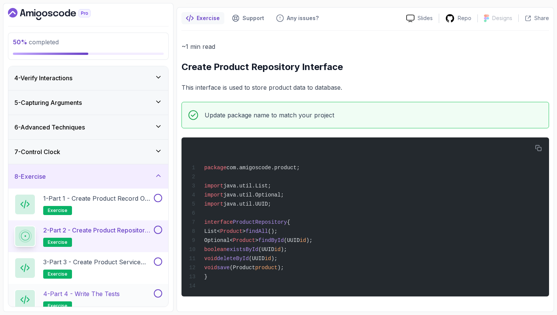
scroll to position [104, 0]
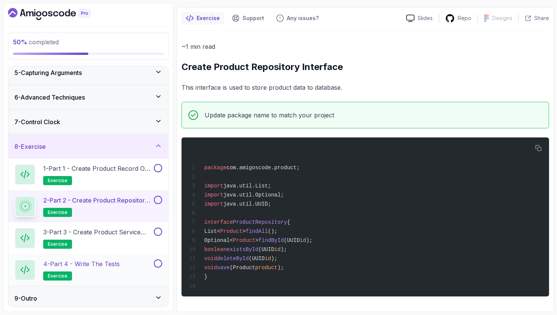
click at [139, 261] on div "4 - Part 4 - Write the tests exercise" at bounding box center [83, 270] width 138 height 21
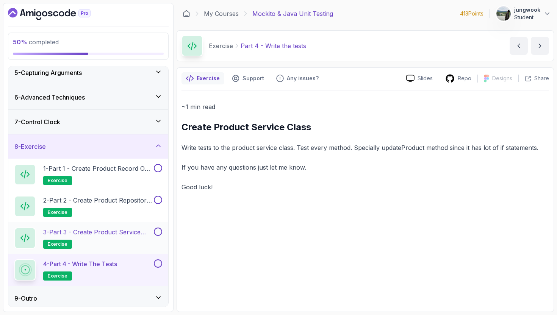
click at [130, 237] on h2 "3 - Part 3 - Create Product Service Class exercise" at bounding box center [97, 238] width 109 height 21
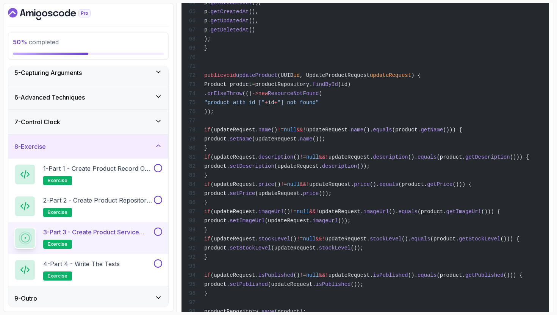
scroll to position [896, 0]
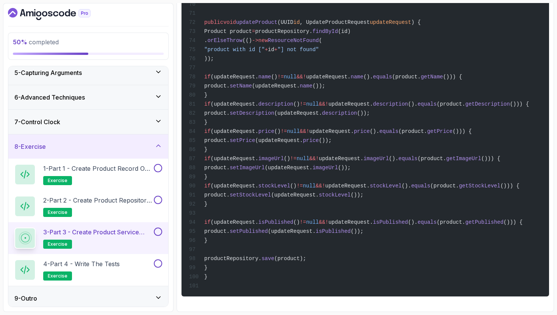
click at [77, 294] on div "9 - Outro" at bounding box center [88, 298] width 148 height 9
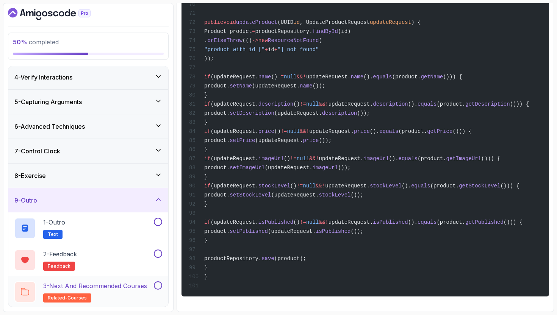
scroll to position [76, 0]
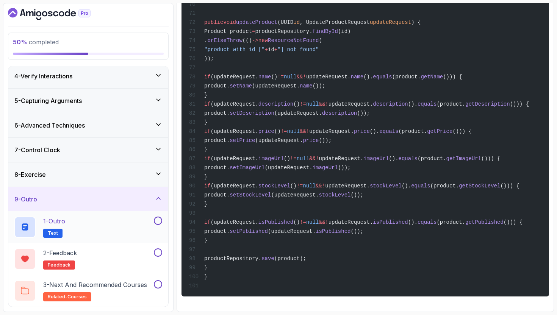
click at [118, 235] on div "1 - Outro Text" at bounding box center [83, 227] width 138 height 21
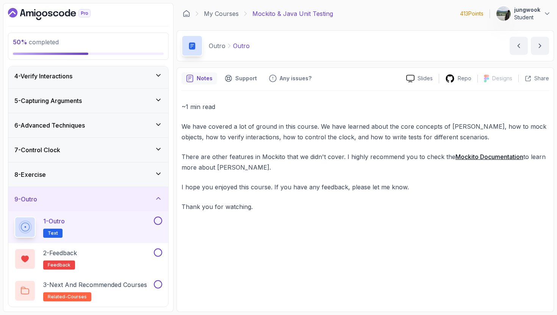
click at [122, 180] on div "8 - Exercise" at bounding box center [88, 175] width 160 height 24
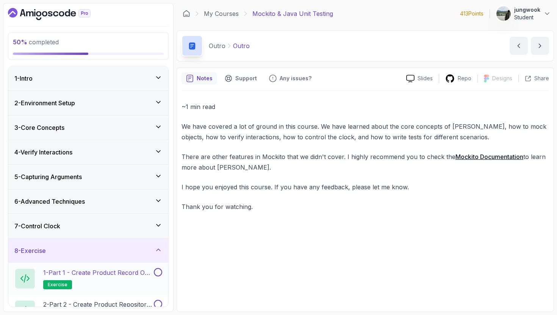
click at [89, 277] on p "1 - Part 1 - Create Product Record or Class" at bounding box center [97, 272] width 109 height 9
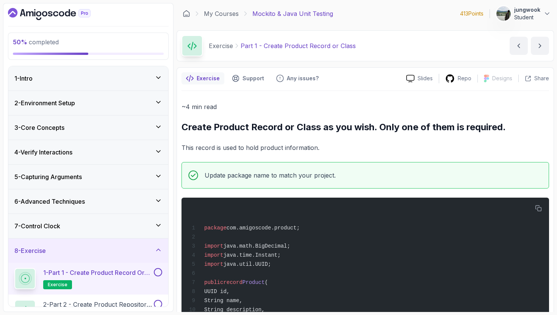
click at [257, 173] on p "Update package name to match your project." at bounding box center [270, 175] width 131 height 11
drag, startPoint x: 327, startPoint y: 174, endPoint x: 231, endPoint y: 168, distance: 95.7
click at [231, 168] on div "Update package name to match your project." at bounding box center [366, 175] width 368 height 27
click at [231, 167] on div "Update package name to match your project." at bounding box center [366, 175] width 368 height 27
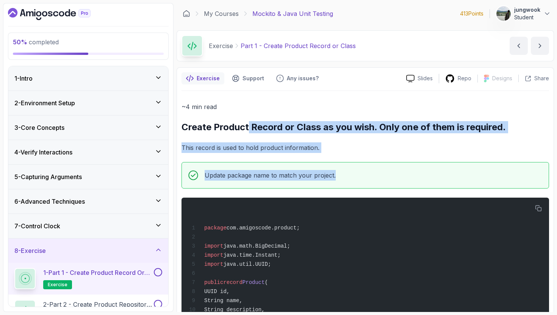
drag, startPoint x: 357, startPoint y: 173, endPoint x: 249, endPoint y: 127, distance: 117.7
click at [249, 127] on h2 "Create Product Record or Class as you wish. Only one of them is required." at bounding box center [366, 127] width 368 height 12
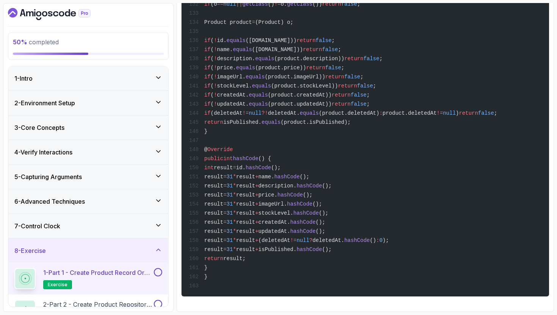
scroll to position [108, 0]
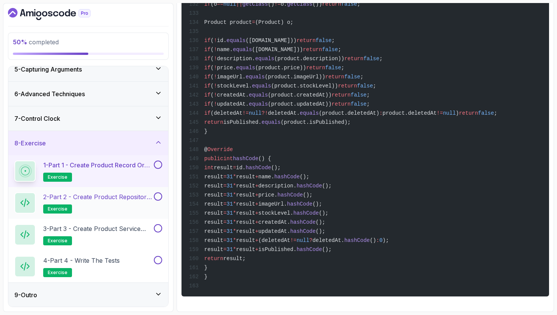
click at [124, 210] on h2 "2 - Part 2 - Create Product Repository Interface exercise" at bounding box center [97, 203] width 109 height 21
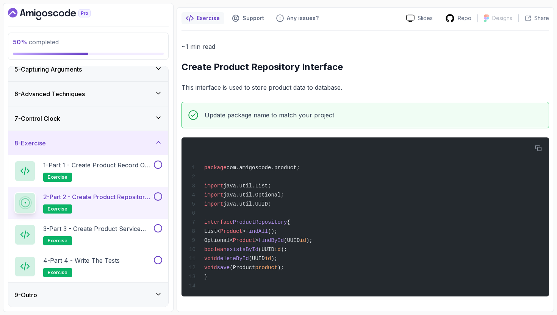
scroll to position [66, 0]
click at [75, 239] on h2 "3 - Part 3 - Create Product Service Class exercise" at bounding box center [97, 234] width 109 height 21
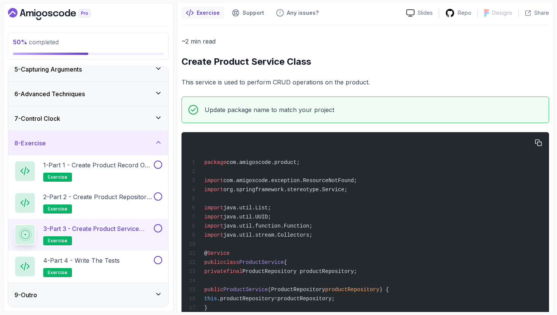
scroll to position [549, 0]
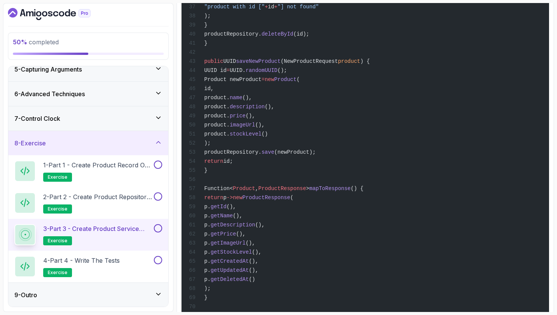
click at [86, 248] on div "3 - Part 3 - Create Product Service Class exercise" at bounding box center [88, 235] width 160 height 32
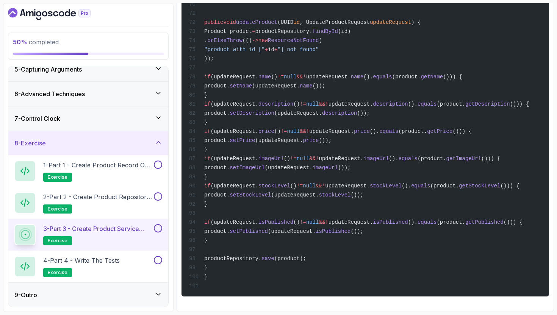
scroll to position [896, 0]
click at [115, 255] on div "4 - Part 4 - Write the tests exercise" at bounding box center [88, 267] width 160 height 32
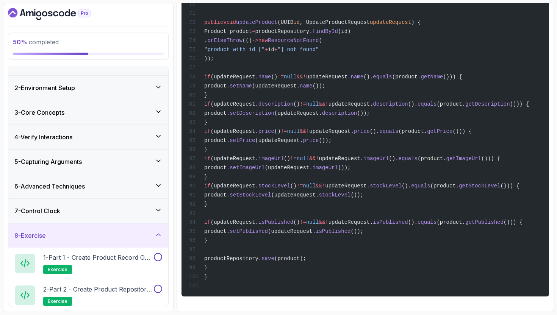
scroll to position [0, 0]
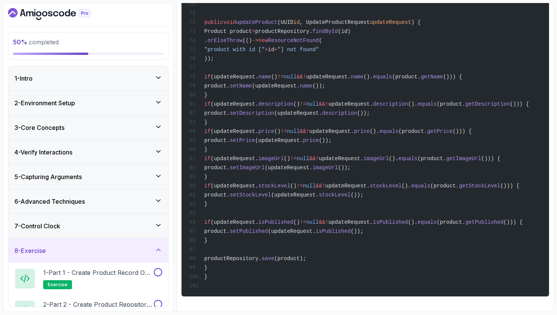
click at [114, 230] on div "7 - Control Clock" at bounding box center [88, 226] width 148 height 9
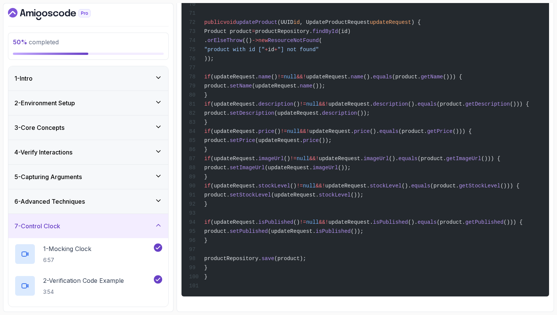
scroll to position [140, 0]
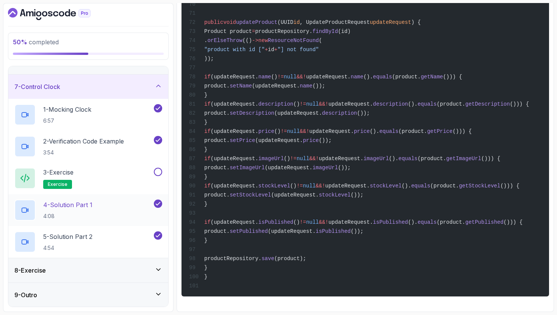
click at [118, 216] on div "4 - Solution Part 1 4:08" at bounding box center [83, 210] width 138 height 21
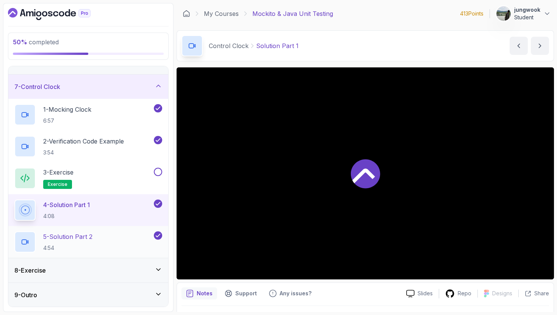
click at [100, 245] on div "5 - Solution Part 2 4:54" at bounding box center [83, 242] width 138 height 21
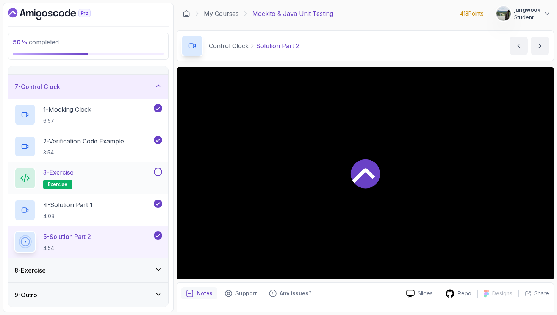
click at [111, 180] on div "3 - Exercise exercise" at bounding box center [83, 178] width 138 height 21
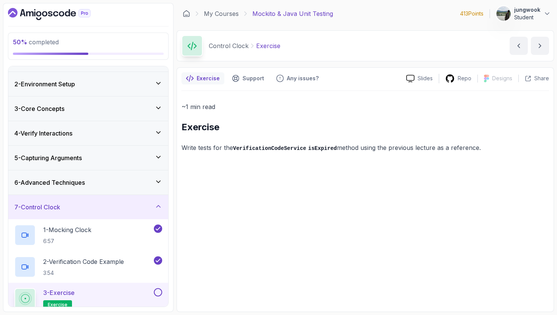
click at [90, 184] on div "6 - Advanced Techniques" at bounding box center [88, 182] width 148 height 9
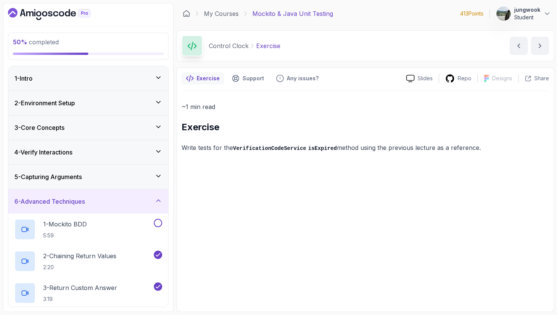
click at [93, 179] on div "5 - Capturing Arguments" at bounding box center [88, 176] width 148 height 9
